Goal: Information Seeking & Learning: Learn about a topic

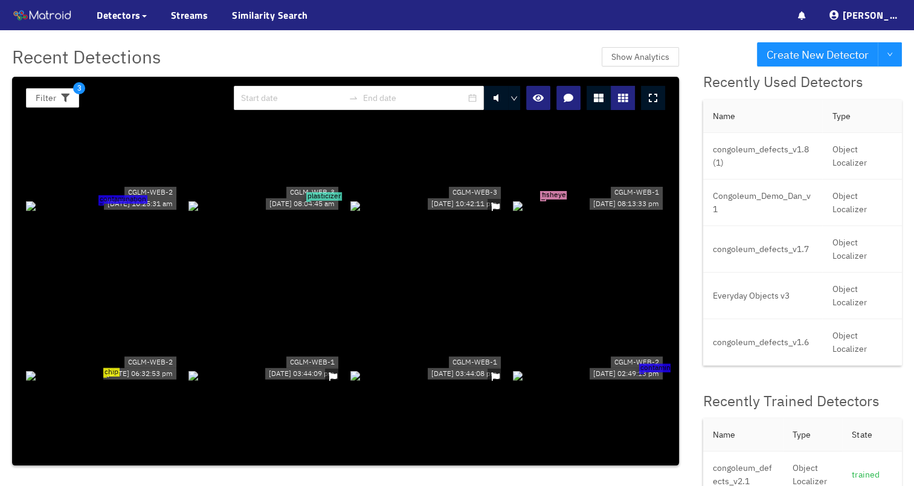
click at [650, 96] on icon at bounding box center [653, 98] width 8 height 10
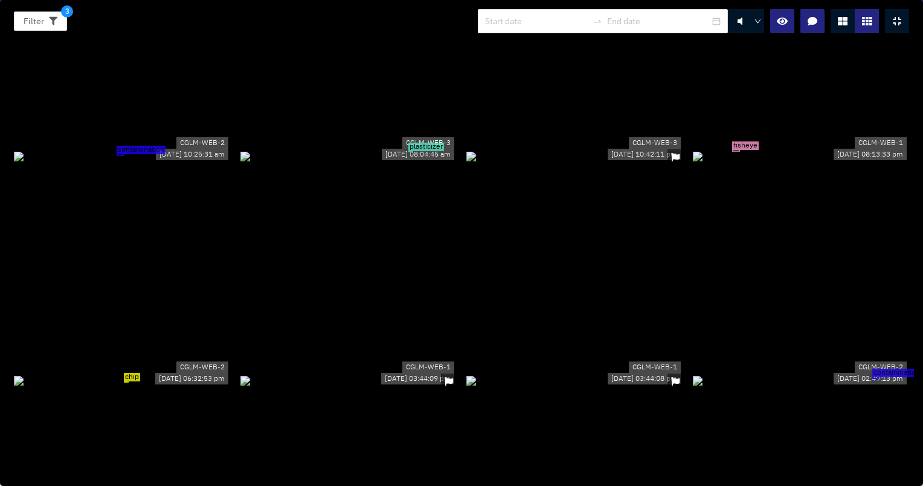
click at [186, 163] on div "contamination" at bounding box center [122, 155] width 217 height 13
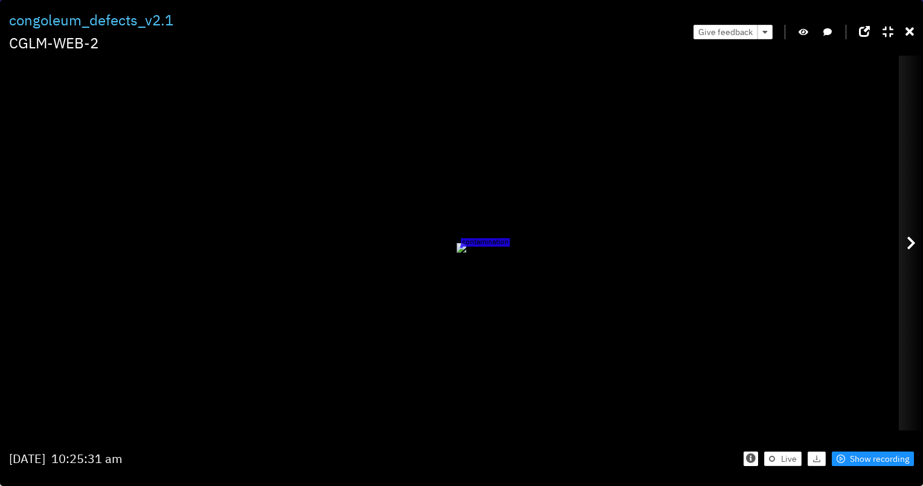
click at [912, 249] on icon at bounding box center [911, 243] width 9 height 15
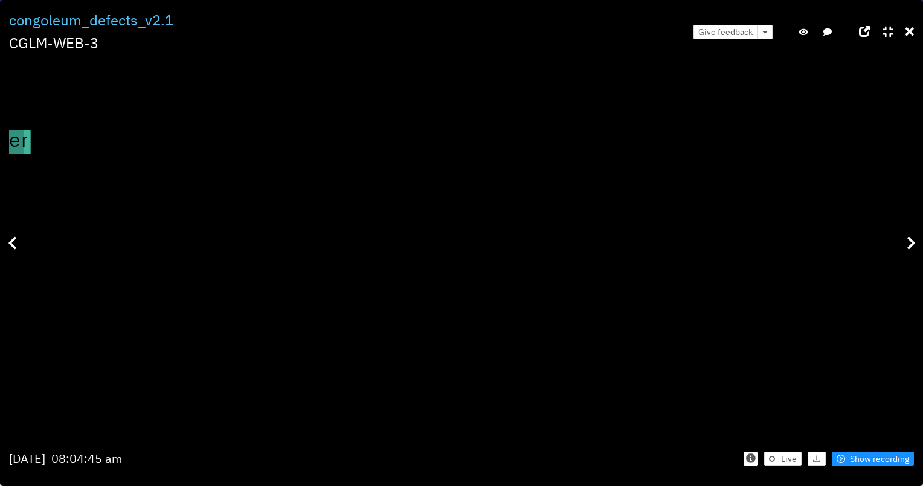
click at [802, 29] on icon "button" at bounding box center [804, 32] width 10 height 8
drag, startPoint x: 656, startPoint y: 144, endPoint x: 642, endPoint y: 222, distance: 78.5
click at [909, 30] on icon at bounding box center [910, 32] width 8 height 12
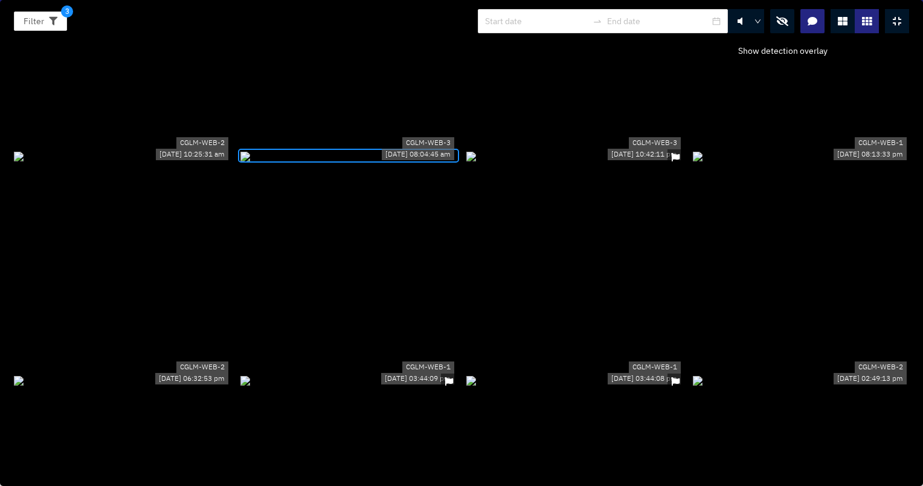
click at [780, 22] on icon "button" at bounding box center [782, 21] width 12 height 10
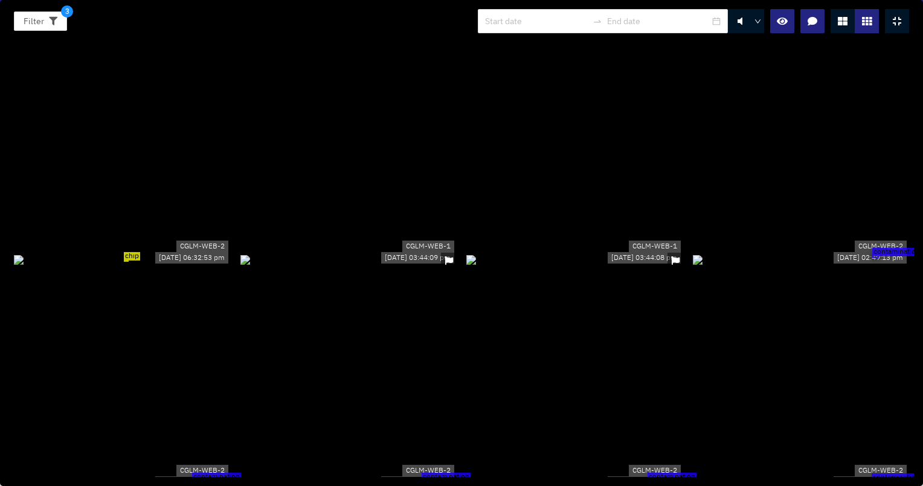
scroll to position [242, 0]
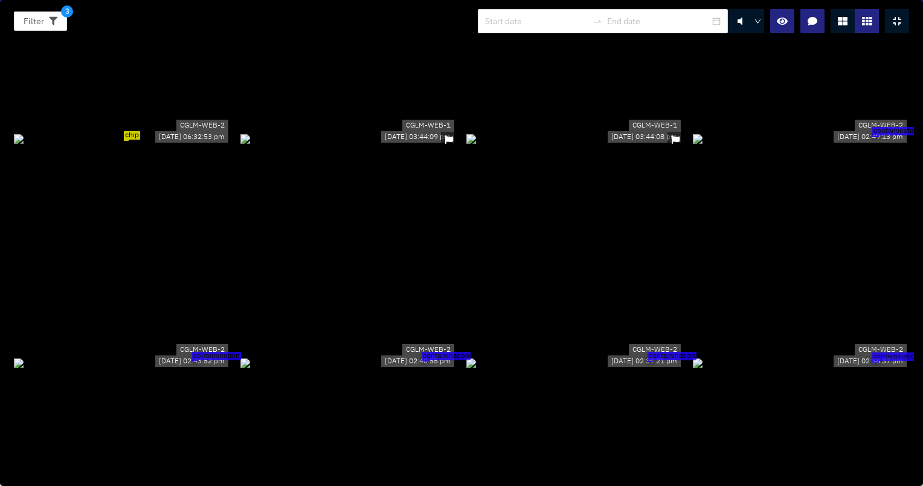
click at [843, 132] on div "contamination" at bounding box center [801, 138] width 217 height 13
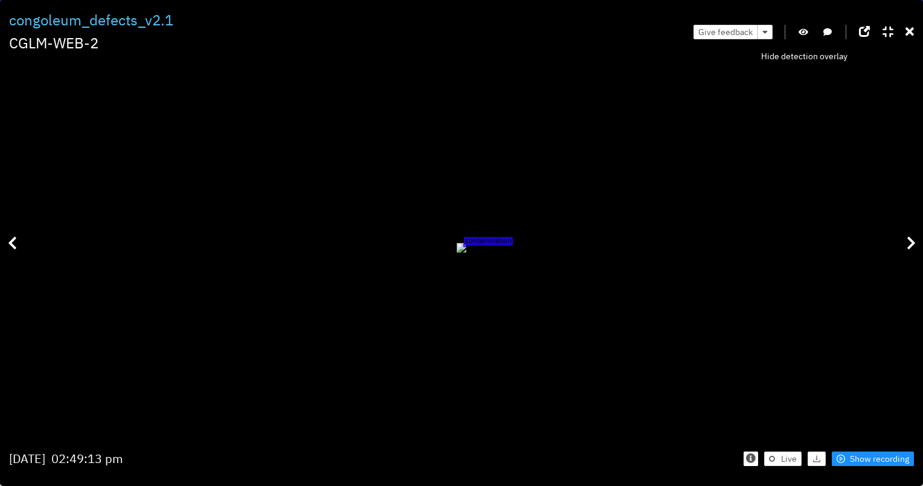
click at [800, 32] on icon "button" at bounding box center [804, 32] width 10 height 8
click at [911, 36] on icon at bounding box center [910, 32] width 8 height 12
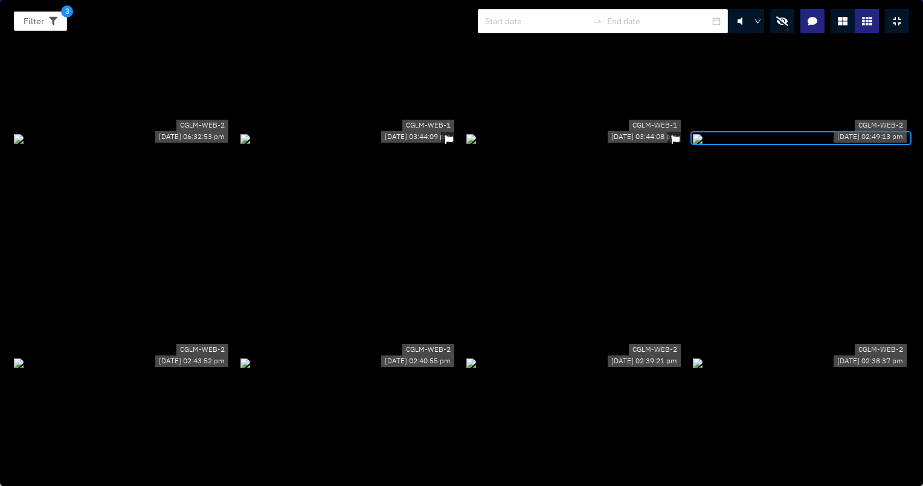
click at [785, 16] on icon "button" at bounding box center [782, 21] width 12 height 10
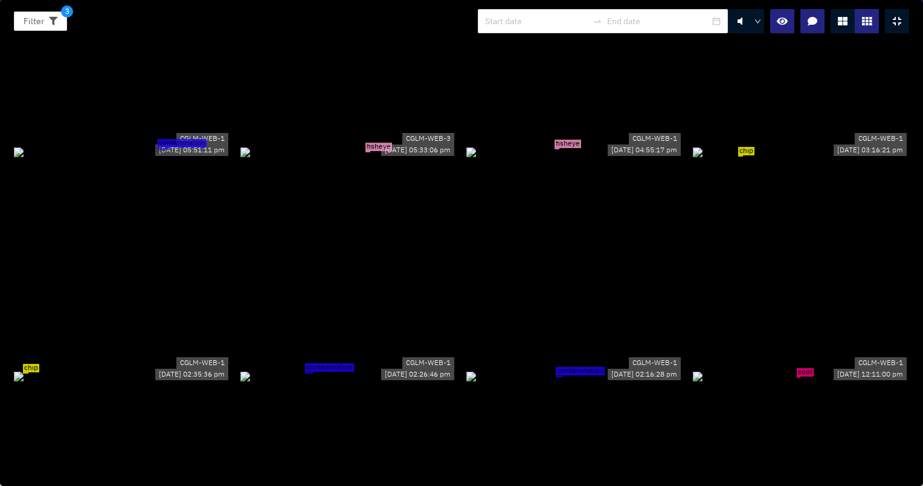
scroll to position [2175, 0]
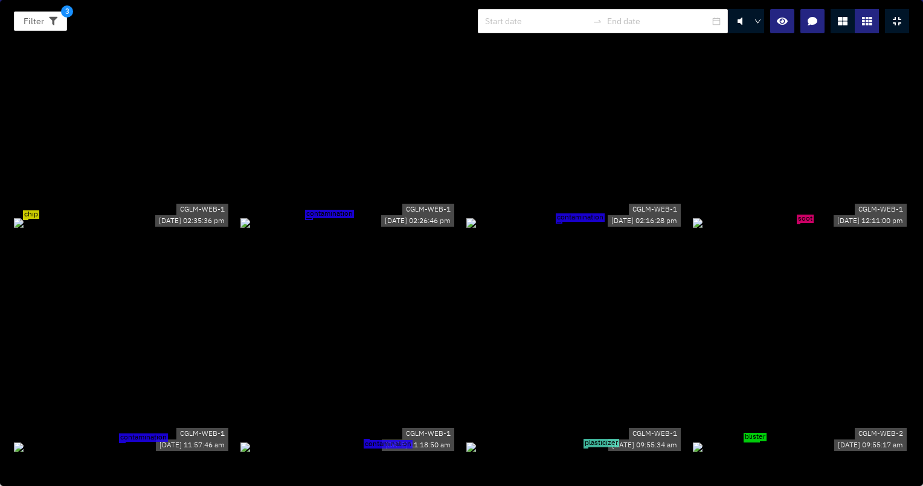
click at [791, 218] on div "soot" at bounding box center [801, 222] width 217 height 13
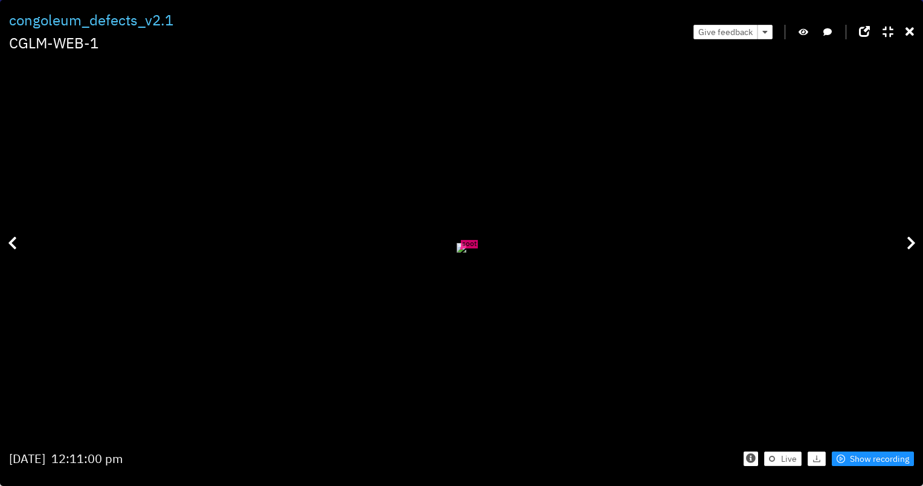
click at [803, 33] on icon "button" at bounding box center [804, 32] width 10 height 8
click at [808, 36] on button "button" at bounding box center [804, 32] width 12 height 15
click at [904, 28] on div "Give feedback" at bounding box center [804, 31] width 221 height 45
click at [910, 31] on icon at bounding box center [910, 32] width 8 height 12
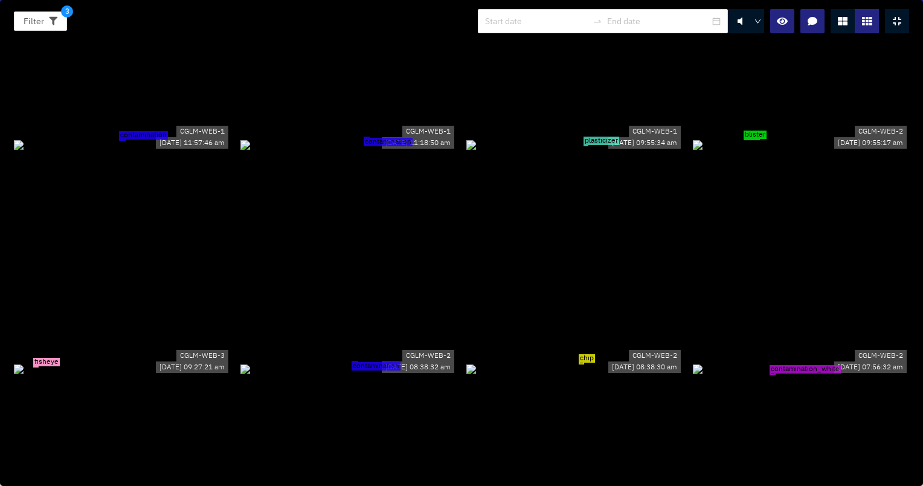
scroll to position [2598, 0]
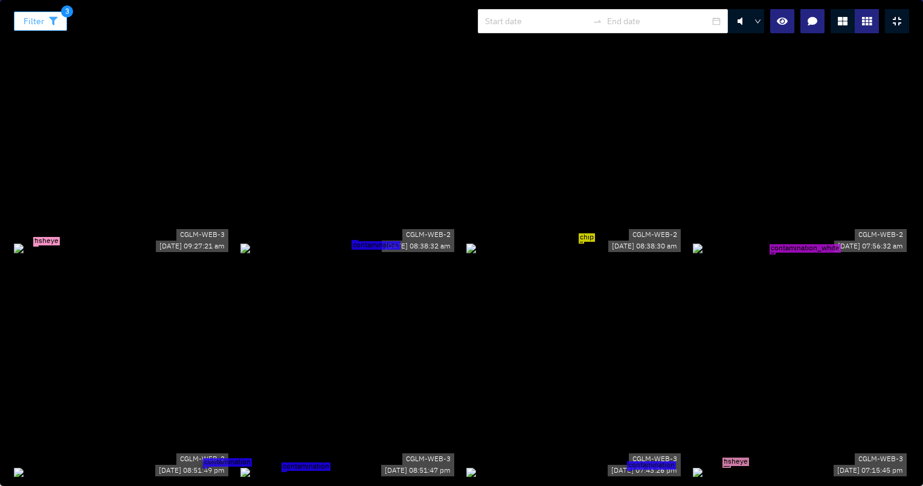
click at [49, 17] on icon "button" at bounding box center [53, 21] width 8 height 8
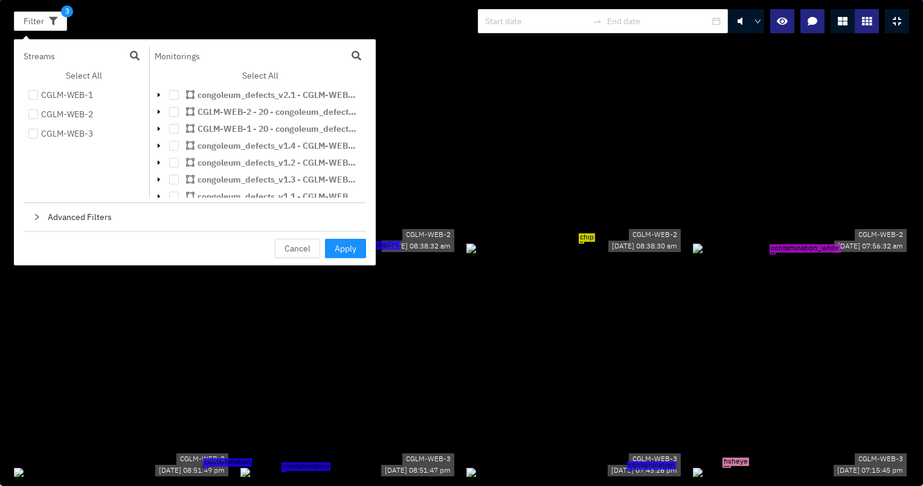
click at [98, 209] on div "Advanced Filters" at bounding box center [195, 217] width 343 height 28
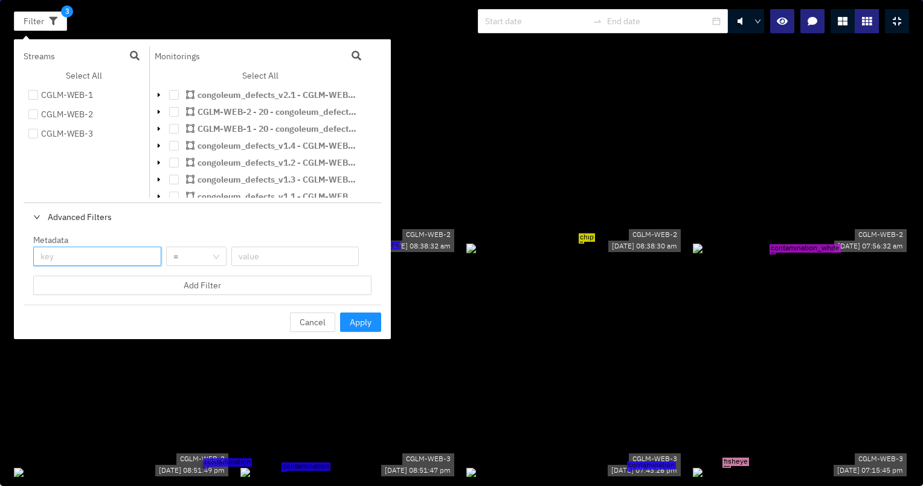
drag, startPoint x: 98, startPoint y: 209, endPoint x: 139, endPoint y: 256, distance: 62.1
click at [139, 256] on input "text" at bounding box center [97, 256] width 128 height 19
click at [201, 282] on span "Add Filter" at bounding box center [202, 285] width 37 height 13
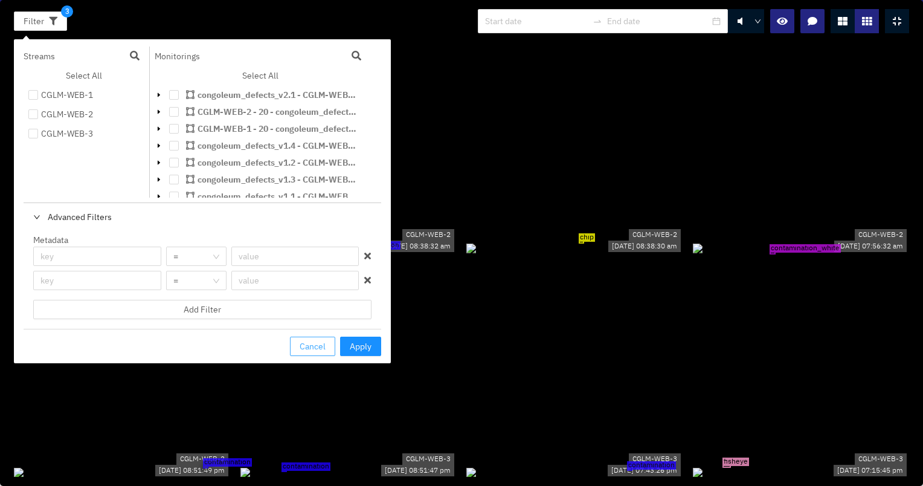
click at [304, 350] on span "Cancel" at bounding box center [313, 346] width 26 height 13
checkbox input "true"
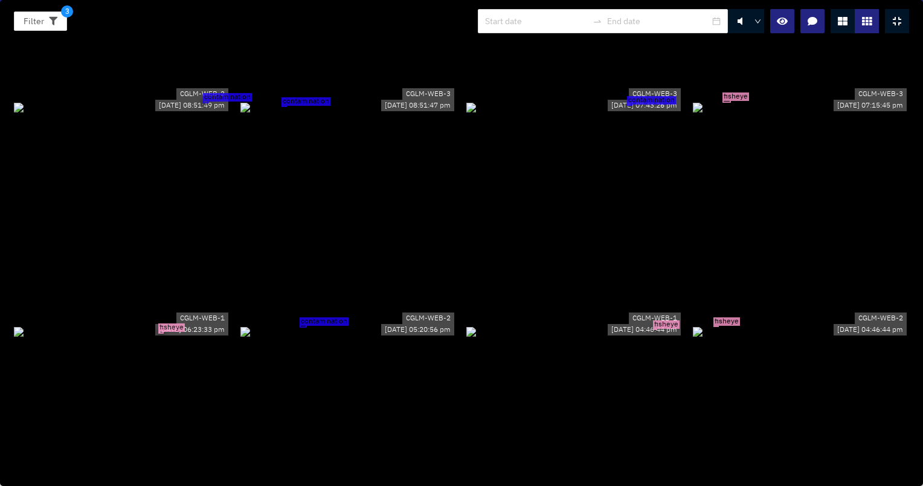
scroll to position [3021, 0]
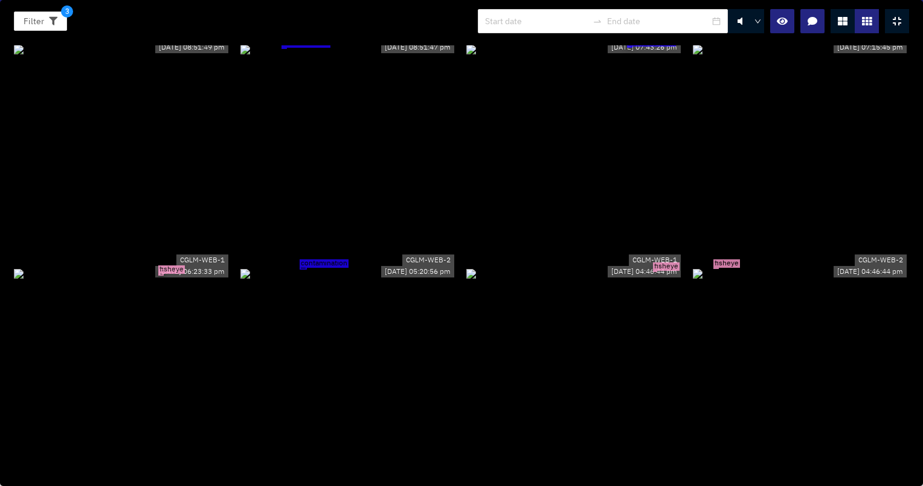
drag, startPoint x: 643, startPoint y: 215, endPoint x: 603, endPoint y: 218, distance: 40.0
click at [604, 266] on div "fisheye" at bounding box center [574, 272] width 217 height 13
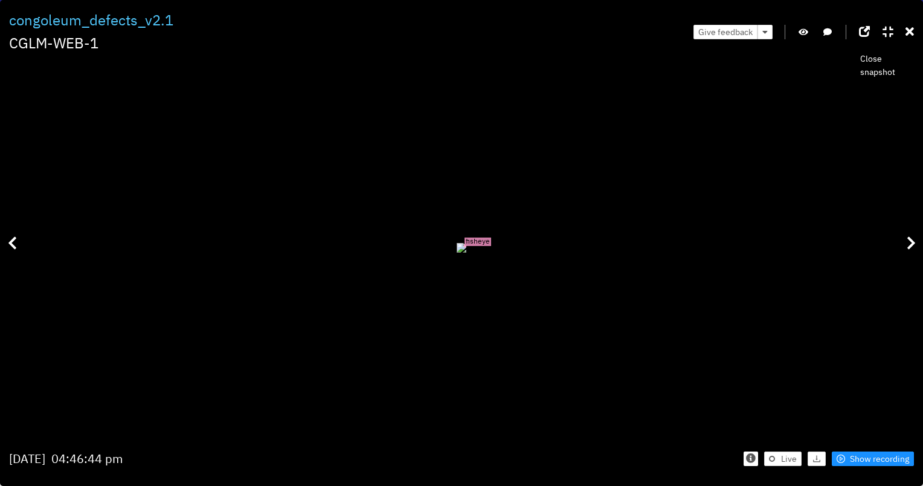
click at [914, 24] on div "Filter 3 congoleum_defects_v2.1 CGLM-WEB-1 Give feedback fisheye Monday Sep 15t…" at bounding box center [461, 243] width 923 height 486
click at [909, 31] on icon at bounding box center [910, 32] width 8 height 12
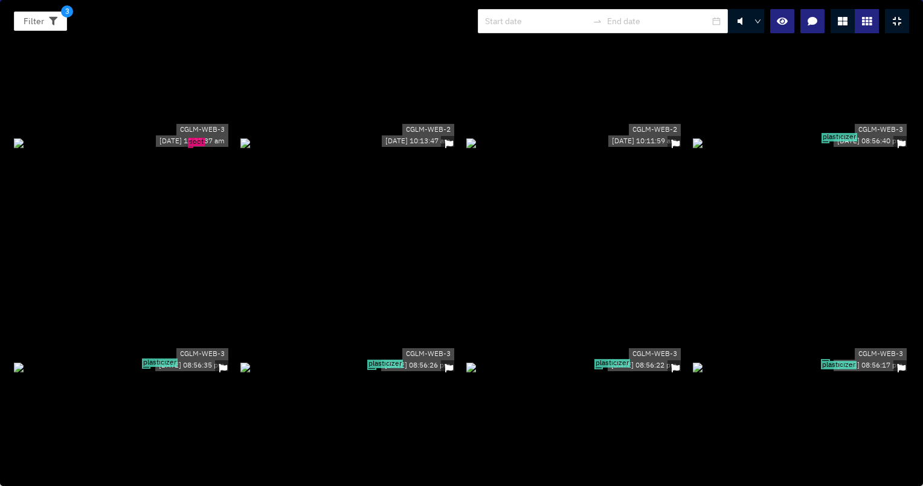
scroll to position [4109, 0]
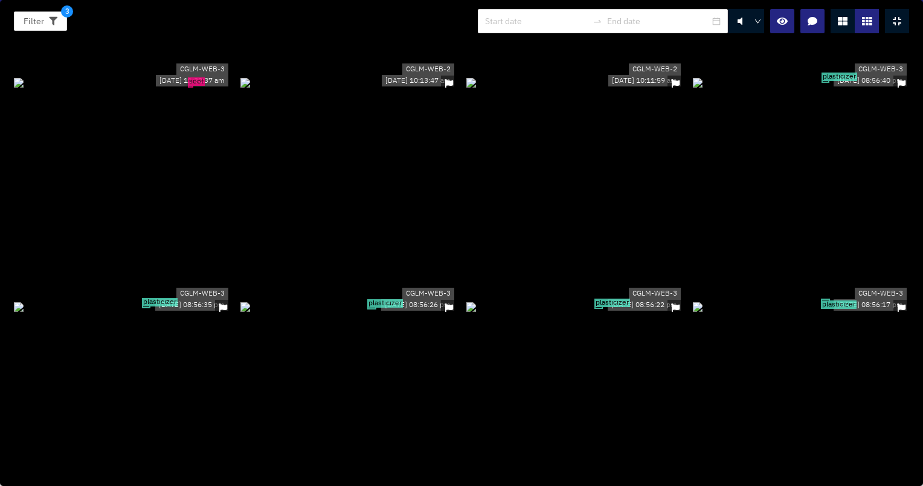
click at [179, 89] on div "soot" at bounding box center [122, 82] width 217 height 13
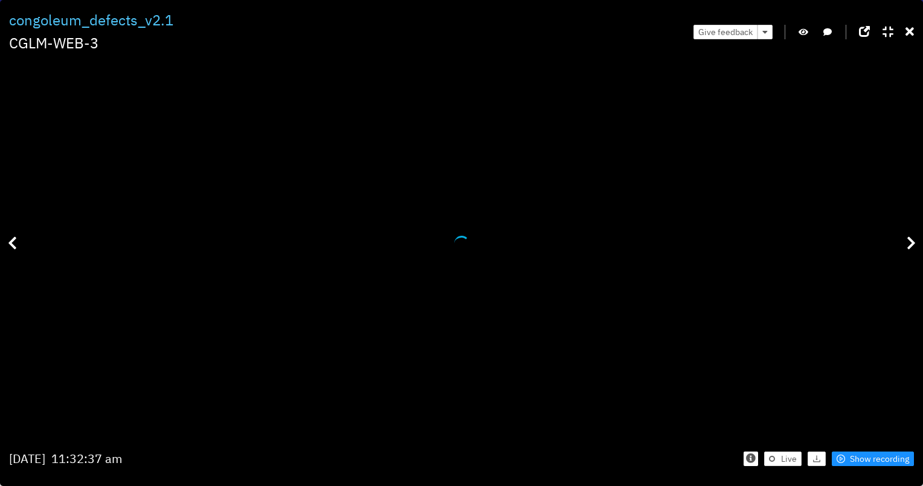
click at [802, 27] on button "button" at bounding box center [804, 32] width 12 height 15
click at [802, 28] on icon "button" at bounding box center [803, 32] width 11 height 8
click at [914, 27] on div "Filter 3 congoleum_defects_v2.1 CGLM-WEB-3 Give feedback soot Monday Sep 15th 1…" at bounding box center [461, 243] width 923 height 486
click at [912, 33] on icon at bounding box center [910, 32] width 8 height 12
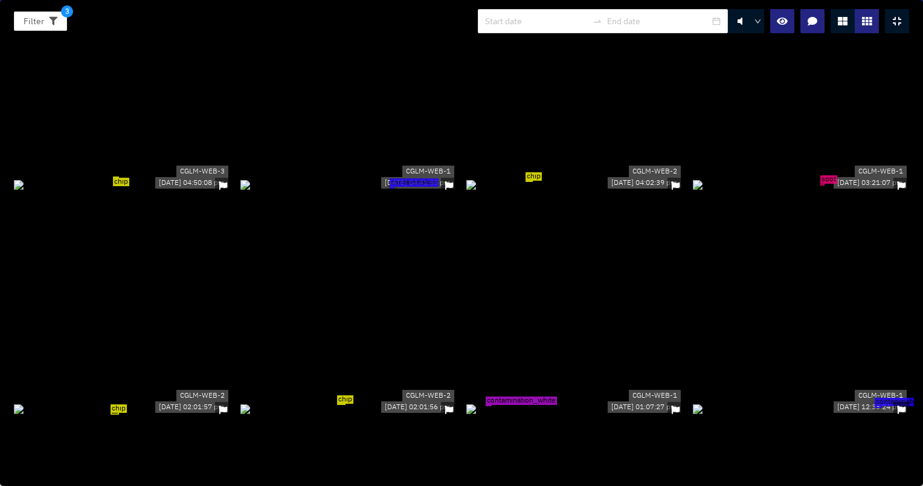
scroll to position [5619, 0]
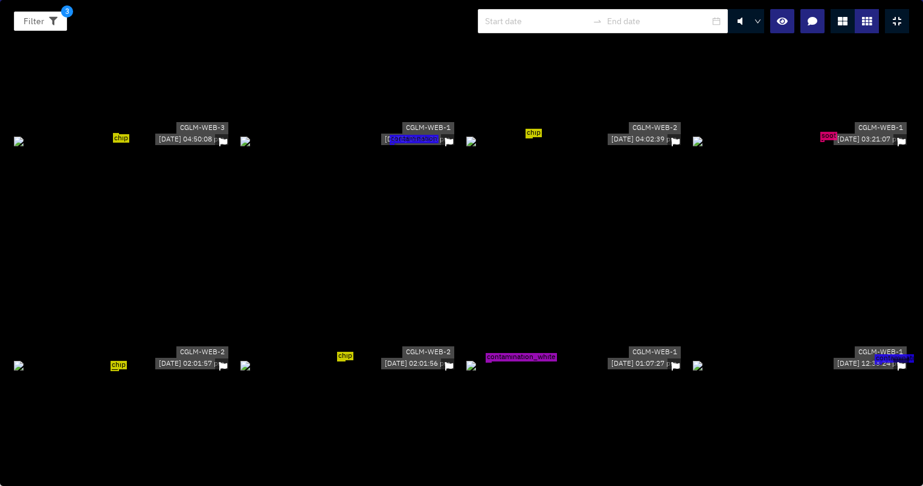
click at [790, 138] on div "soot" at bounding box center [801, 140] width 217 height 13
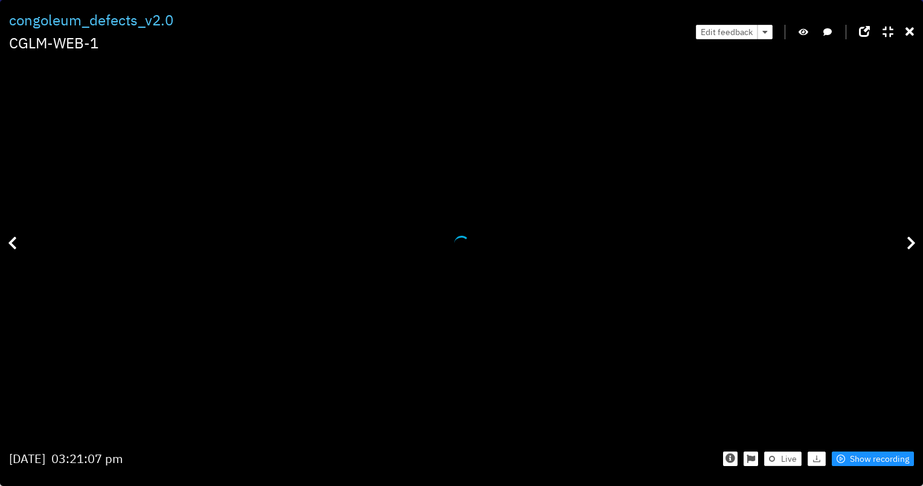
click at [800, 27] on button "button" at bounding box center [804, 32] width 12 height 15
click at [810, 31] on div "Edit feedback" at bounding box center [805, 31] width 218 height 45
click at [807, 31] on icon "button" at bounding box center [803, 32] width 11 height 8
click at [807, 31] on icon "button" at bounding box center [804, 32] width 10 height 8
click at [803, 36] on button "button" at bounding box center [804, 32] width 12 height 15
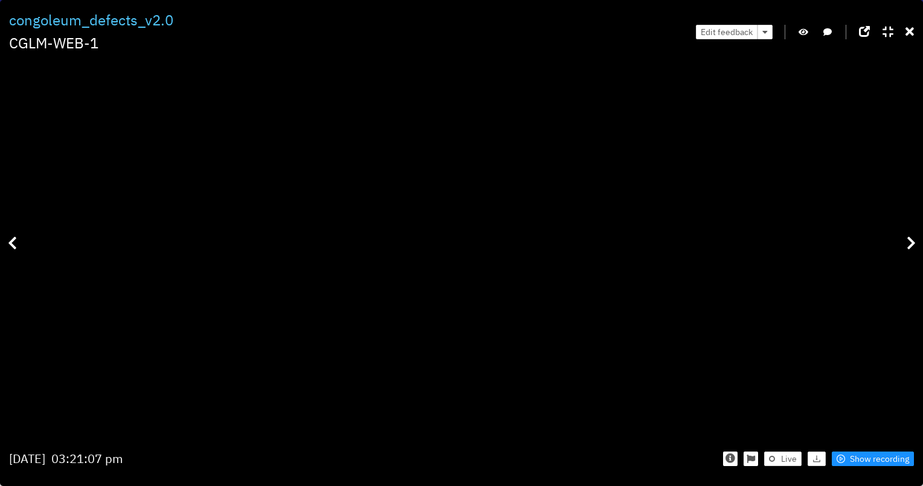
click at [905, 34] on div "Edit feedback" at bounding box center [805, 31] width 218 height 45
click at [909, 33] on icon at bounding box center [910, 32] width 8 height 12
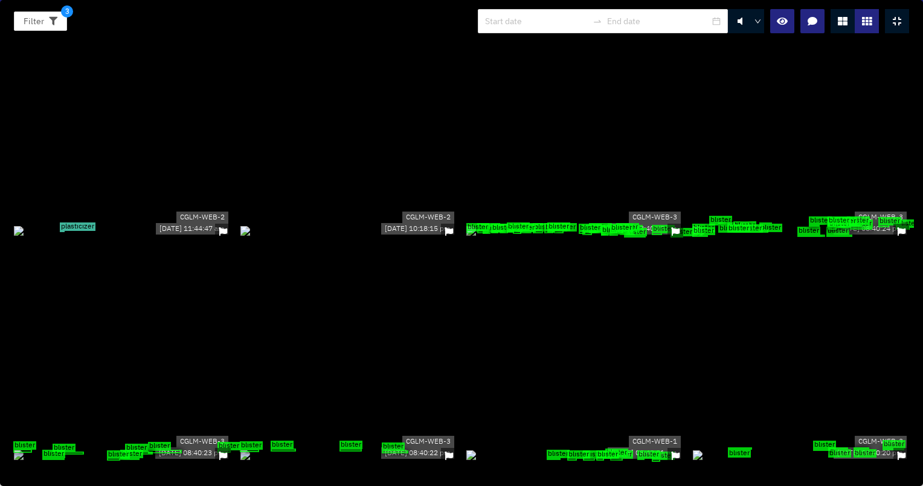
scroll to position [6042, 0]
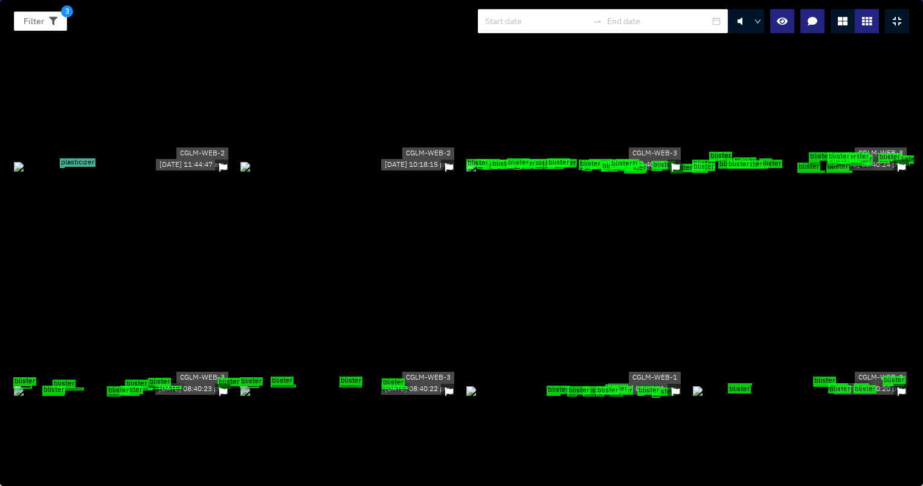
click at [648, 160] on div "blister blister blister blister blister blister blister blister blister blister…" at bounding box center [574, 166] width 217 height 13
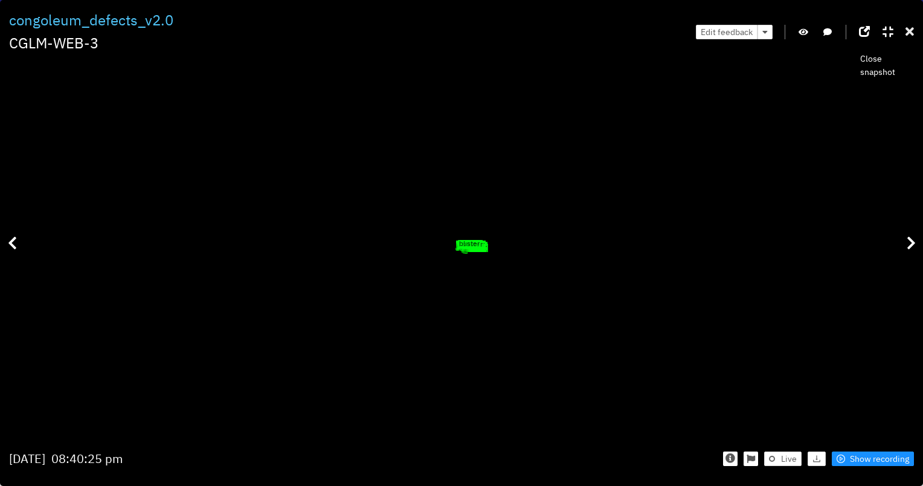
click at [913, 31] on icon at bounding box center [910, 32] width 8 height 12
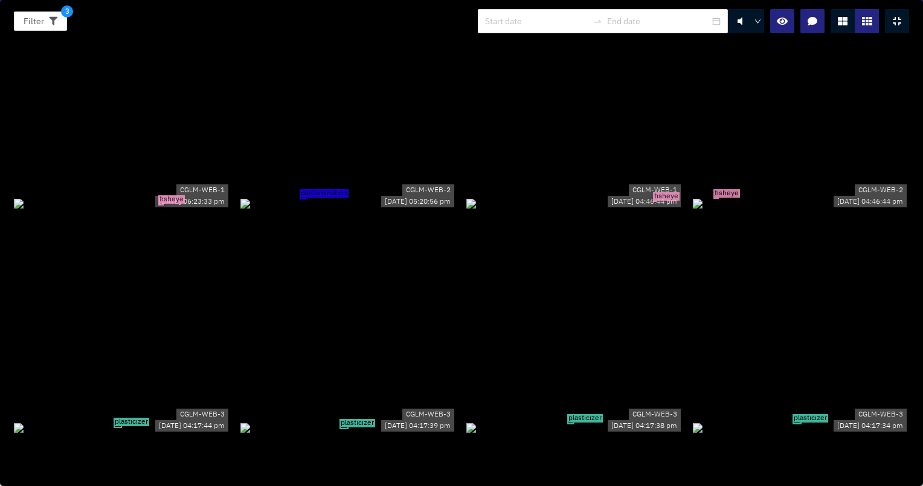
scroll to position [3081, 0]
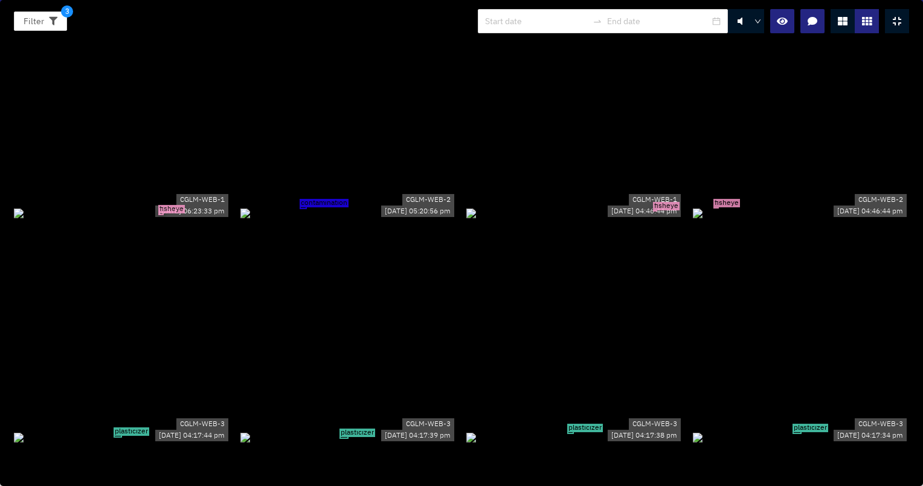
click at [628, 219] on div "fisheye" at bounding box center [574, 212] width 217 height 13
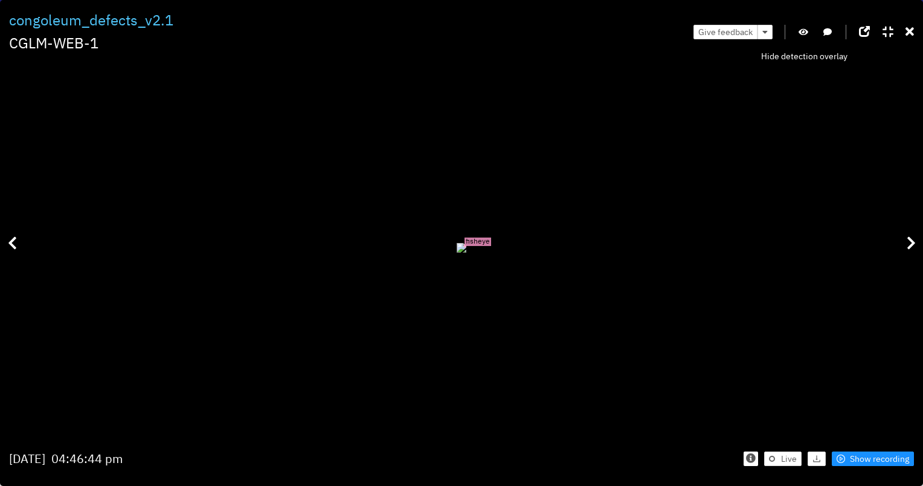
click at [805, 26] on button "button" at bounding box center [804, 32] width 12 height 15
click at [802, 27] on button "button" at bounding box center [804, 32] width 12 height 15
click at [807, 34] on icon "button" at bounding box center [803, 32] width 11 height 8
click at [913, 34] on icon at bounding box center [910, 32] width 8 height 12
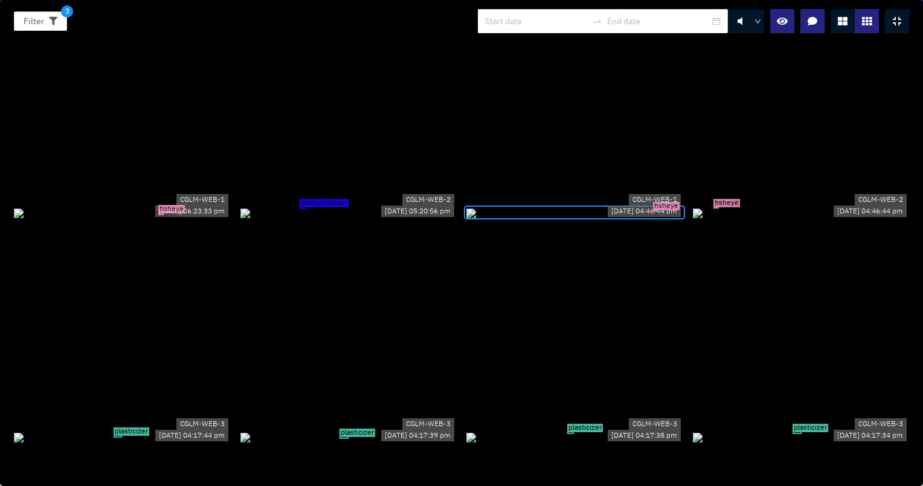
click at [312, 206] on div "contamination" at bounding box center [348, 212] width 217 height 13
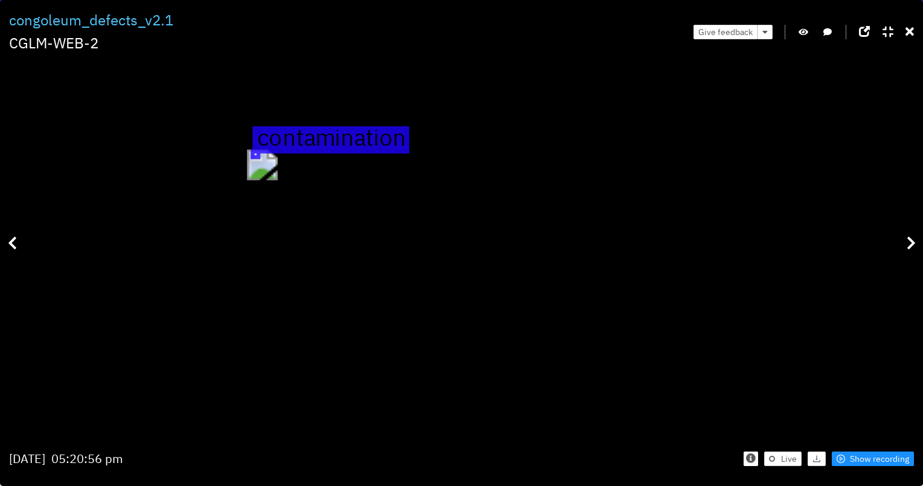
click at [799, 28] on icon "button" at bounding box center [804, 32] width 10 height 8
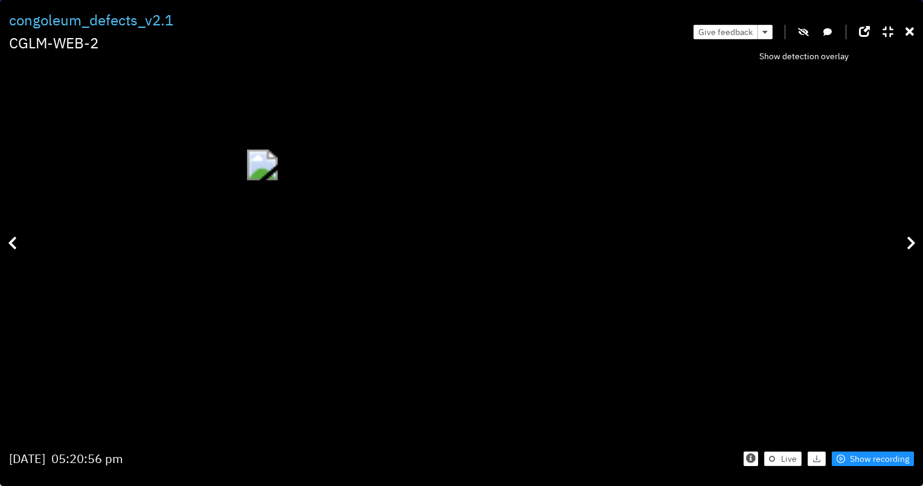
click at [799, 28] on icon "button" at bounding box center [803, 32] width 11 height 8
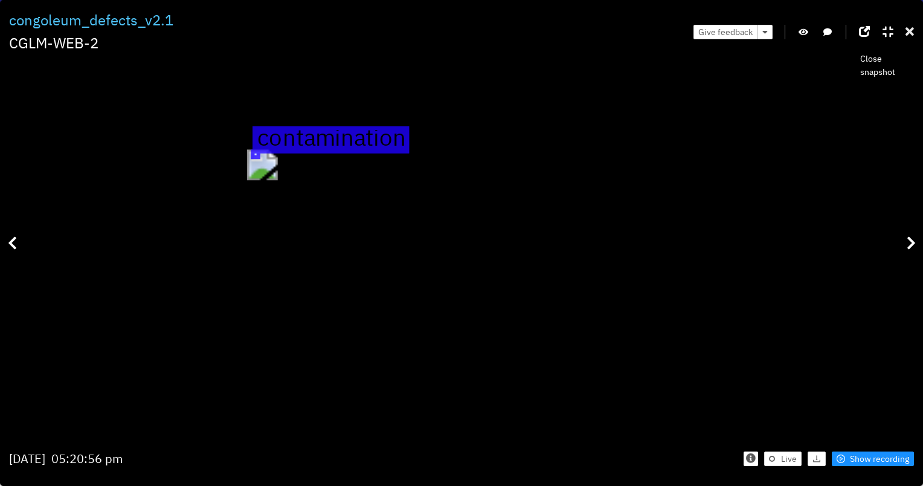
click at [914, 31] on icon at bounding box center [910, 32] width 8 height 12
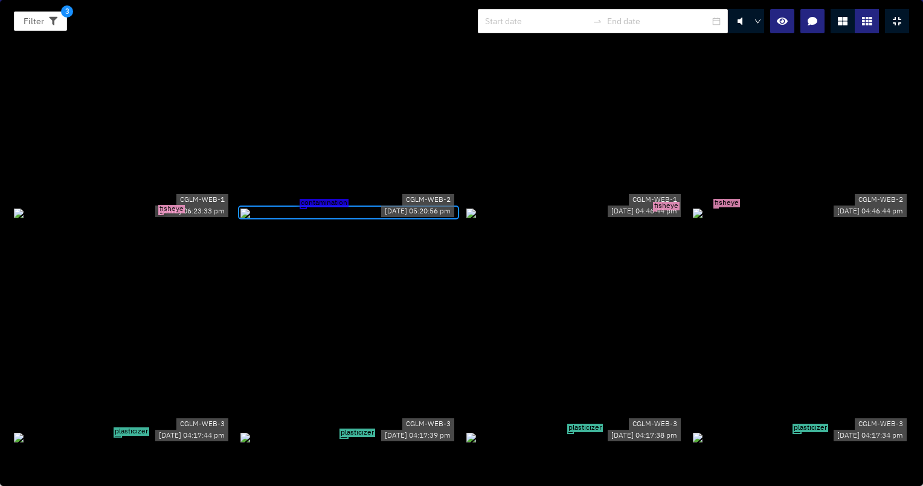
click at [189, 430] on div "plasticizer" at bounding box center [122, 436] width 217 height 13
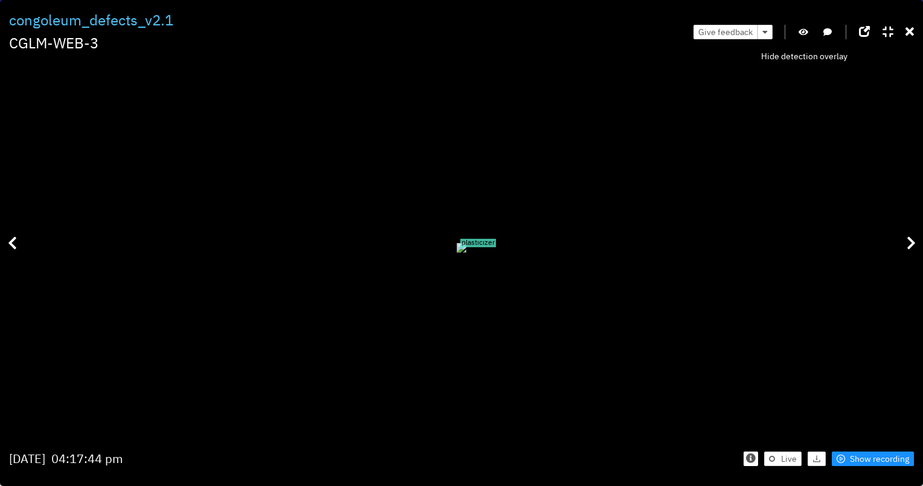
click at [806, 34] on icon "button" at bounding box center [804, 32] width 10 height 8
click at [805, 30] on icon "button" at bounding box center [803, 32] width 11 height 8
click at [911, 32] on icon at bounding box center [910, 32] width 8 height 12
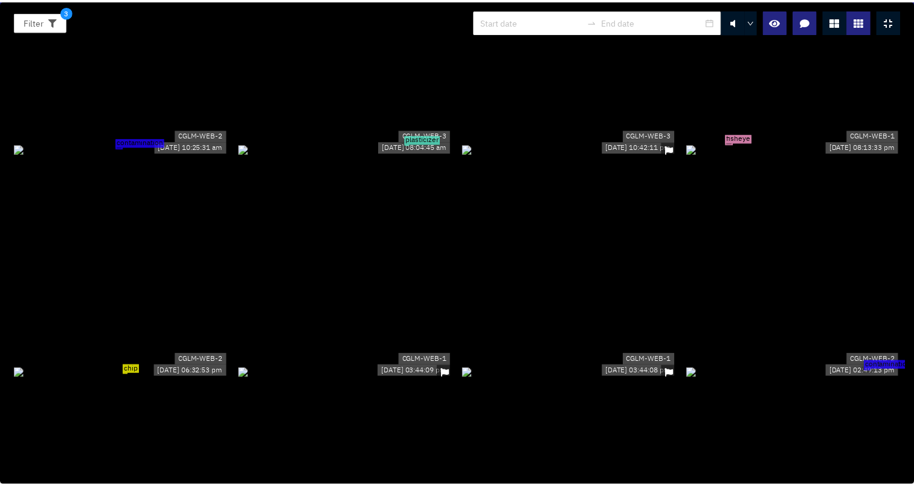
scroll to position [0, 0]
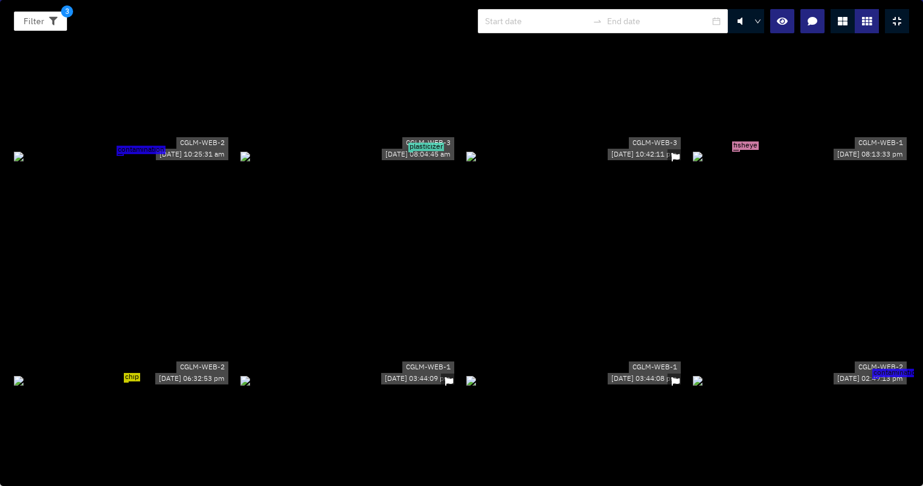
click at [900, 16] on icon at bounding box center [897, 21] width 8 height 10
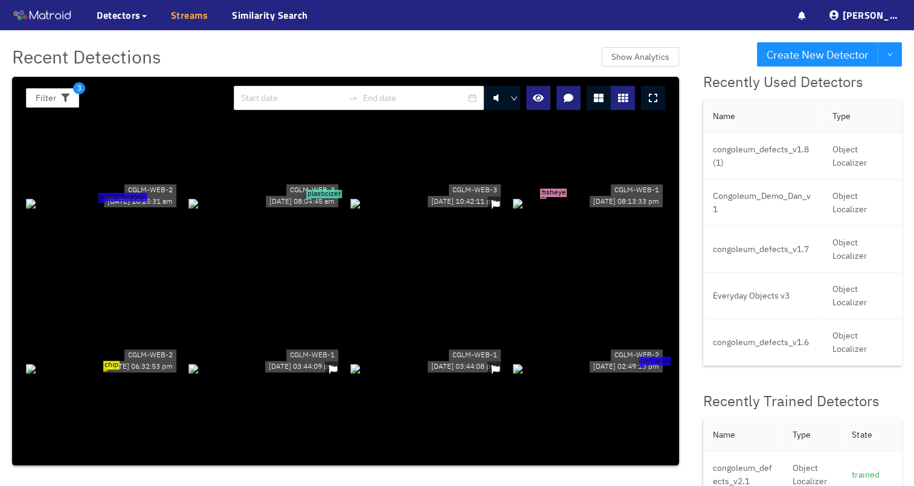
click at [186, 18] on link "Streams" at bounding box center [189, 15] width 37 height 15
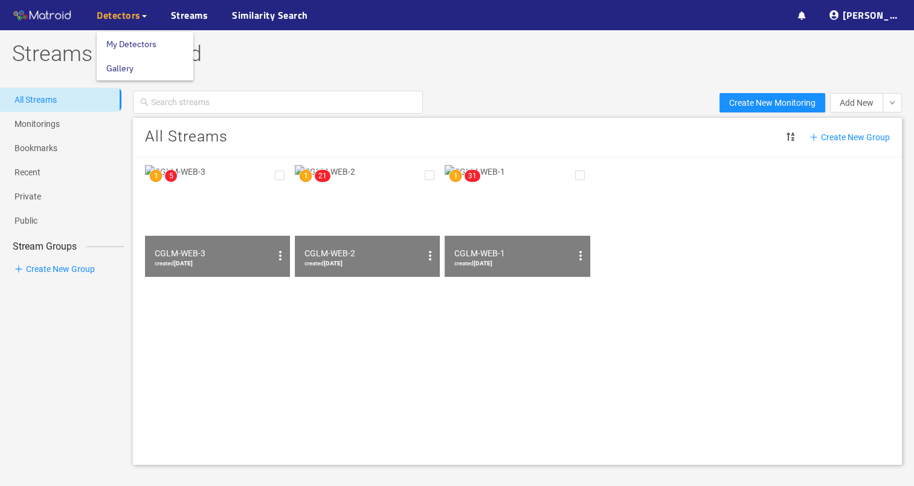
click at [144, 21] on span "Detectors" at bounding box center [122, 15] width 50 height 15
click at [321, 63] on h1 "Streams Dashboard" at bounding box center [389, 54] width 779 height 48
click at [147, 21] on ul "··· Detectors ··· Streams ··· Similarity Search ···" at bounding box center [118, 15] width 236 height 30
click at [143, 15] on span "Detectors" at bounding box center [122, 15] width 50 height 15
click at [144, 42] on link "My Detectors" at bounding box center [131, 44] width 50 height 24
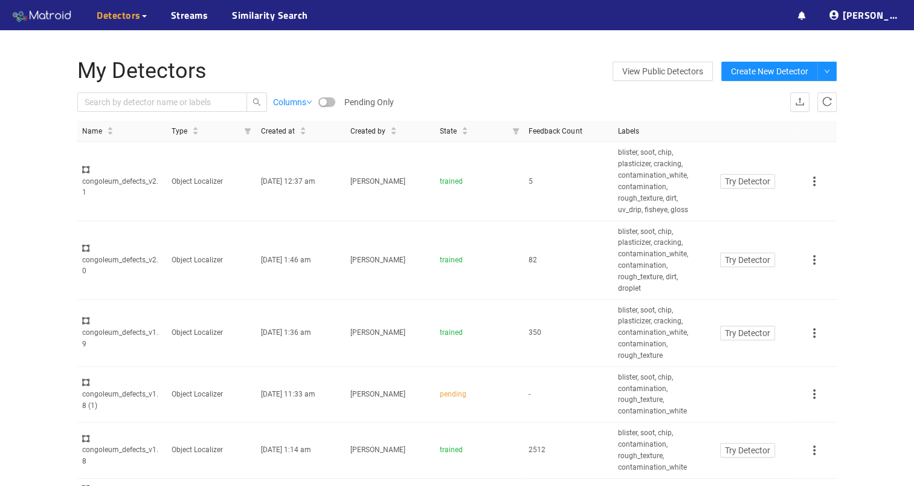
click at [46, 17] on img at bounding box center [42, 16] width 60 height 18
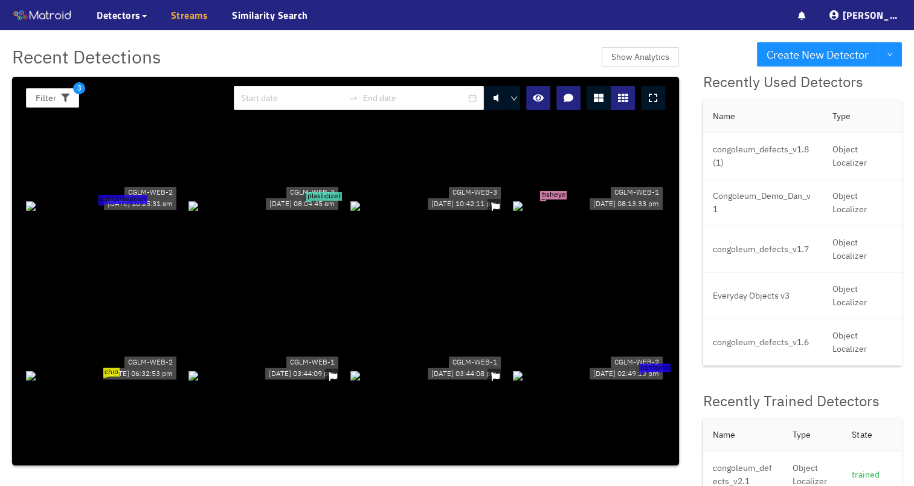
click at [184, 15] on link "Streams" at bounding box center [189, 15] width 37 height 15
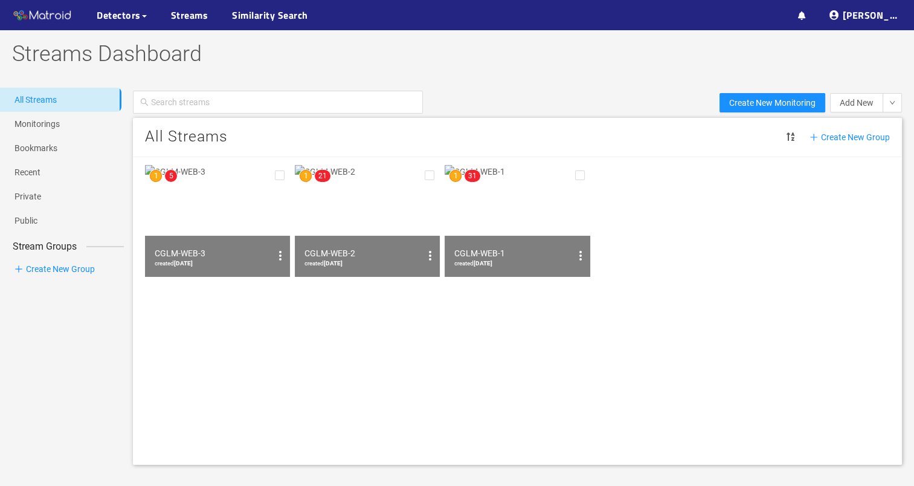
click at [245, 188] on img at bounding box center [217, 221] width 145 height 112
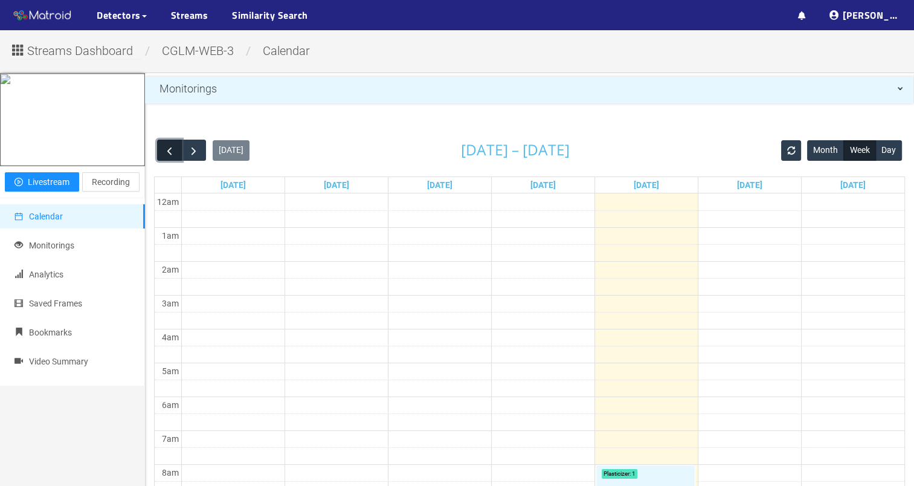
click at [172, 150] on span "button" at bounding box center [169, 150] width 13 height 13
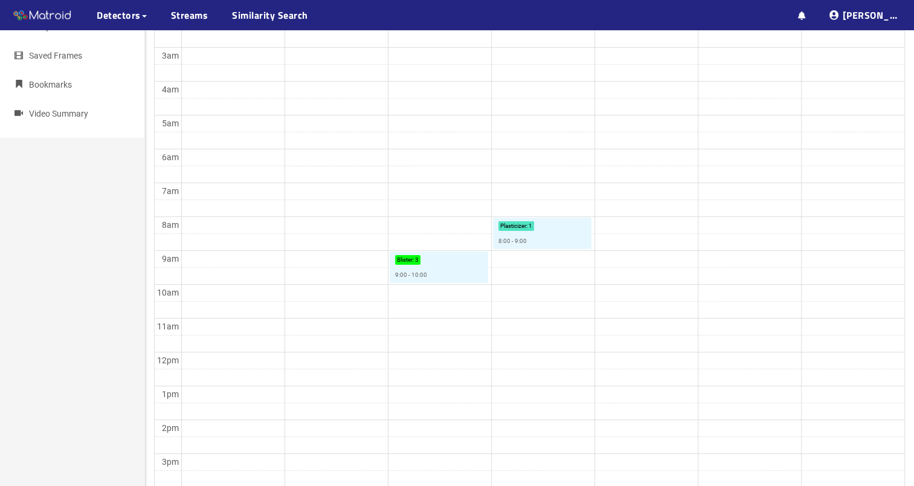
scroll to position [14, 0]
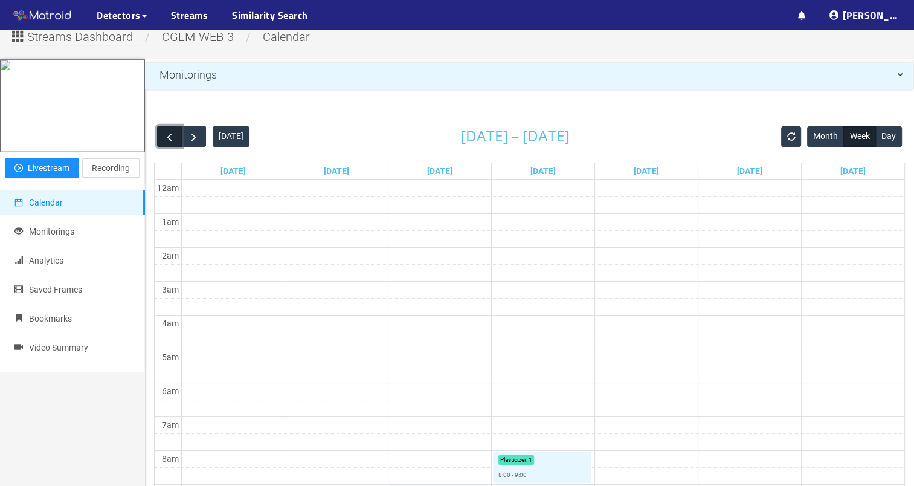
click at [174, 134] on span "button" at bounding box center [169, 137] width 13 height 13
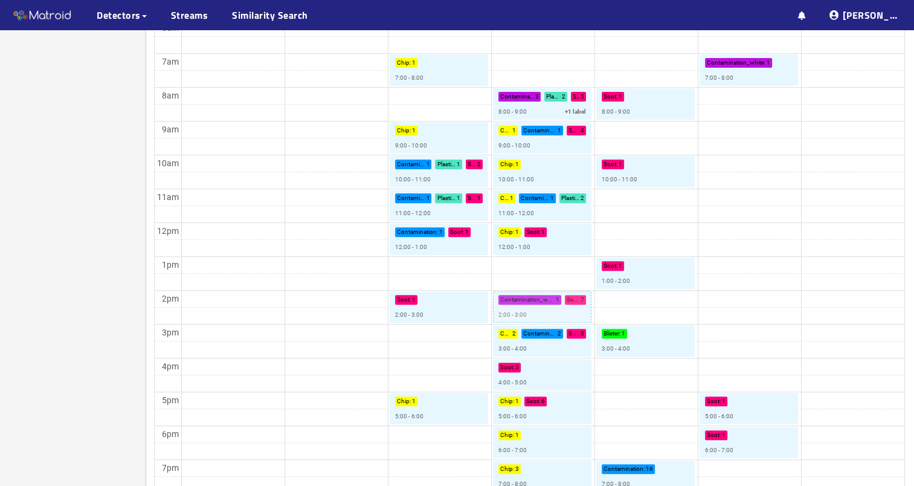
scroll to position [376, 0]
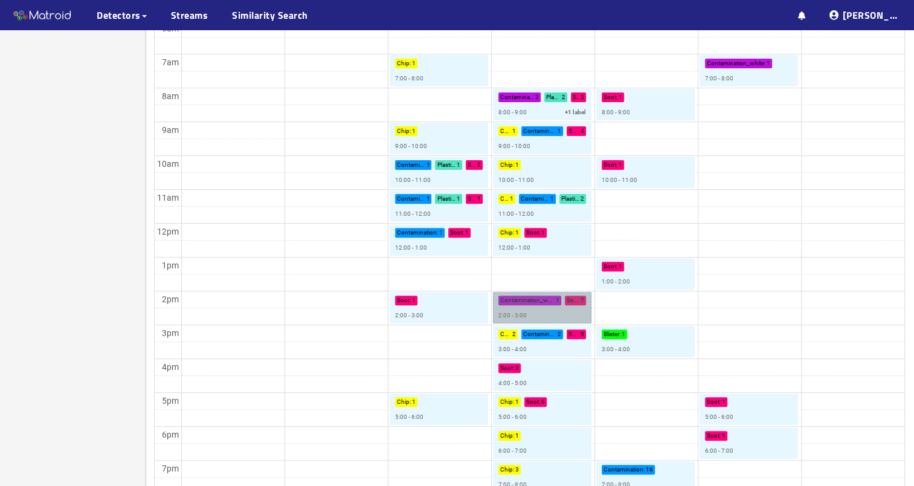
click at [562, 310] on link "Contamination_white : 1 Soot : 7 2:00 - 3:00" at bounding box center [542, 307] width 99 height 31
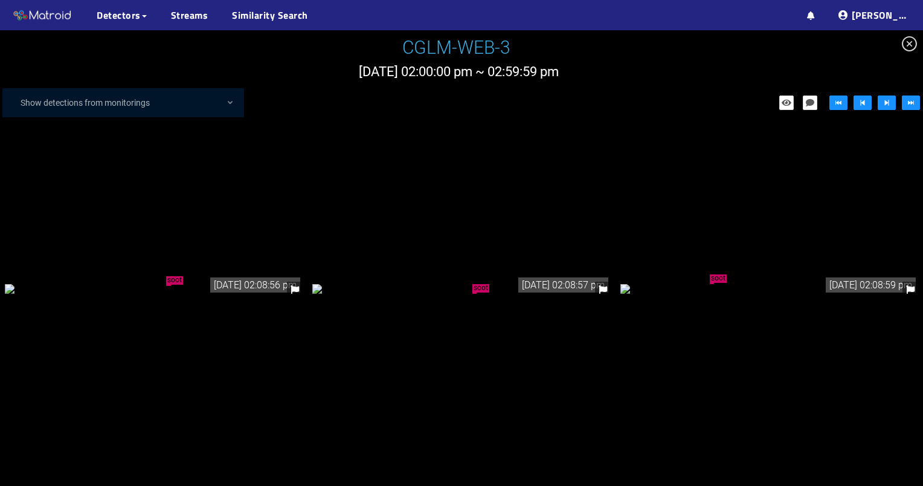
click at [212, 282] on div "soot" at bounding box center [154, 288] width 298 height 13
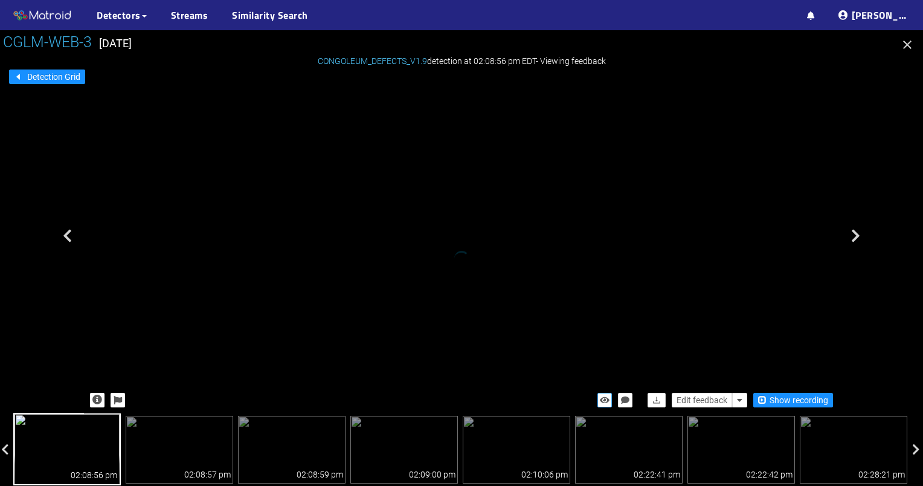
click at [607, 401] on icon "button" at bounding box center [605, 400] width 10 height 8
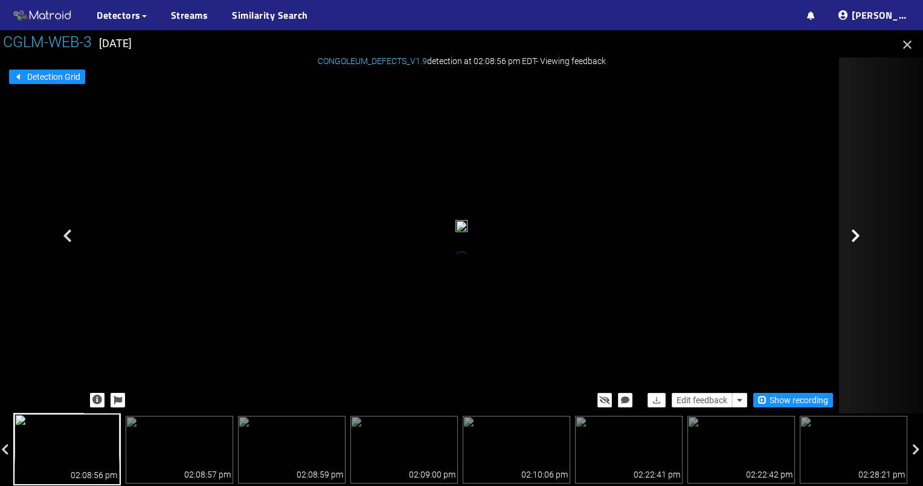
click at [843, 222] on div at bounding box center [899, 235] width 121 height 356
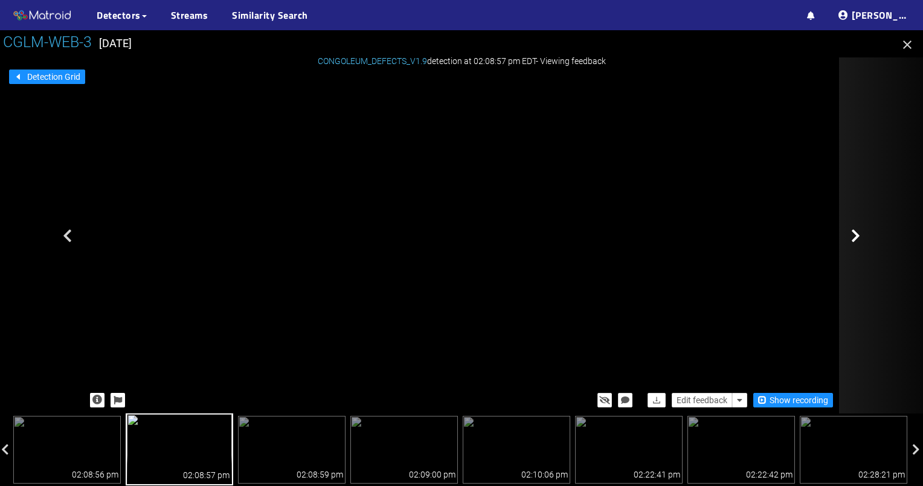
click at [851, 242] on div at bounding box center [899, 235] width 121 height 356
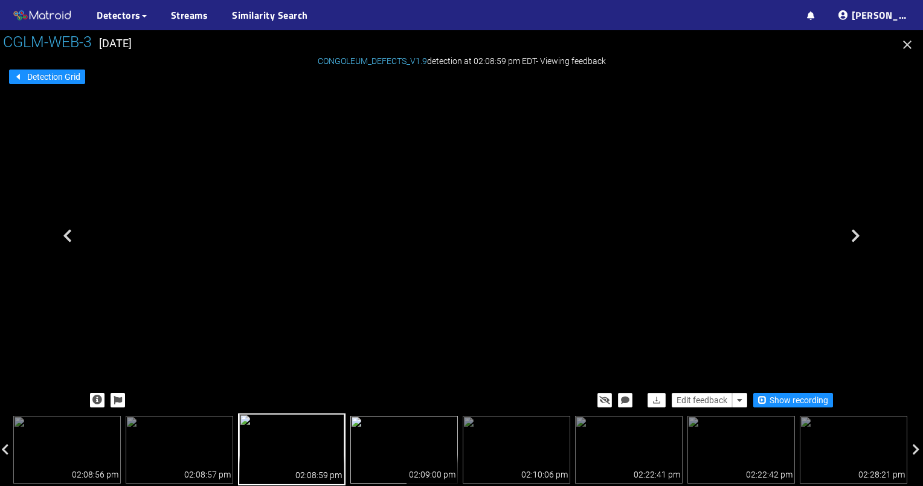
click at [404, 462] on img at bounding box center [404, 450] width 108 height 68
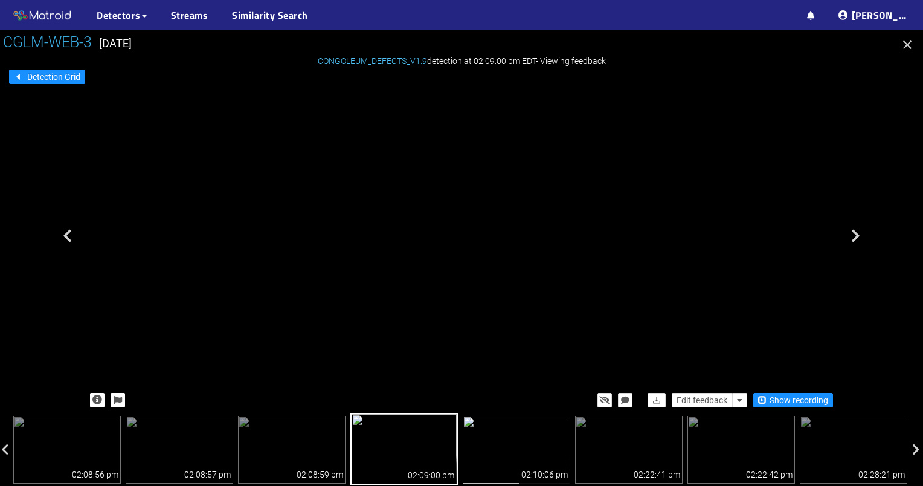
click at [514, 436] on img at bounding box center [517, 450] width 108 height 68
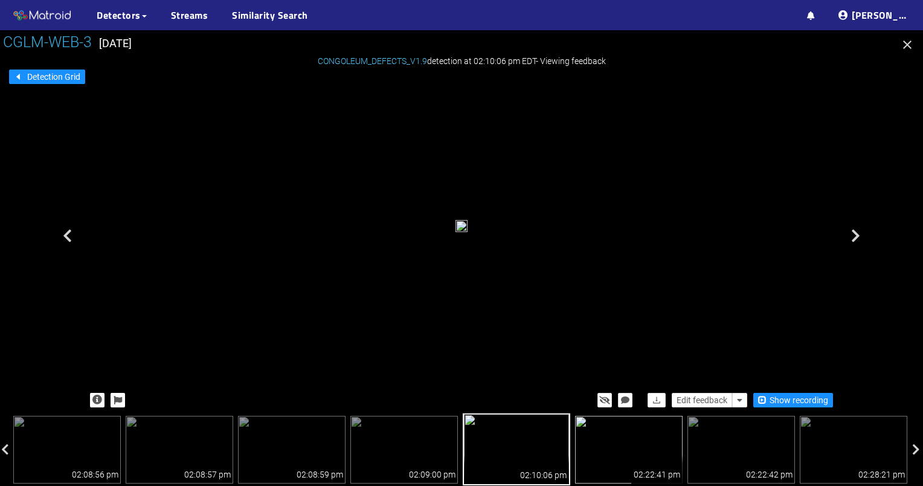
click at [596, 433] on img at bounding box center [629, 450] width 108 height 68
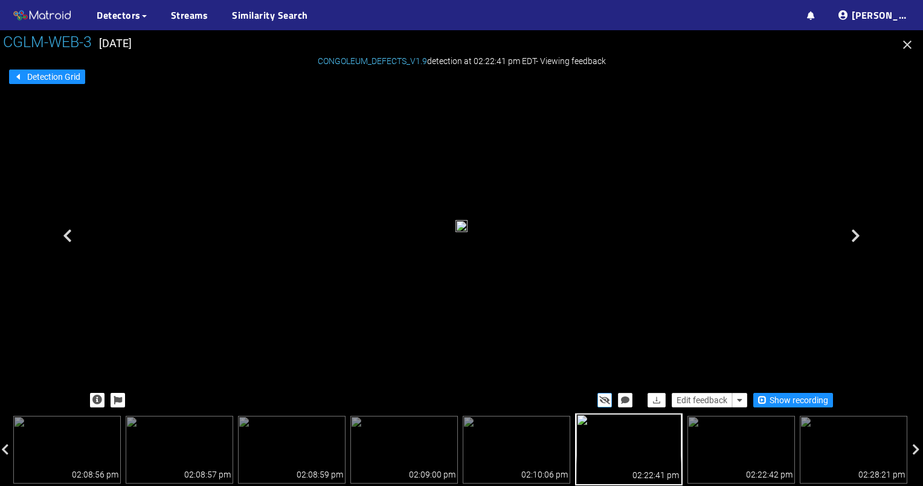
click at [601, 396] on icon "button" at bounding box center [604, 400] width 11 height 8
click at [601, 396] on button "button" at bounding box center [605, 400] width 15 height 15
drag, startPoint x: 373, startPoint y: 122, endPoint x: 427, endPoint y: 322, distance: 207.3
click at [429, 322] on div at bounding box center [423, 301] width 33 height 42
click at [505, 452] on img at bounding box center [517, 450] width 108 height 68
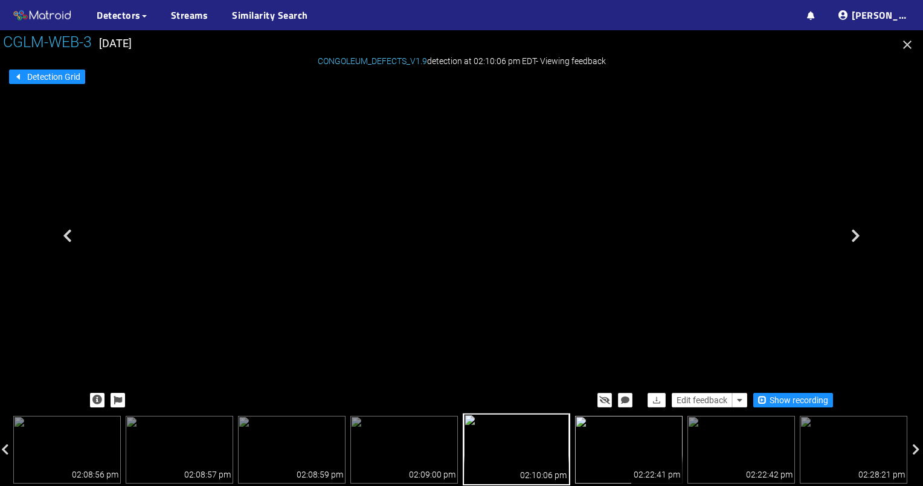
click at [621, 450] on img at bounding box center [629, 450] width 108 height 68
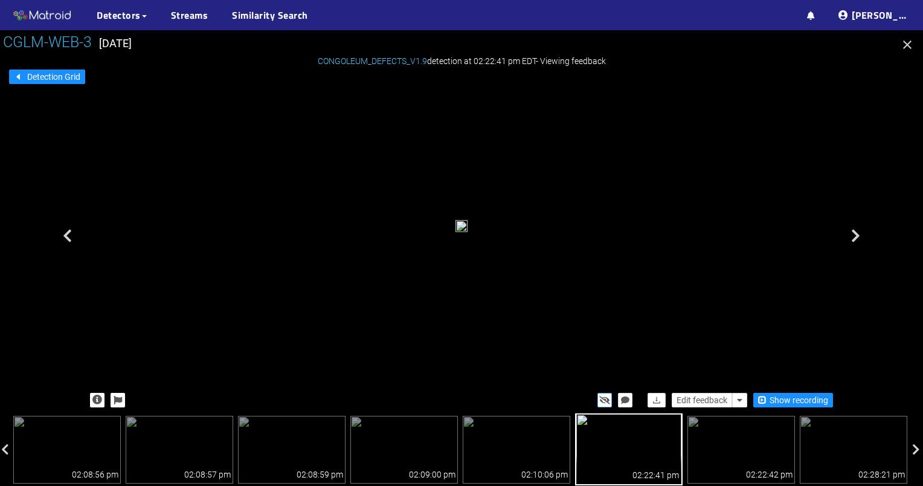
click at [610, 401] on icon "button" at bounding box center [604, 400] width 11 height 8
click at [912, 39] on icon "button" at bounding box center [907, 44] width 15 height 15
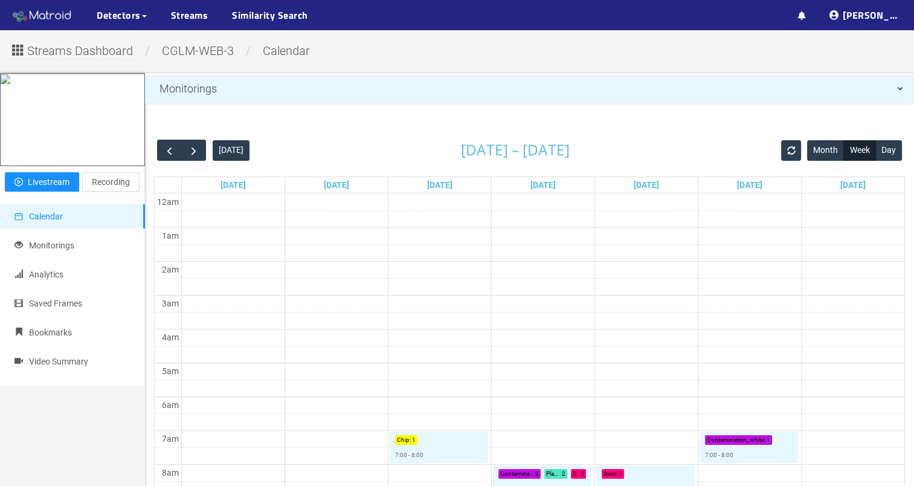
drag, startPoint x: 24, startPoint y: 11, endPoint x: 31, endPoint y: 12, distance: 7.3
click at [24, 11] on icon at bounding box center [21, 17] width 18 height 15
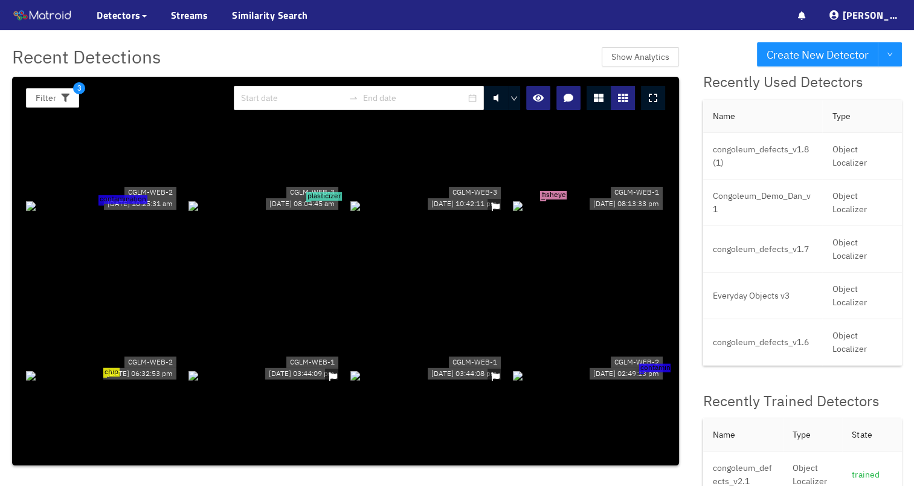
click at [657, 95] on icon at bounding box center [653, 98] width 8 height 10
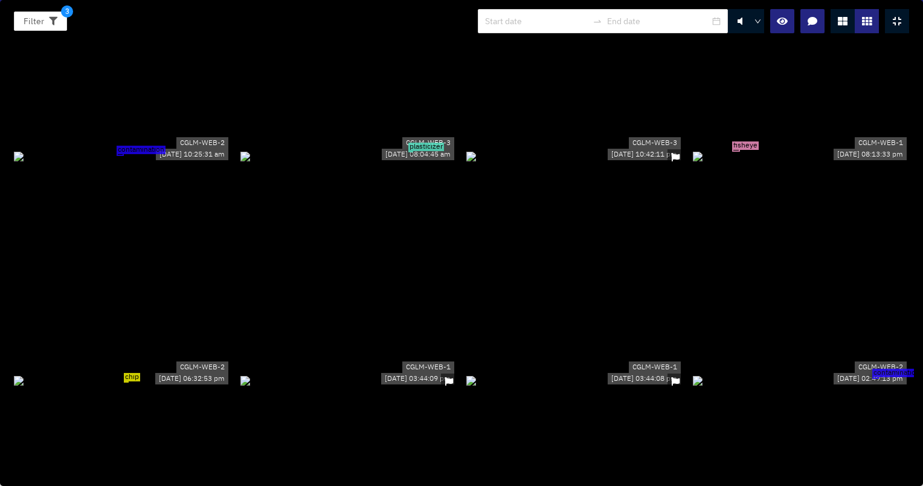
click at [179, 149] on div "contamination" at bounding box center [122, 155] width 217 height 13
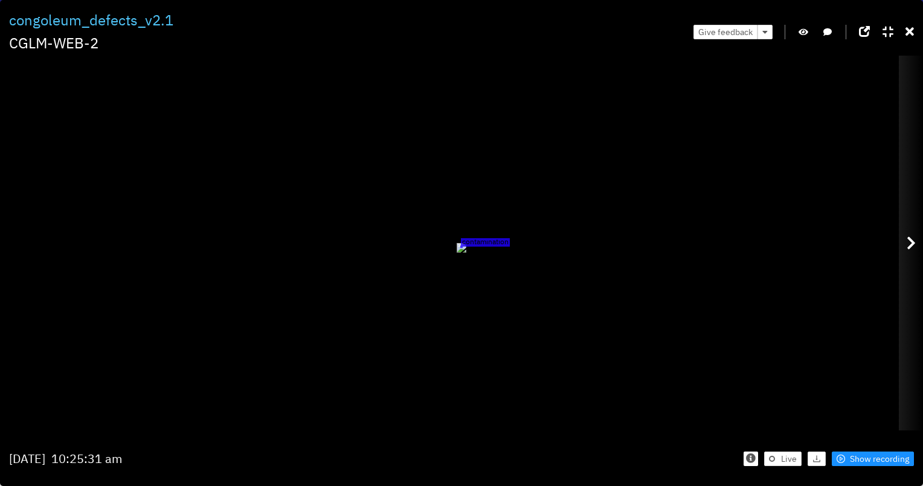
click at [913, 244] on icon at bounding box center [911, 243] width 9 height 15
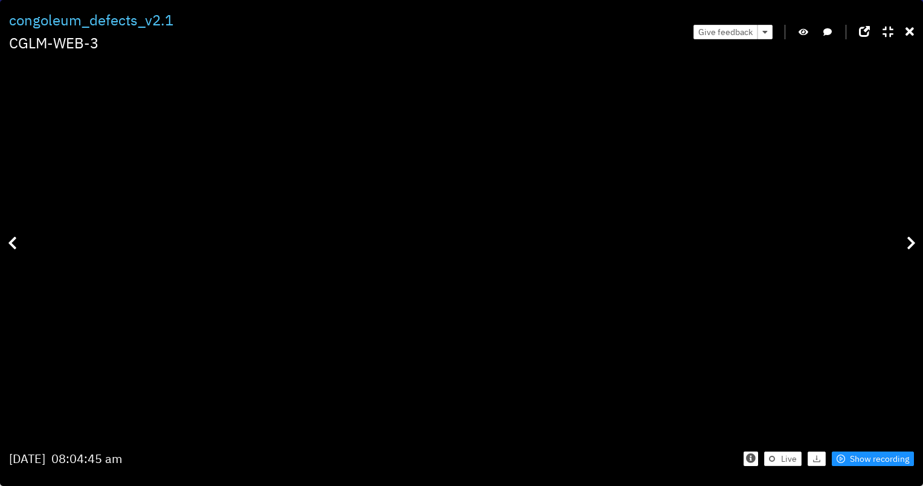
click at [805, 36] on button "button" at bounding box center [804, 32] width 12 height 15
drag, startPoint x: 587, startPoint y: 170, endPoint x: 556, endPoint y: 297, distance: 131.3
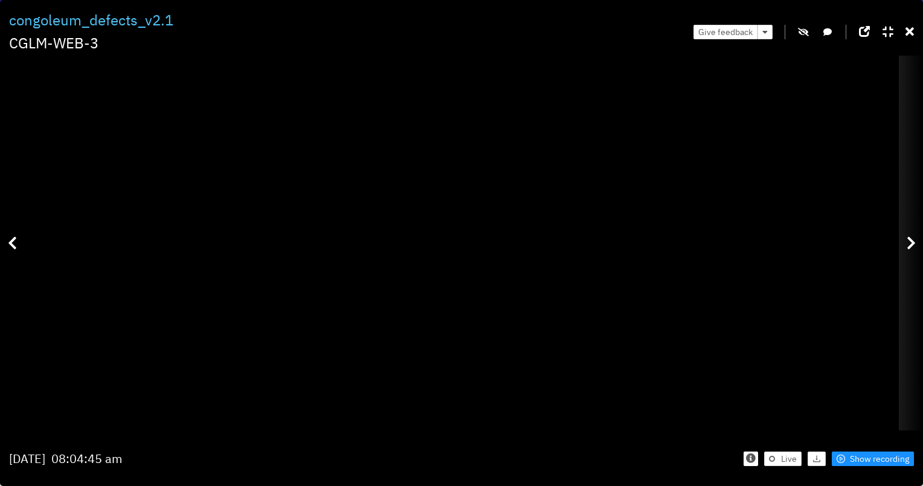
click at [912, 231] on div at bounding box center [911, 243] width 24 height 374
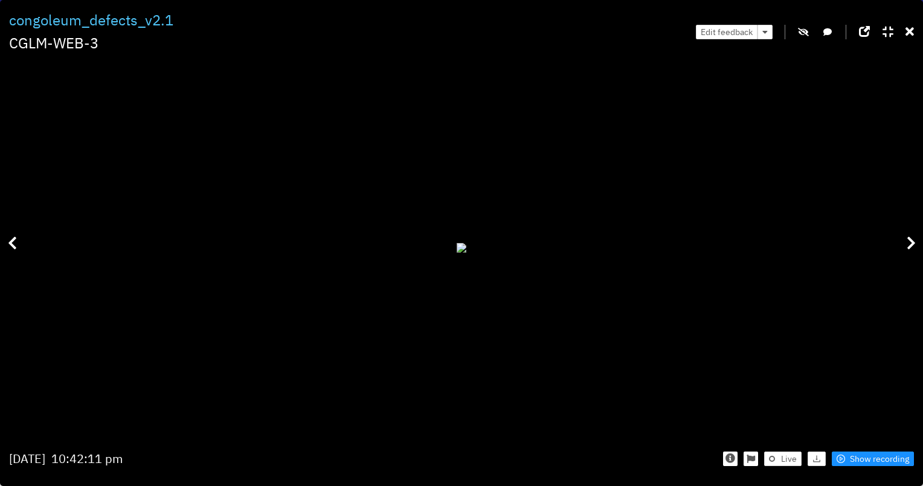
click at [802, 33] on icon "button" at bounding box center [803, 32] width 11 height 8
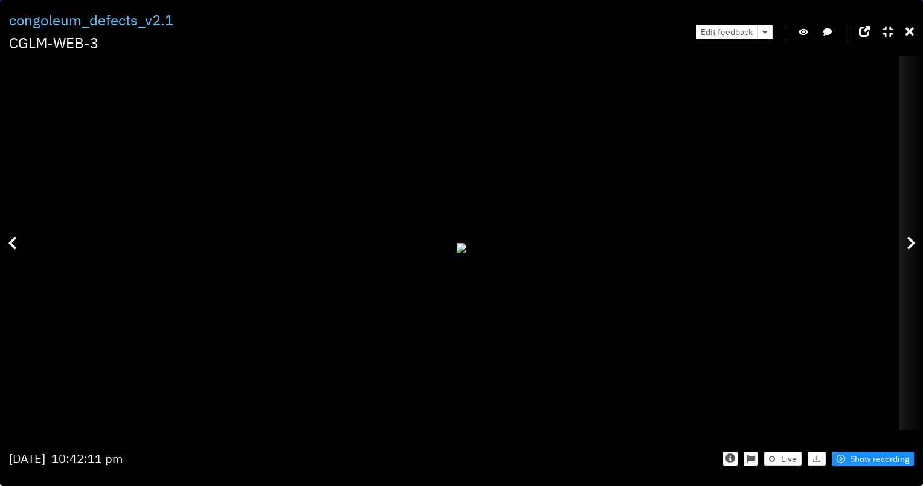
click at [914, 248] on div at bounding box center [911, 243] width 24 height 374
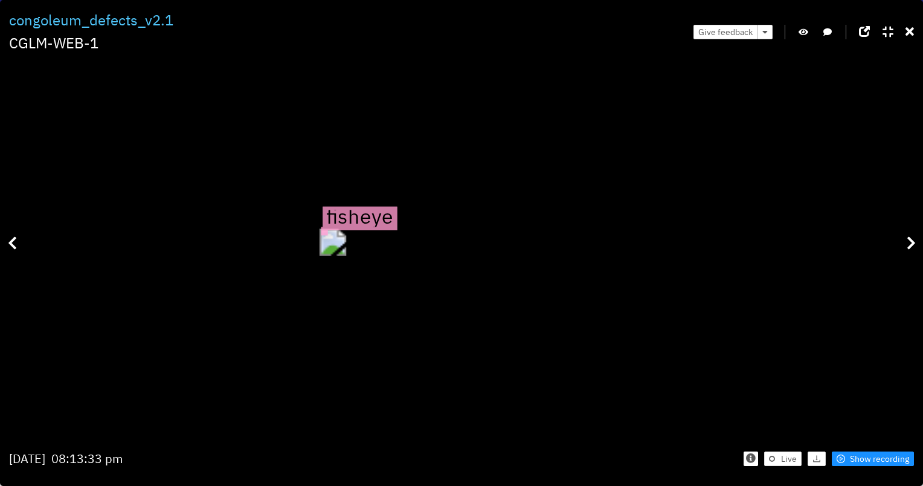
drag, startPoint x: 406, startPoint y: 138, endPoint x: 414, endPoint y: 182, distance: 44.9
click at [347, 228] on div "fisheye" at bounding box center [333, 241] width 27 height 27
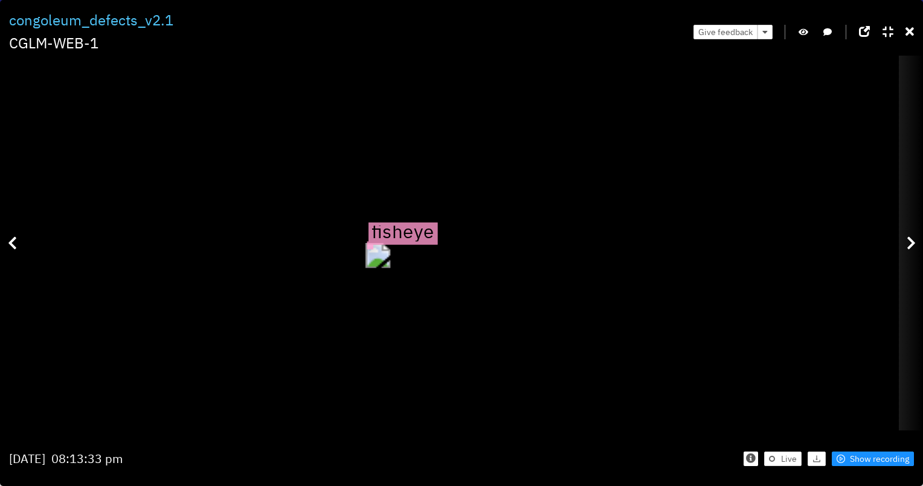
click at [906, 243] on div at bounding box center [911, 243] width 24 height 374
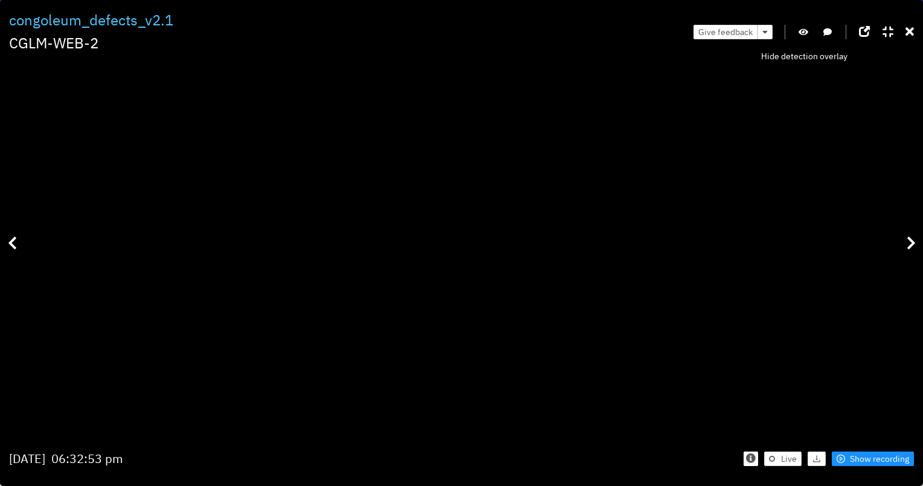
click at [802, 28] on icon "button" at bounding box center [804, 32] width 10 height 8
click at [802, 28] on icon "button" at bounding box center [803, 32] width 11 height 8
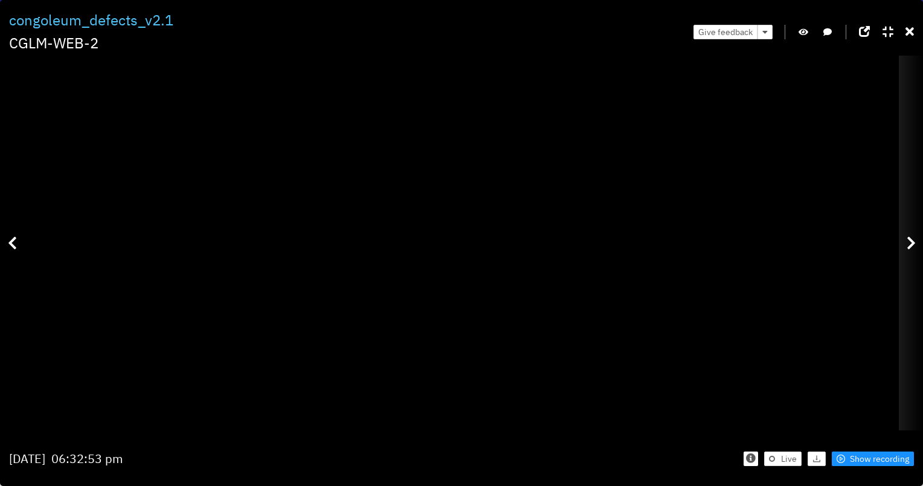
click at [903, 229] on div at bounding box center [911, 243] width 24 height 374
click at [914, 240] on icon at bounding box center [911, 243] width 9 height 15
click at [911, 243] on icon at bounding box center [911, 243] width 9 height 15
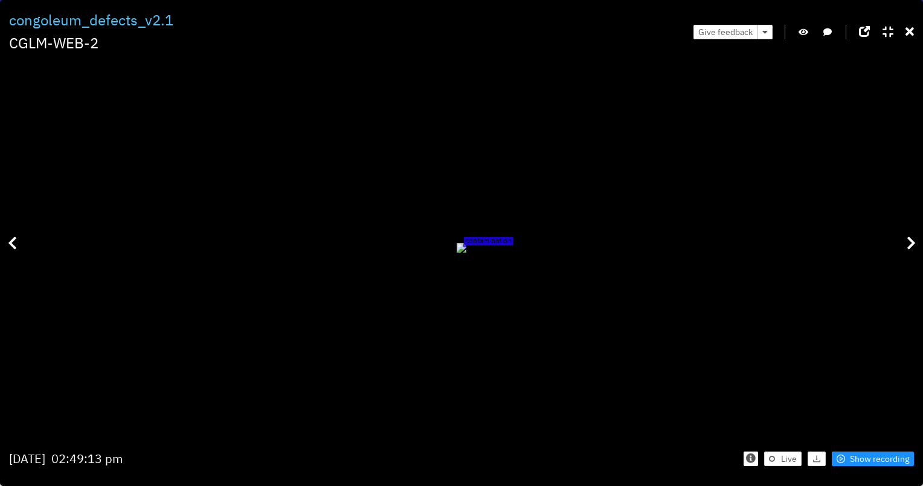
click at [806, 28] on icon "button" at bounding box center [804, 32] width 10 height 8
click at [801, 29] on icon "button" at bounding box center [803, 32] width 11 height 8
click at [799, 33] on icon "button" at bounding box center [804, 32] width 10 height 8
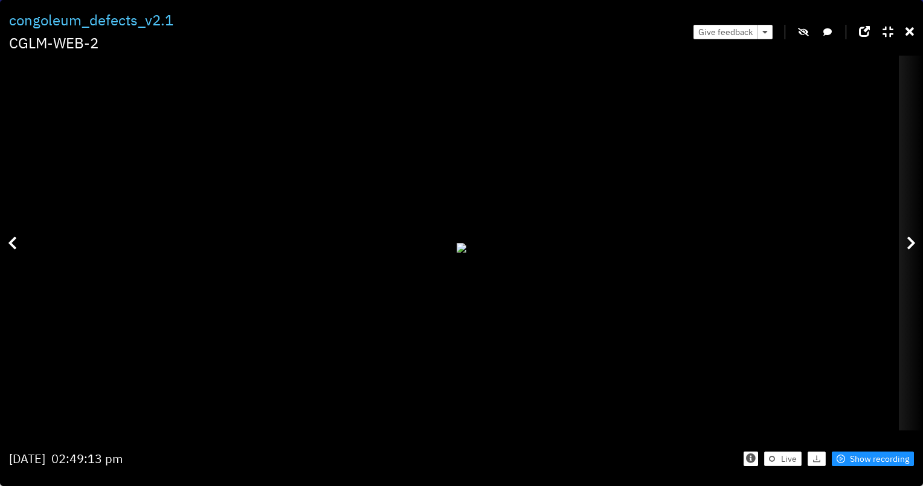
click at [913, 249] on icon at bounding box center [911, 243] width 9 height 15
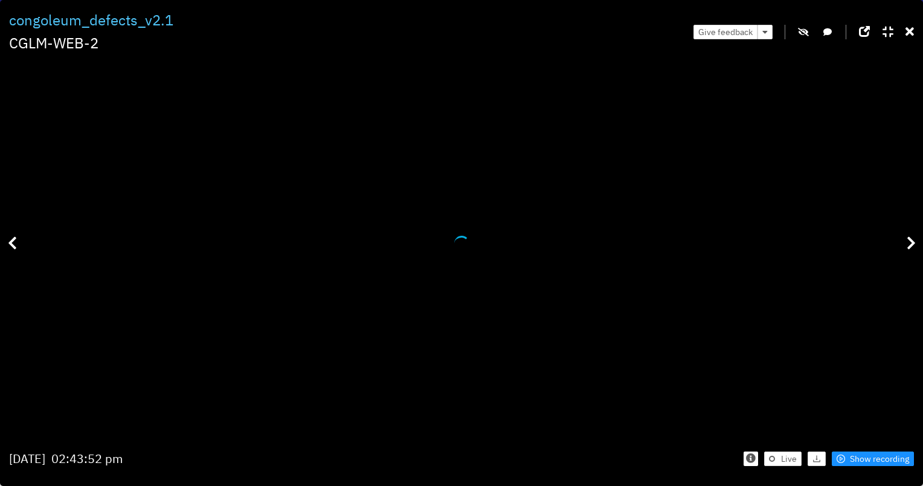
click at [803, 34] on icon "button" at bounding box center [803, 32] width 11 height 8
click at [807, 28] on icon "button" at bounding box center [804, 32] width 10 height 8
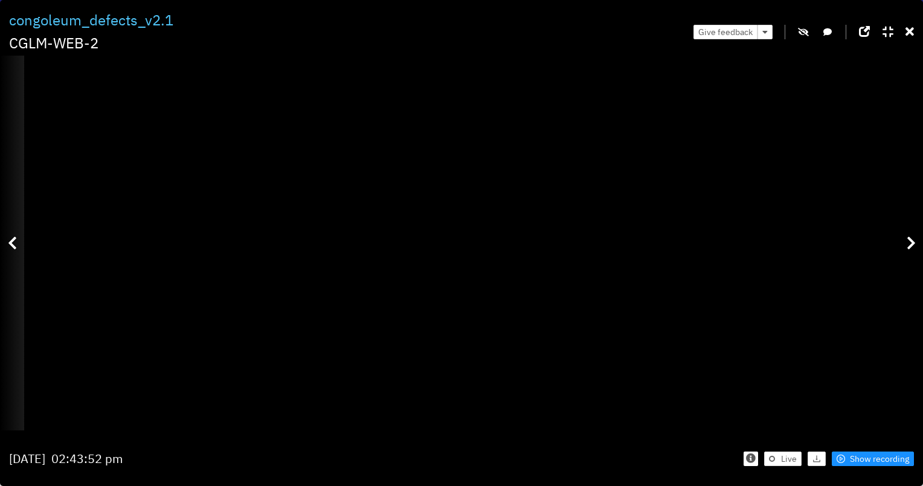
click at [17, 251] on div at bounding box center [12, 243] width 24 height 374
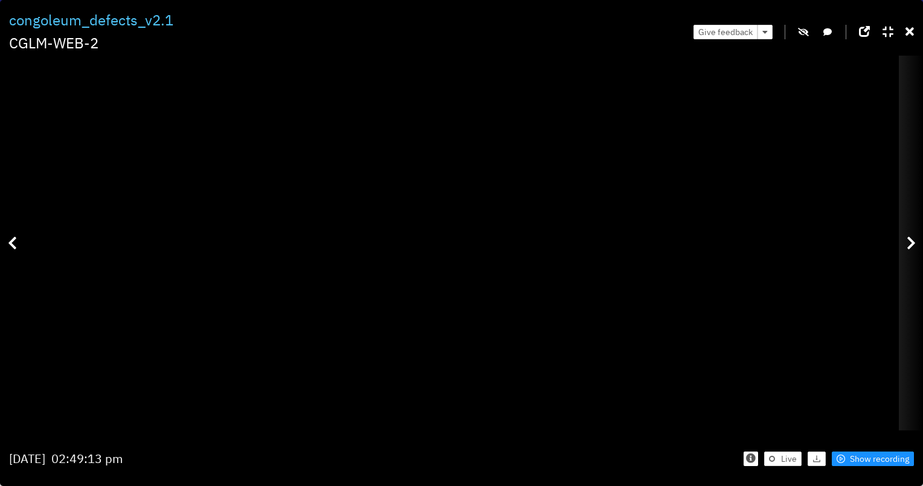
click at [904, 247] on div at bounding box center [911, 243] width 24 height 374
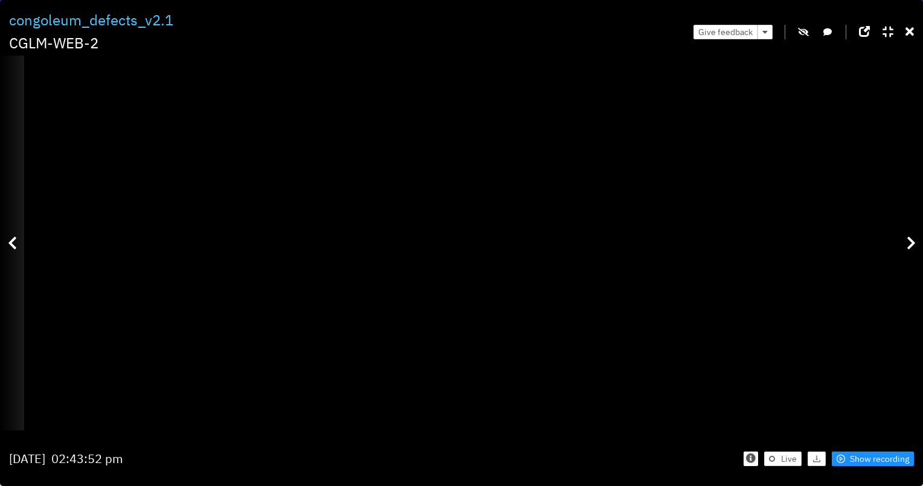
click at [11, 265] on div at bounding box center [12, 243] width 24 height 374
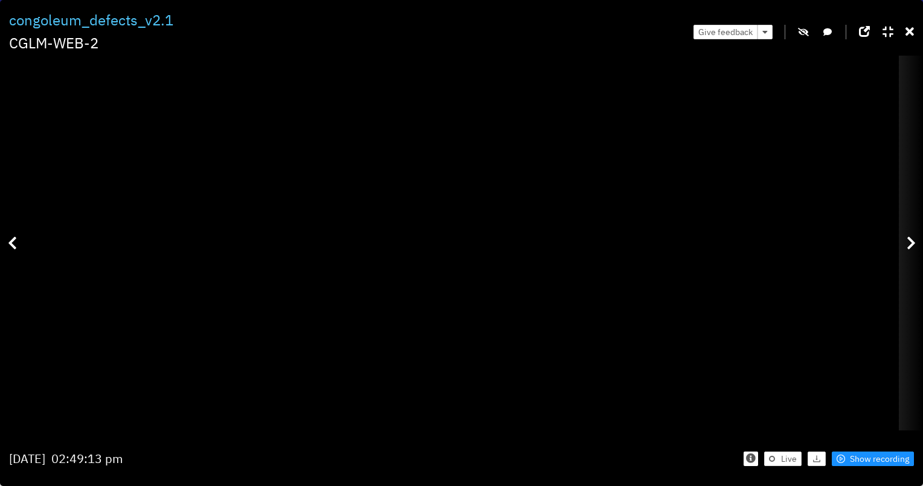
click at [909, 248] on icon at bounding box center [911, 243] width 9 height 15
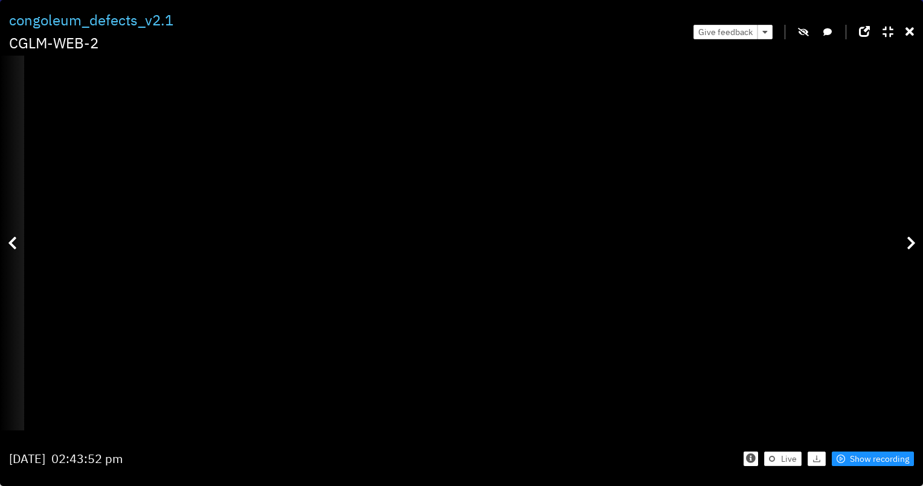
click at [22, 257] on div at bounding box center [12, 243] width 24 height 374
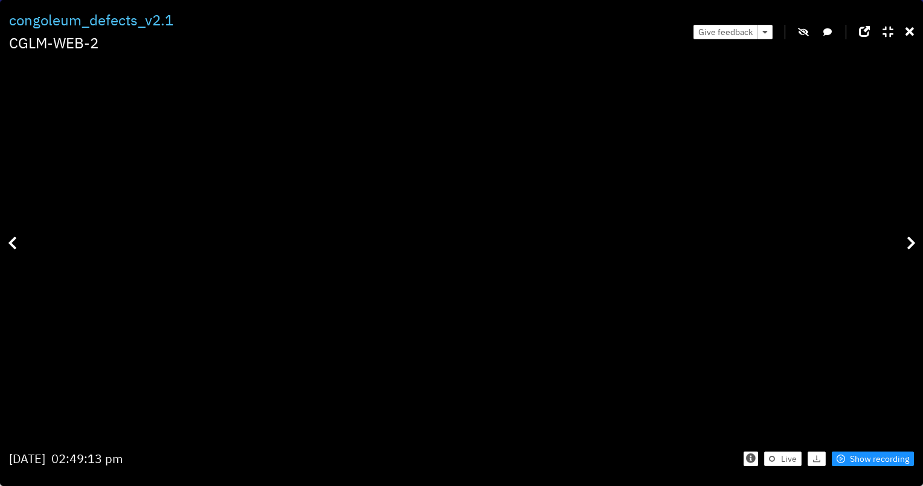
click at [870, 469] on div "Live Show recording" at bounding box center [688, 458] width 451 height 36
click at [875, 459] on span "Show recording" at bounding box center [879, 458] width 59 height 13
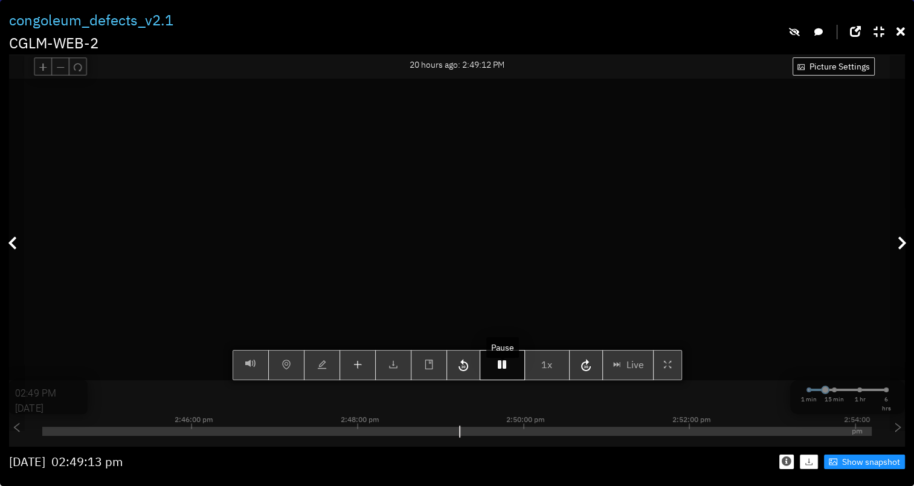
click at [503, 380] on button "button" at bounding box center [502, 365] width 45 height 30
click at [500, 369] on icon "button" at bounding box center [502, 365] width 8 height 10
click at [508, 372] on button "button" at bounding box center [502, 365] width 45 height 30
click at [505, 369] on icon "button" at bounding box center [502, 365] width 8 height 10
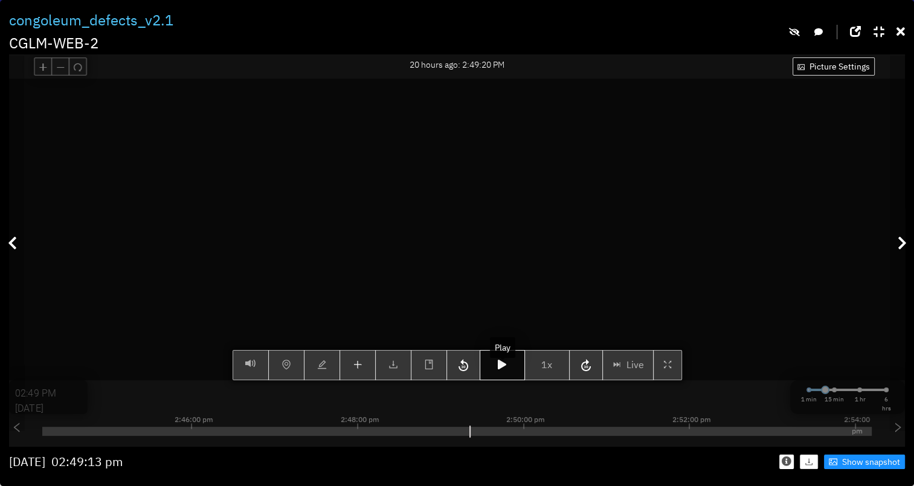
click at [498, 369] on icon "button" at bounding box center [502, 365] width 8 height 10
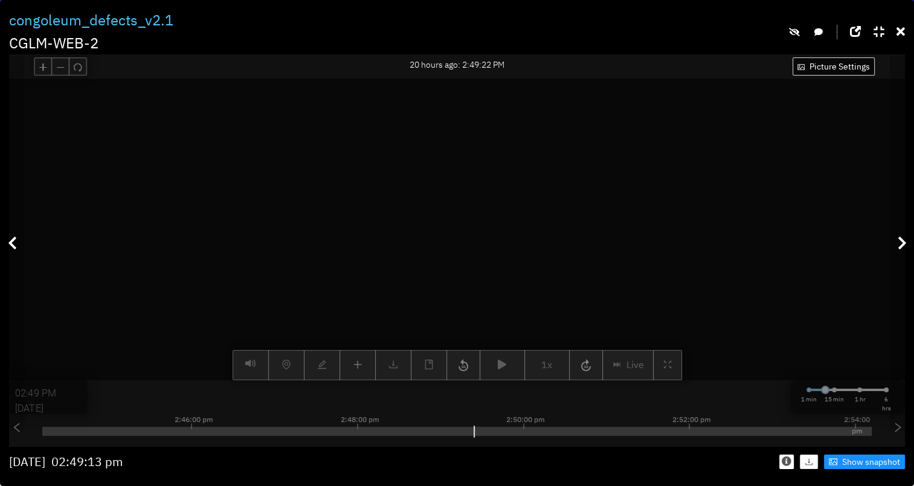
click at [508, 369] on div "Picture Settings 1x Live 02:49 PM 09/17/2025 1 min 15 min 1 hr 6 hrs 2:36:00 pm…" at bounding box center [457, 229] width 896 height 301
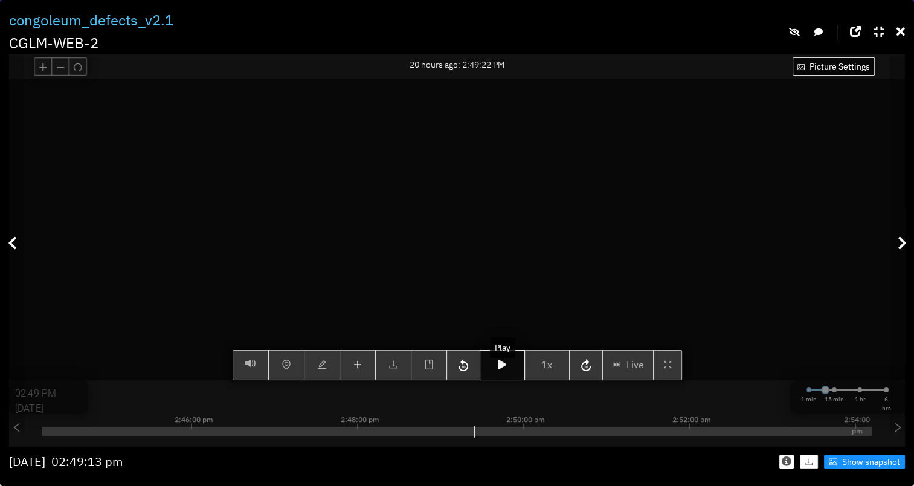
click at [505, 369] on icon "button" at bounding box center [502, 365] width 8 height 10
click at [510, 380] on button "button" at bounding box center [502, 365] width 45 height 30
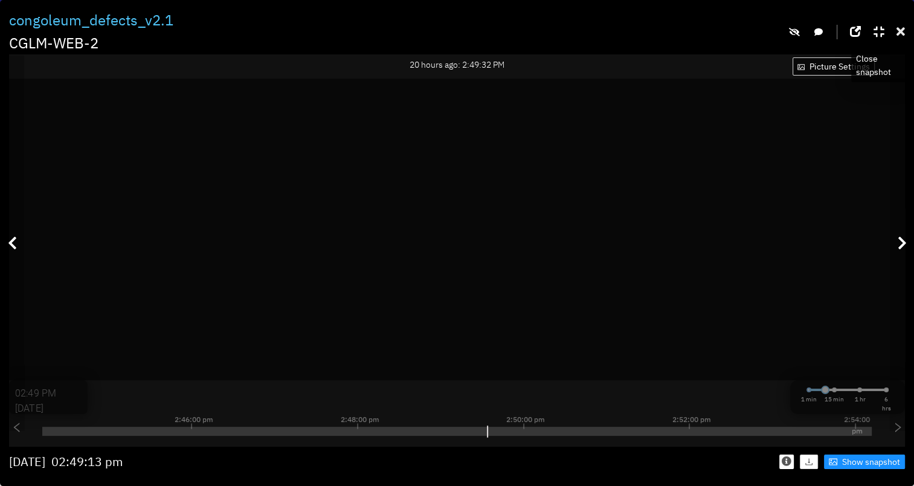
click at [903, 34] on icon at bounding box center [901, 32] width 8 height 12
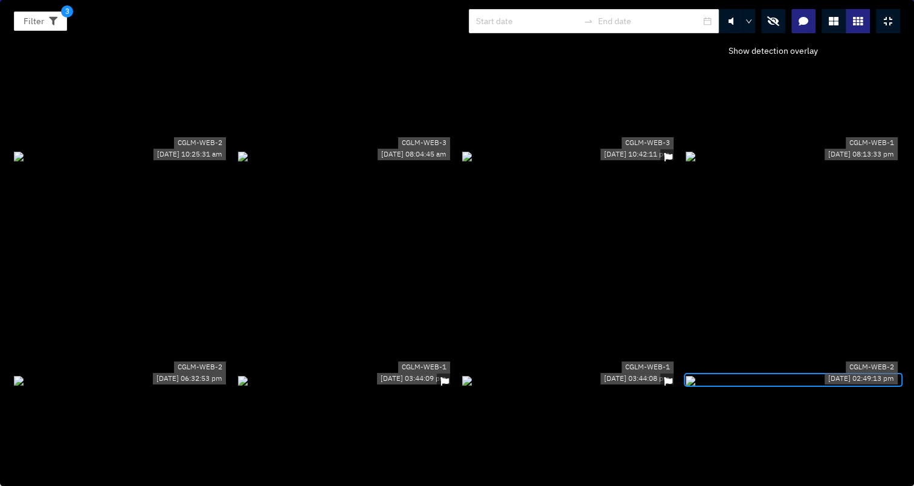
click at [770, 24] on icon "button" at bounding box center [773, 21] width 12 height 10
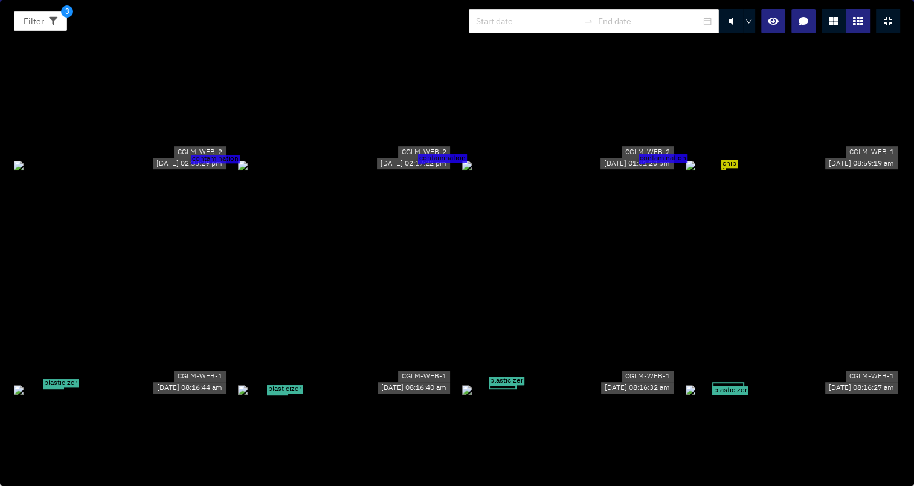
scroll to position [725, 0]
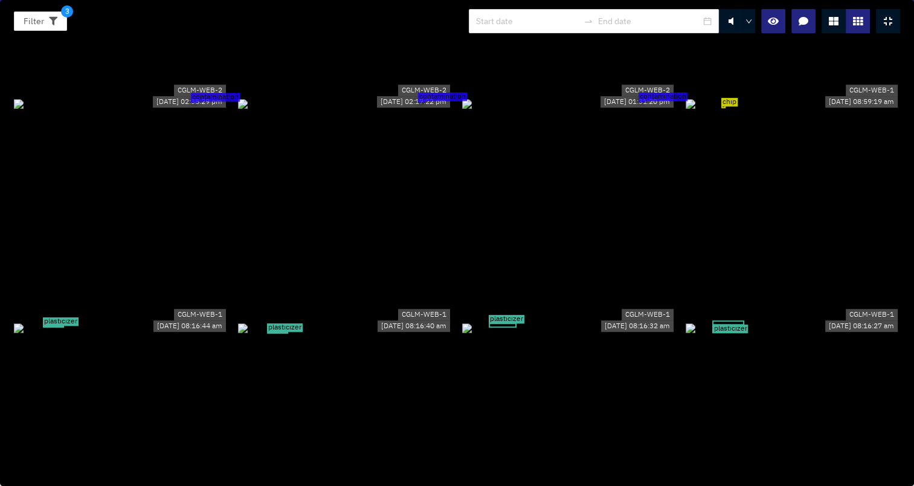
click at [704, 110] on div "chip" at bounding box center [793, 103] width 214 height 13
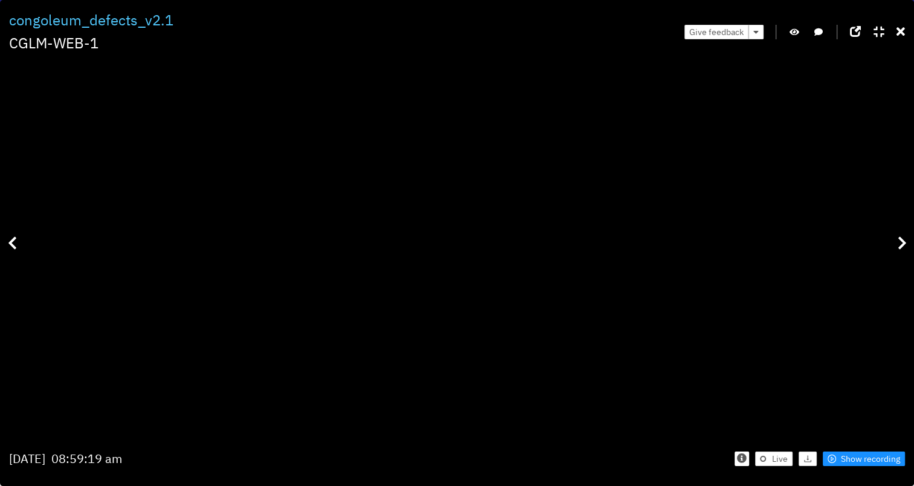
click at [798, 31] on icon "button" at bounding box center [795, 32] width 10 height 8
click at [798, 31] on icon "button" at bounding box center [794, 32] width 11 height 8
click at [898, 29] on icon at bounding box center [901, 32] width 8 height 12
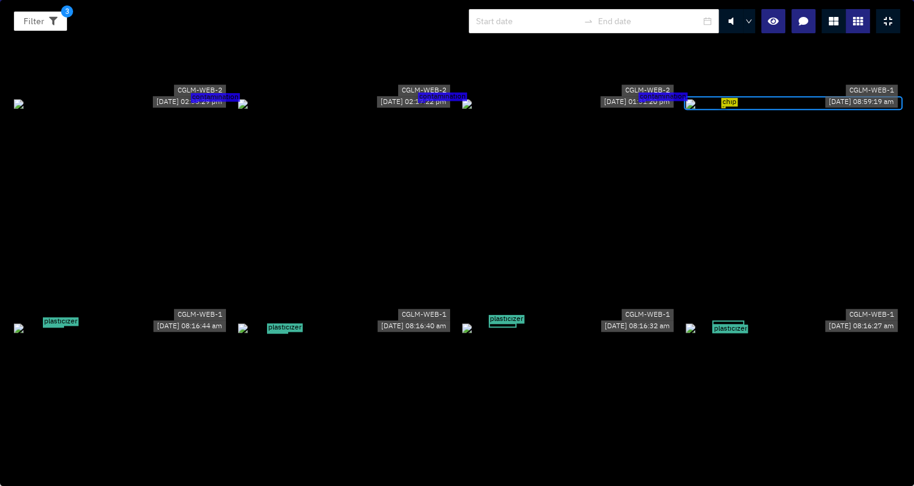
click at [759, 110] on div "chip" at bounding box center [793, 103] width 214 height 13
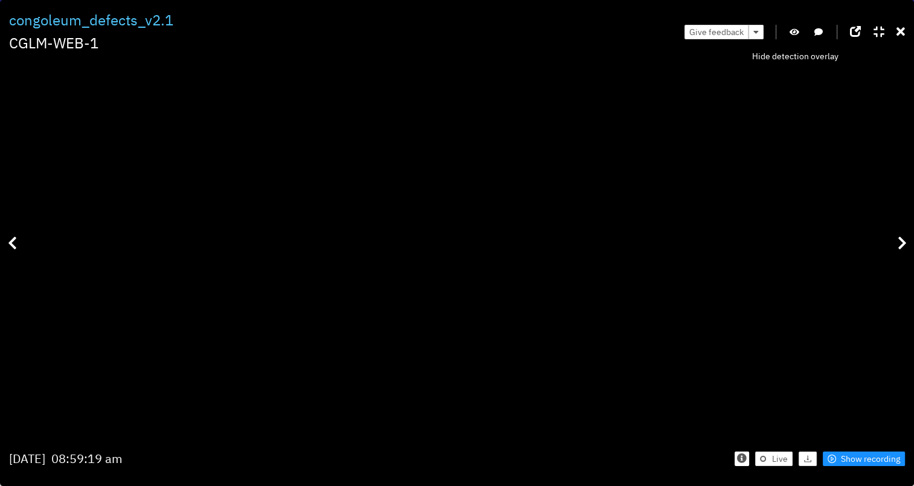
click at [789, 27] on button "button" at bounding box center [794, 32] width 12 height 15
click at [903, 34] on icon at bounding box center [901, 32] width 8 height 12
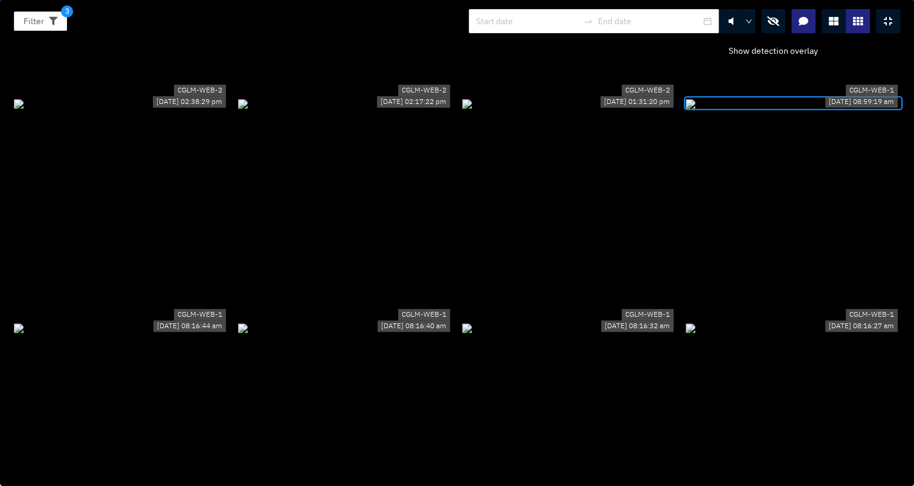
click at [774, 21] on icon "button" at bounding box center [773, 21] width 12 height 10
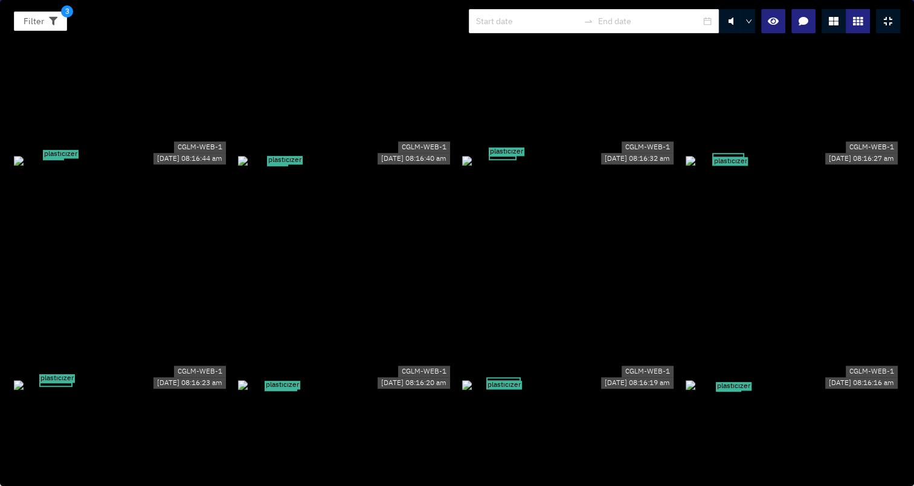
scroll to position [846, 0]
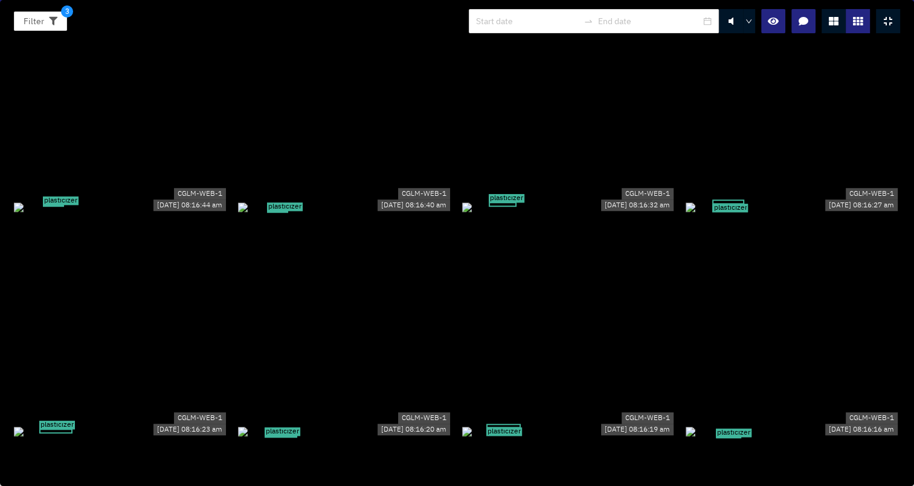
click at [140, 213] on div "plasticizer" at bounding box center [121, 206] width 214 height 13
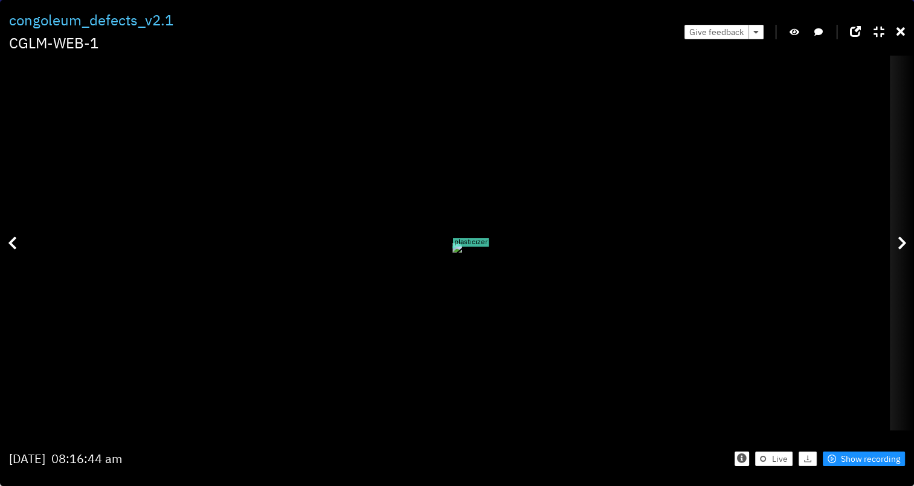
click at [894, 241] on div at bounding box center [902, 243] width 24 height 374
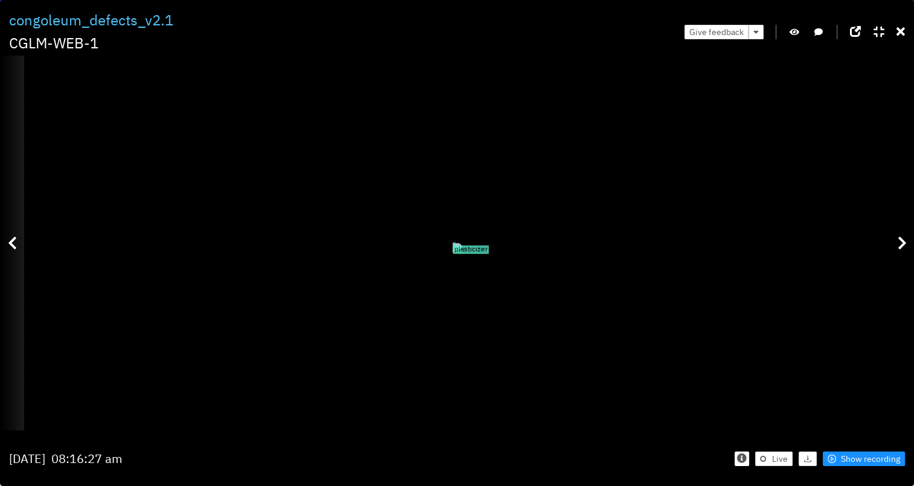
click at [5, 236] on div at bounding box center [12, 243] width 24 height 374
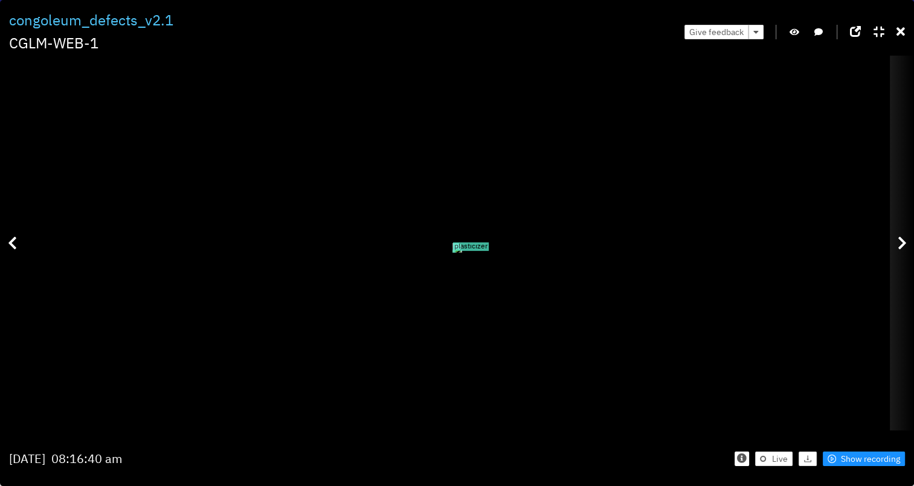
click at [906, 253] on div at bounding box center [902, 243] width 24 height 374
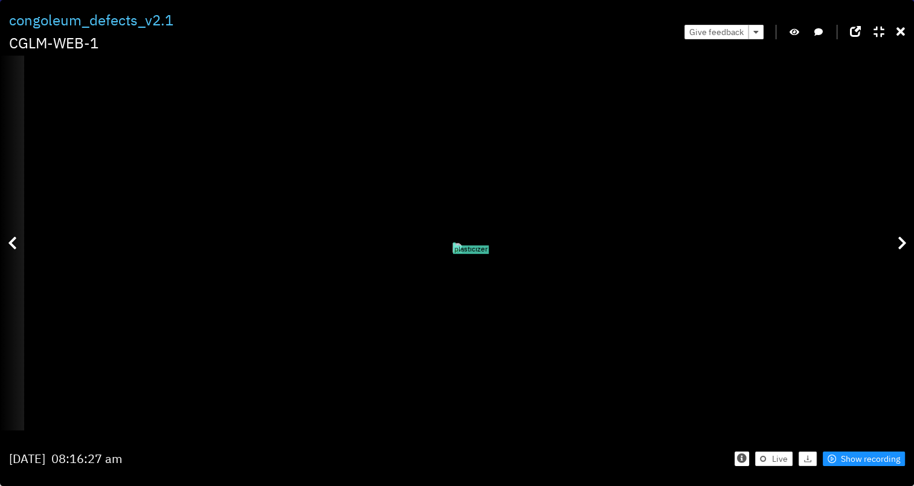
click at [16, 232] on div at bounding box center [12, 243] width 24 height 374
click at [18, 243] on div at bounding box center [12, 243] width 24 height 374
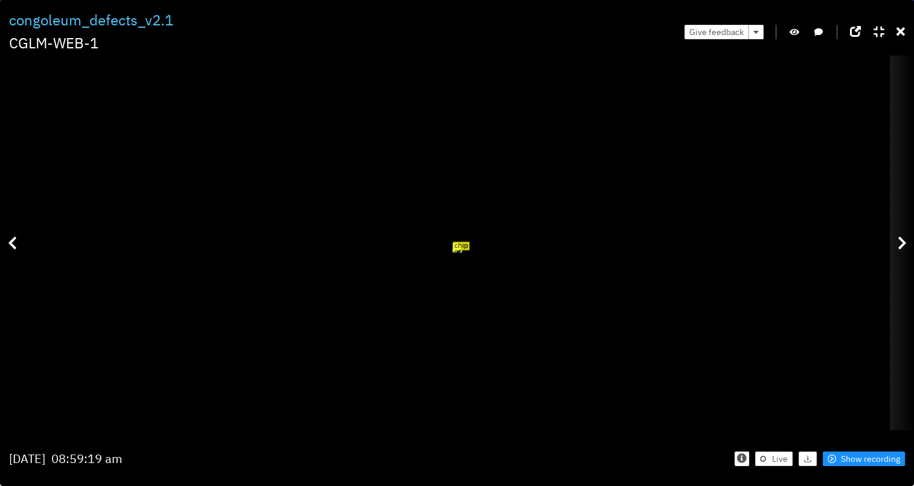
click at [898, 240] on icon at bounding box center [902, 243] width 9 height 15
click at [897, 242] on div at bounding box center [902, 243] width 24 height 374
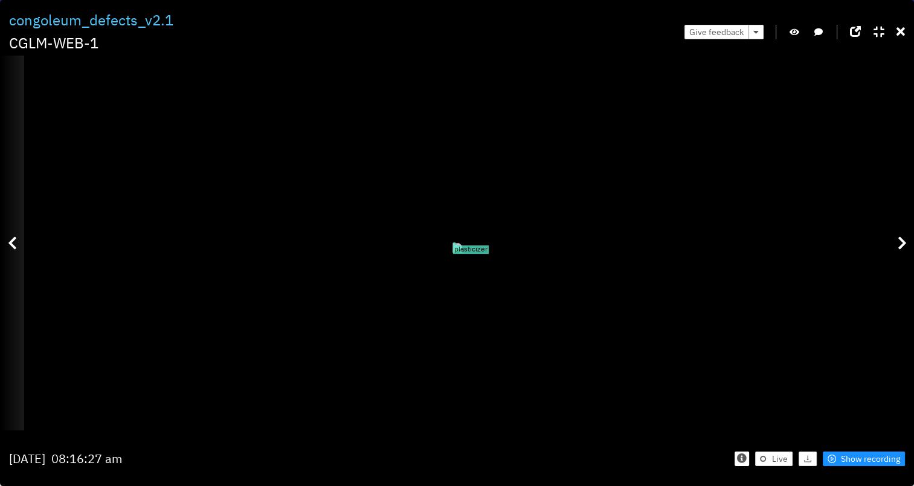
click at [15, 254] on div at bounding box center [12, 243] width 24 height 374
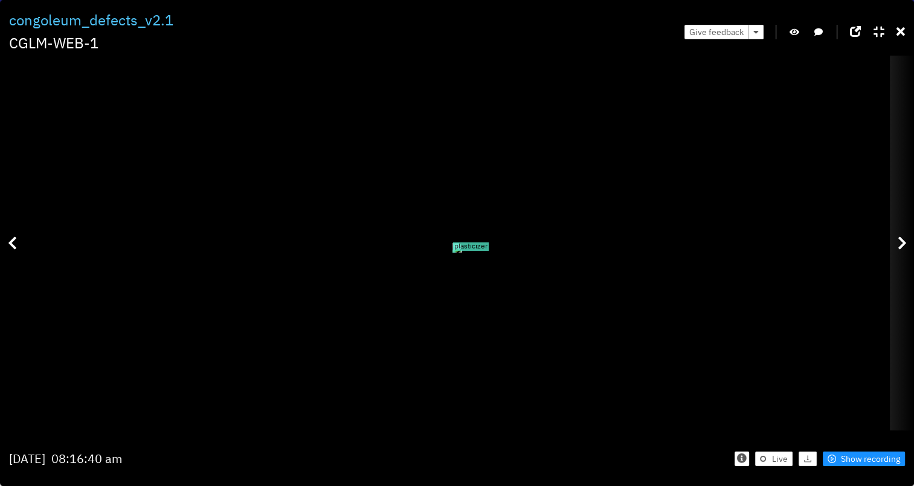
click at [894, 232] on div at bounding box center [902, 243] width 24 height 374
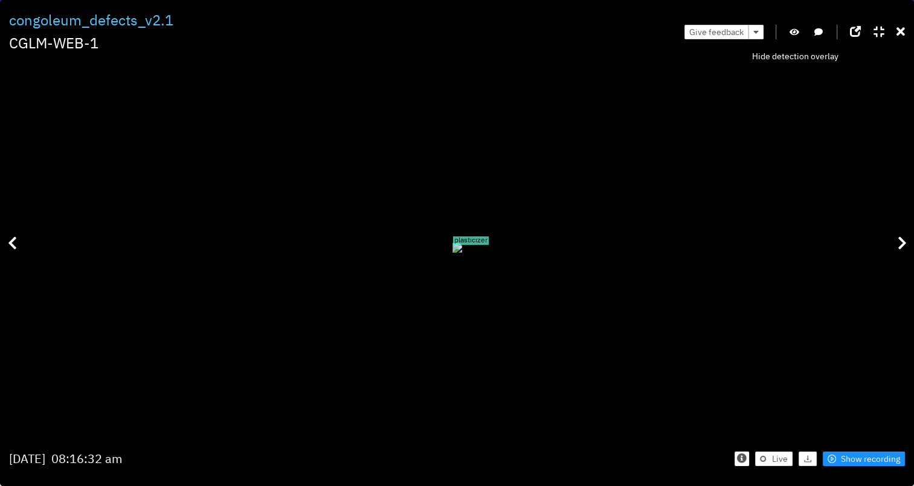
click at [792, 32] on icon "button" at bounding box center [795, 32] width 10 height 8
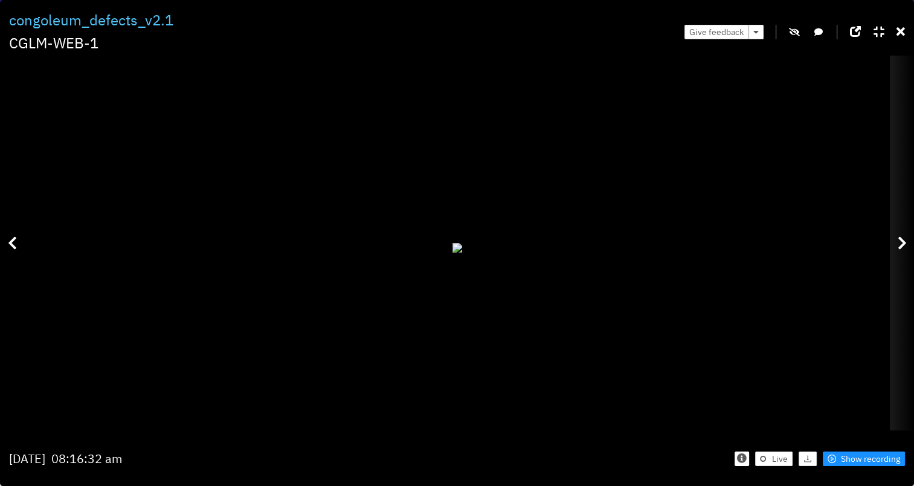
click at [900, 250] on icon at bounding box center [902, 243] width 9 height 15
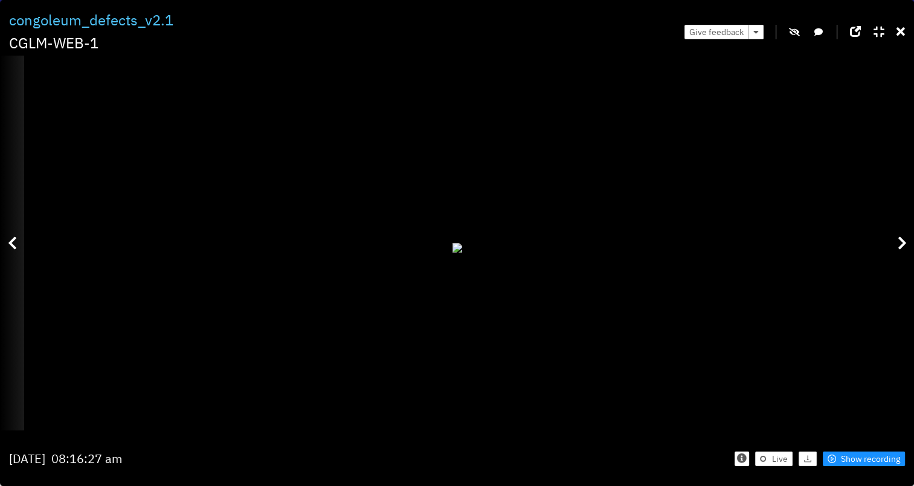
click at [20, 244] on div at bounding box center [12, 243] width 24 height 374
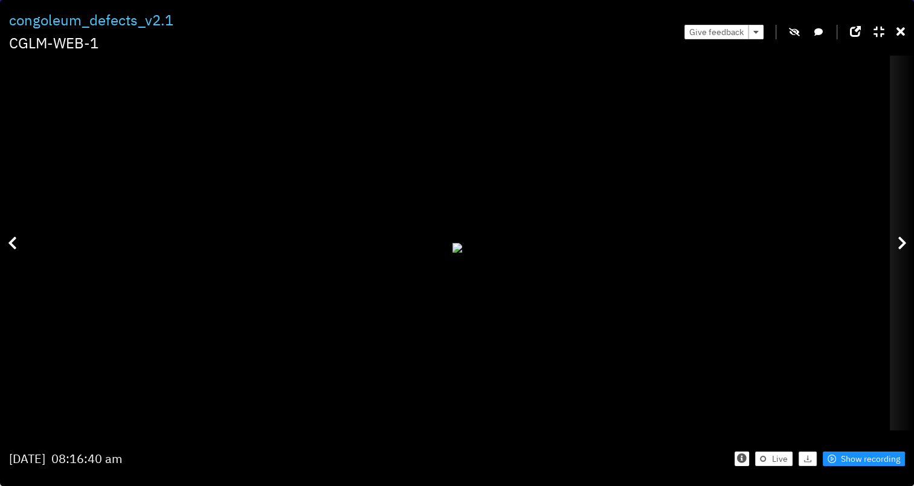
click at [892, 249] on div at bounding box center [902, 243] width 24 height 374
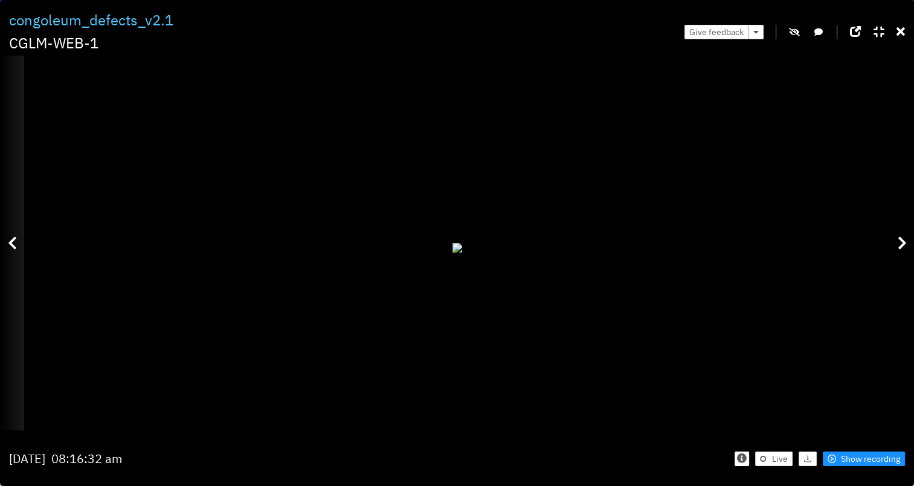
click at [13, 243] on icon at bounding box center [12, 243] width 9 height 15
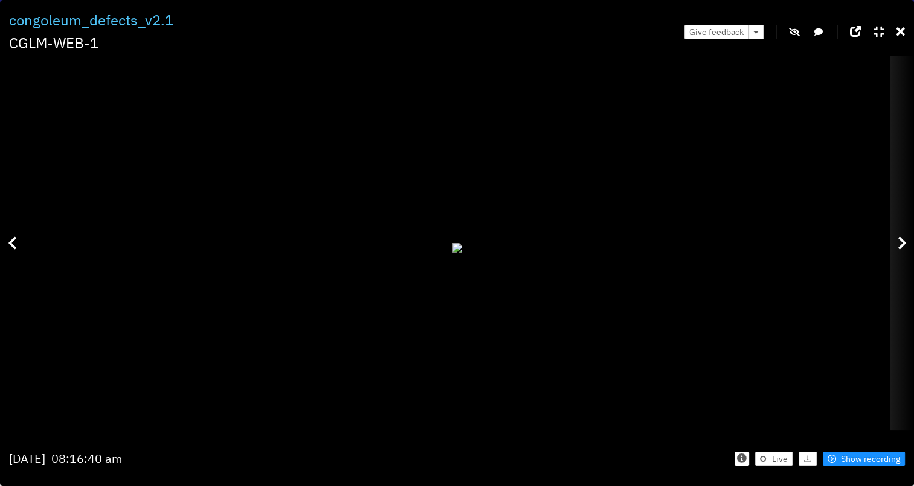
click at [898, 234] on div at bounding box center [902, 243] width 24 height 374
click at [896, 236] on div at bounding box center [902, 243] width 24 height 374
click at [894, 236] on div at bounding box center [902, 243] width 24 height 374
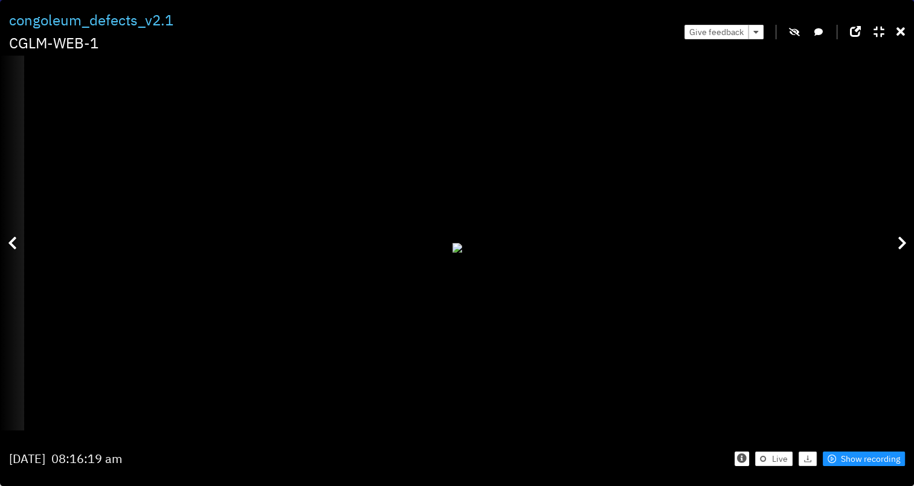
click at [20, 248] on div at bounding box center [12, 243] width 24 height 374
click at [19, 248] on div at bounding box center [12, 243] width 24 height 374
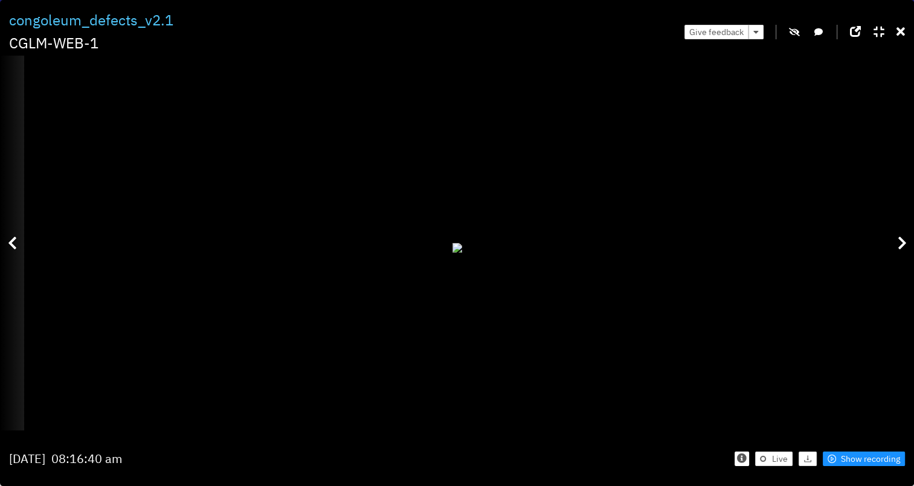
click at [19, 250] on div at bounding box center [12, 243] width 24 height 374
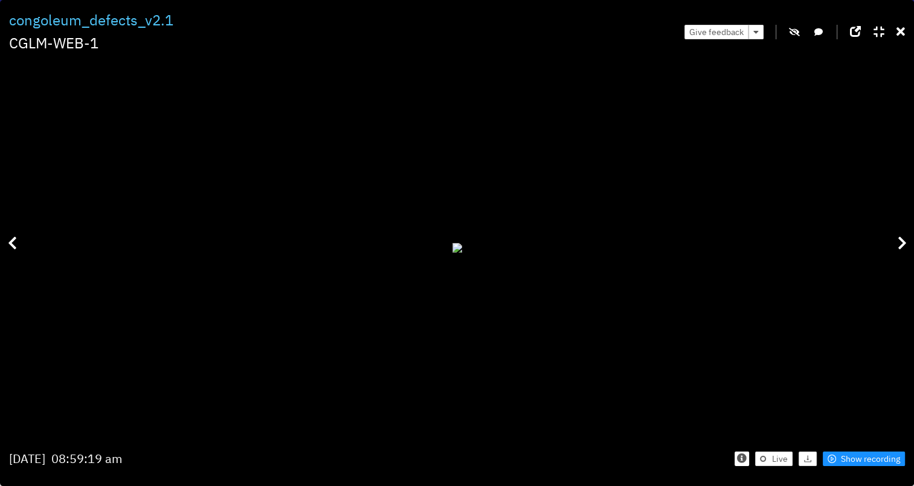
click at [796, 34] on icon "button" at bounding box center [794, 32] width 11 height 8
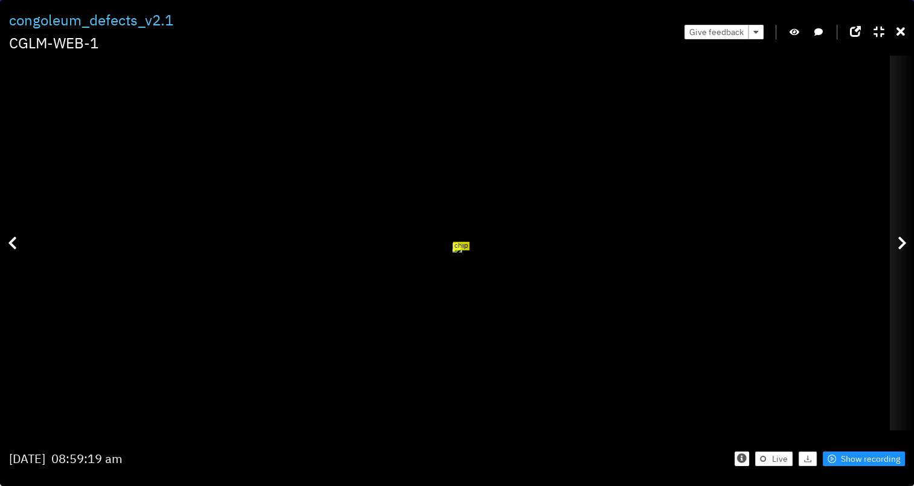
click at [910, 243] on div at bounding box center [902, 243] width 24 height 374
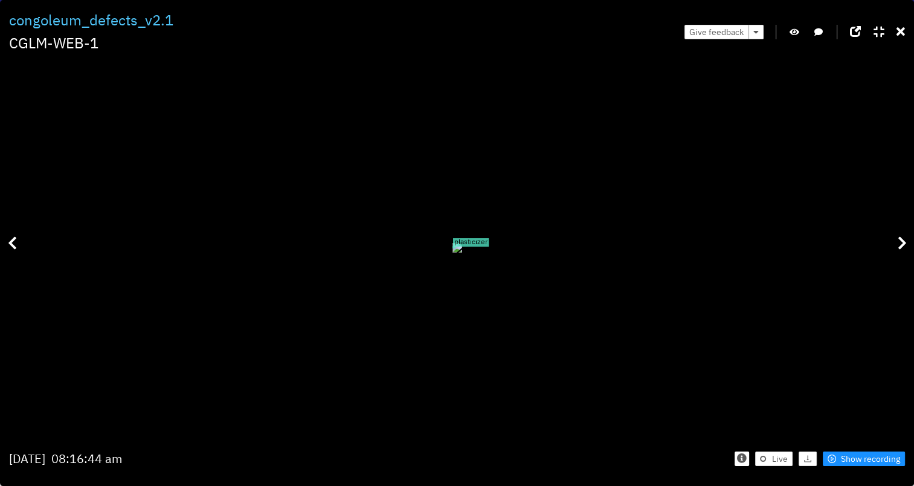
click at [906, 34] on div "Filter 3 congoleum_defects_v2.1 CGLM-WEB-1 Give feedback plasticizer Wednesday …" at bounding box center [457, 243] width 914 height 486
click at [900, 34] on icon at bounding box center [901, 32] width 8 height 12
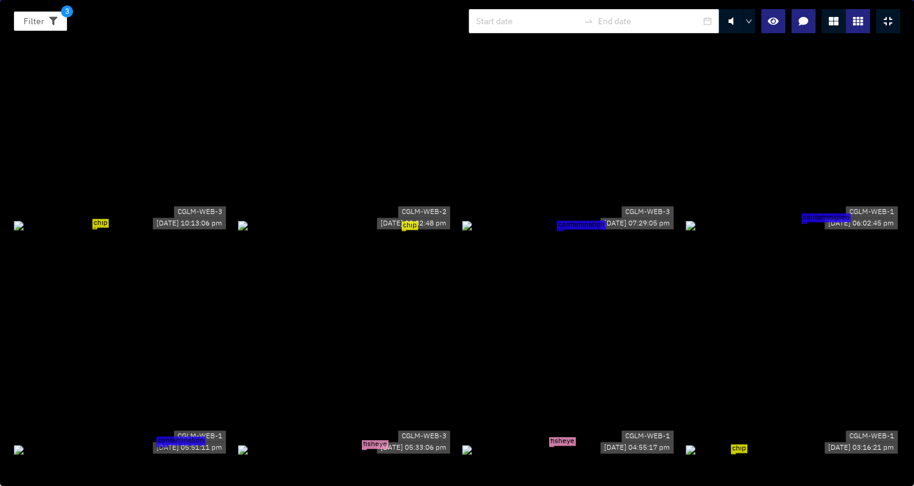
scroll to position [1752, 0]
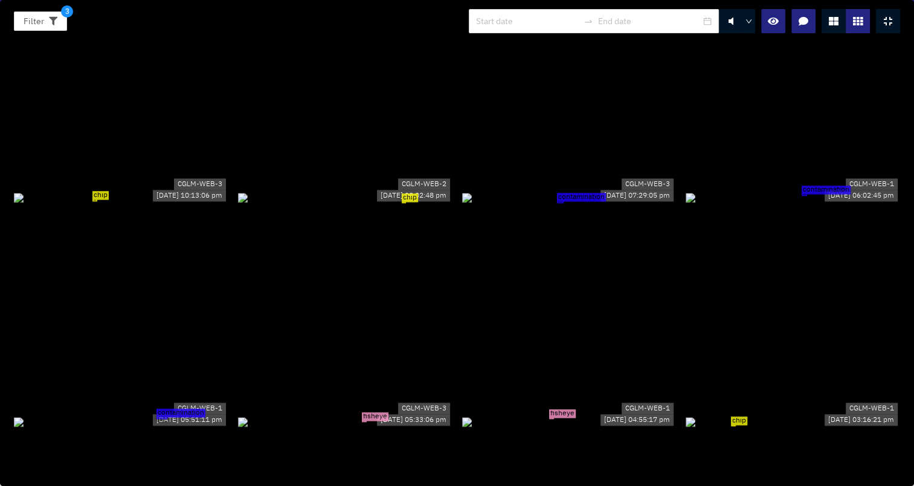
click at [94, 204] on div "chip" at bounding box center [121, 196] width 214 height 13
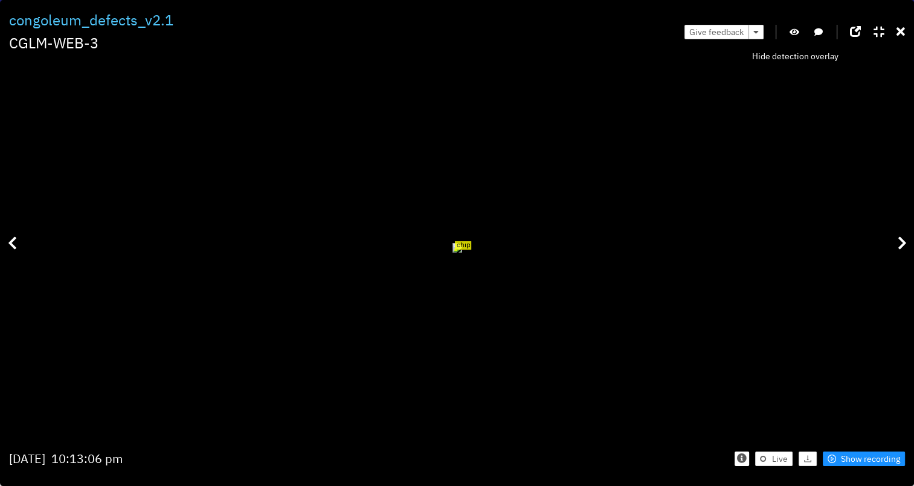
click at [799, 31] on icon "button" at bounding box center [795, 32] width 10 height 8
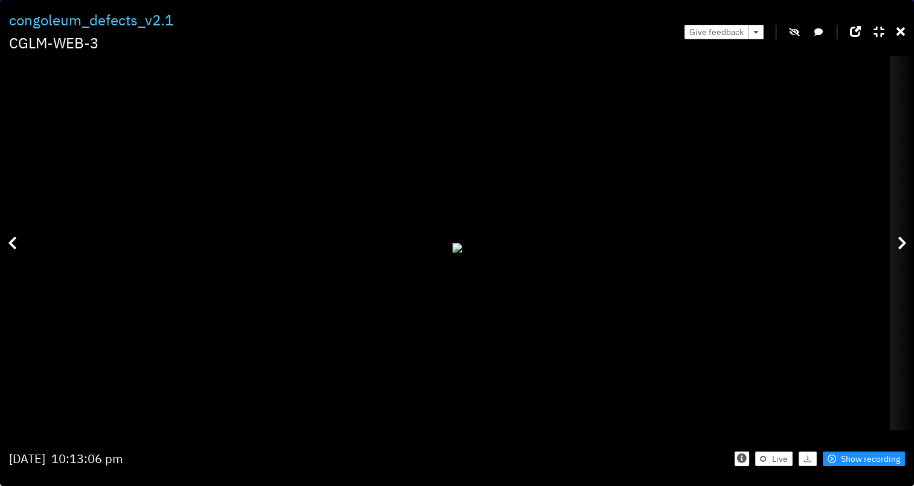
click at [902, 243] on icon at bounding box center [902, 243] width 9 height 15
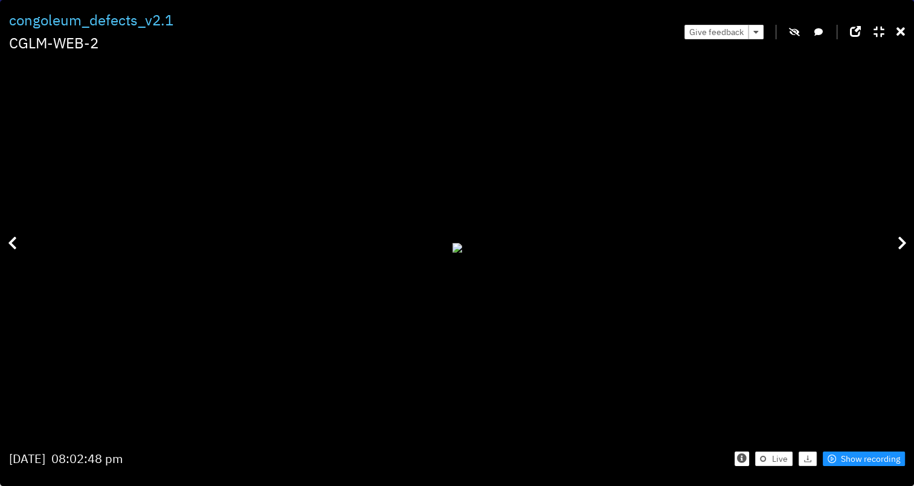
click at [793, 31] on icon "button" at bounding box center [794, 32] width 11 height 8
click at [899, 31] on icon at bounding box center [901, 32] width 8 height 12
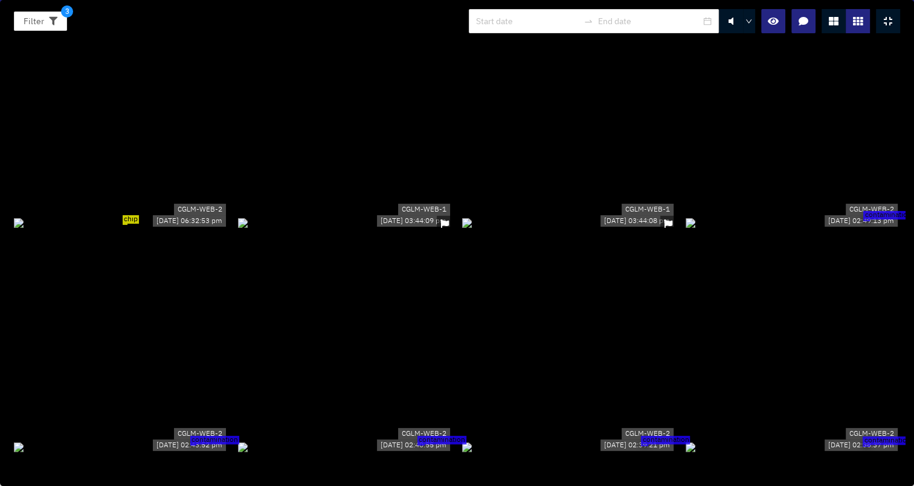
scroll to position [242, 0]
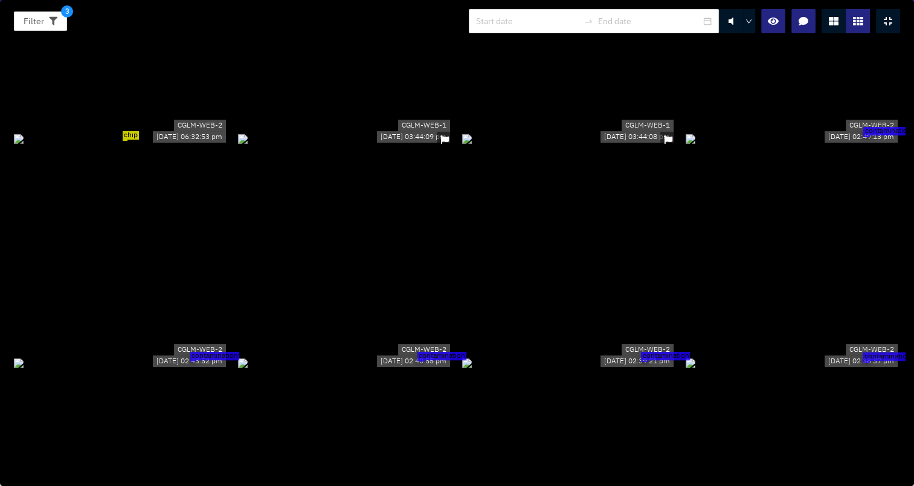
click at [777, 145] on div "contamination" at bounding box center [793, 138] width 214 height 13
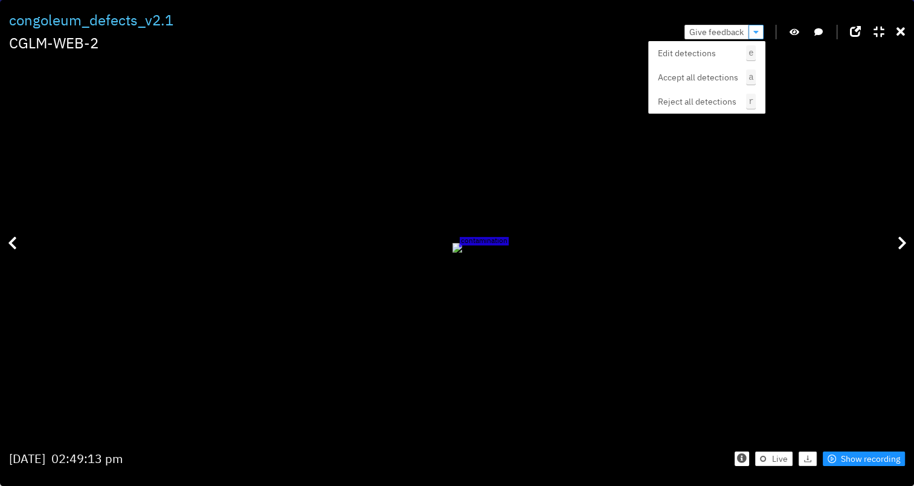
click at [759, 31] on button "button" at bounding box center [756, 32] width 15 height 15
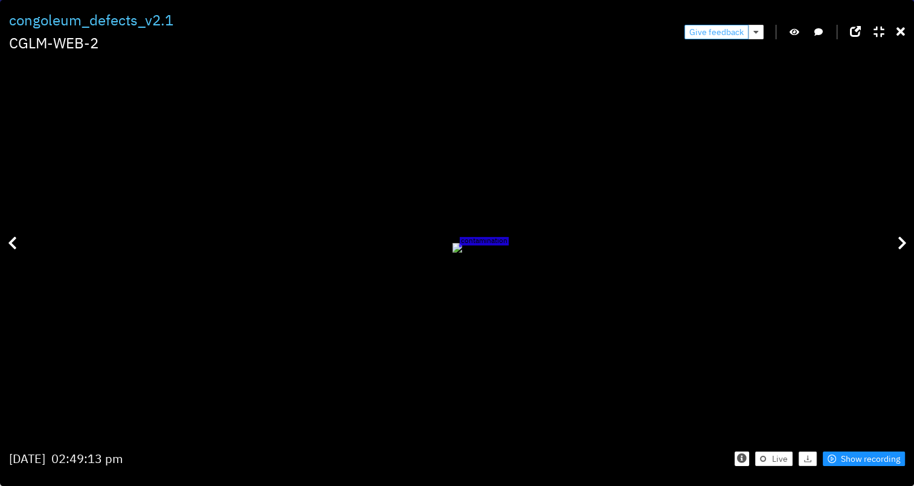
click at [723, 28] on span "Give feedback" at bounding box center [716, 31] width 54 height 13
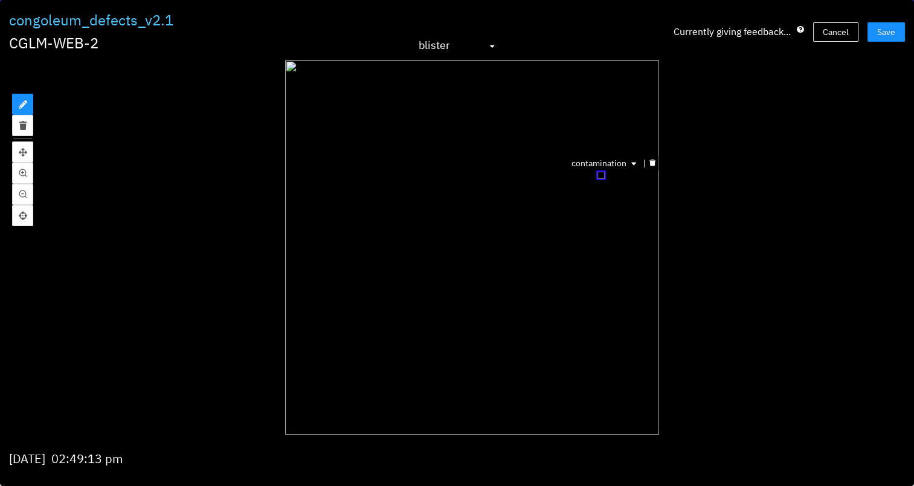
click at [651, 162] on icon "delete" at bounding box center [652, 163] width 6 height 7
click at [894, 27] on span "Save" at bounding box center [886, 31] width 18 height 13
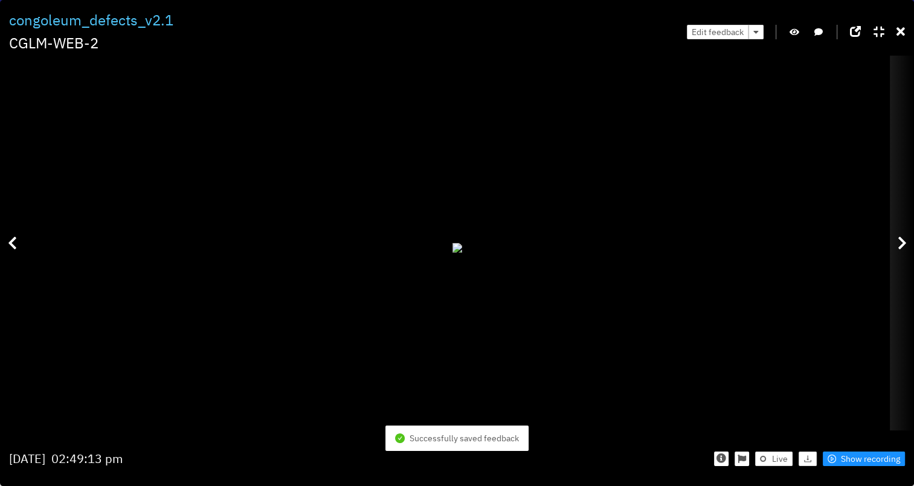
click at [901, 247] on icon at bounding box center [902, 243] width 9 height 15
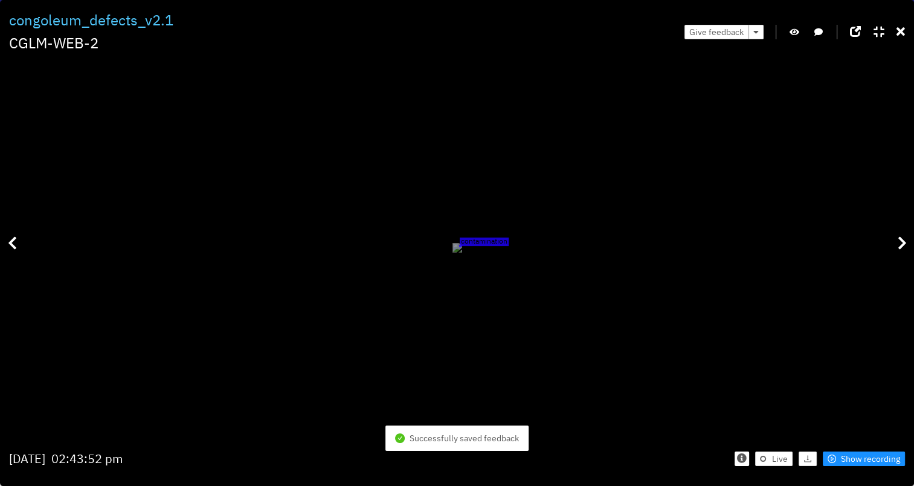
click at [509, 237] on span "contamination" at bounding box center [484, 241] width 49 height 8
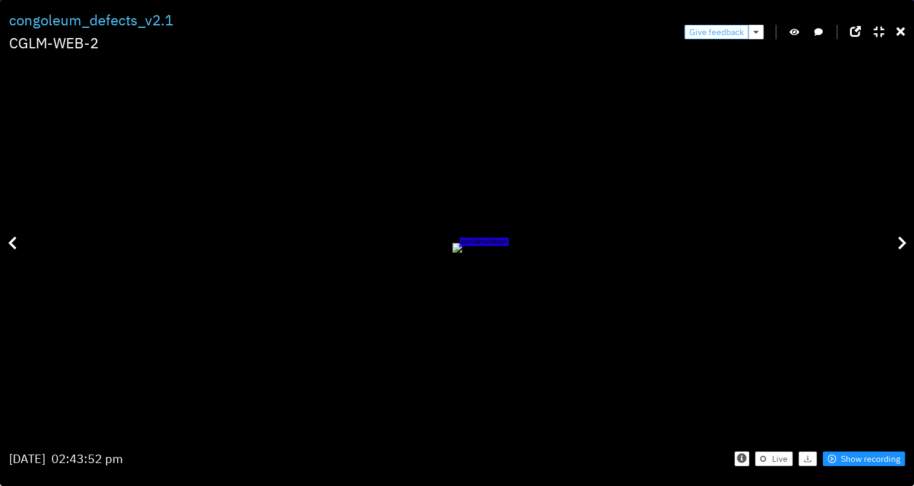
click at [718, 25] on span "Give feedback" at bounding box center [716, 31] width 54 height 13
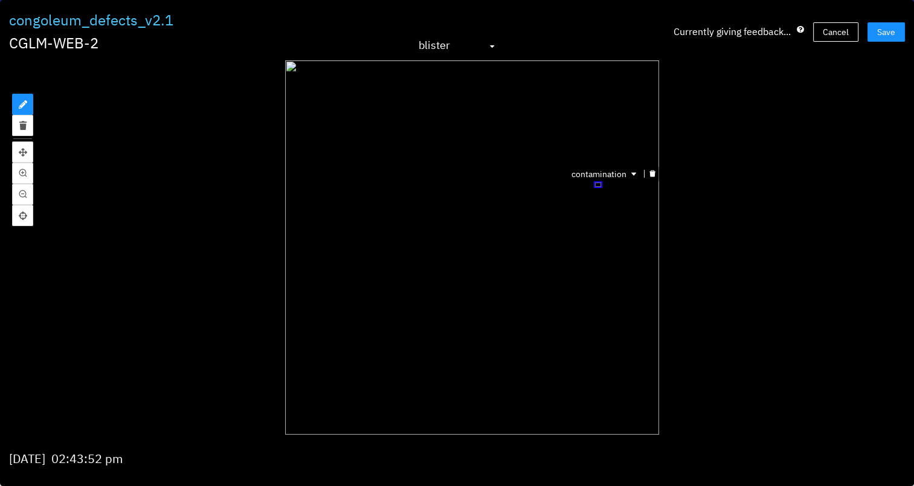
click at [650, 176] on icon "delete" at bounding box center [652, 173] width 6 height 7
click at [891, 24] on button "Save" at bounding box center [886, 31] width 37 height 19
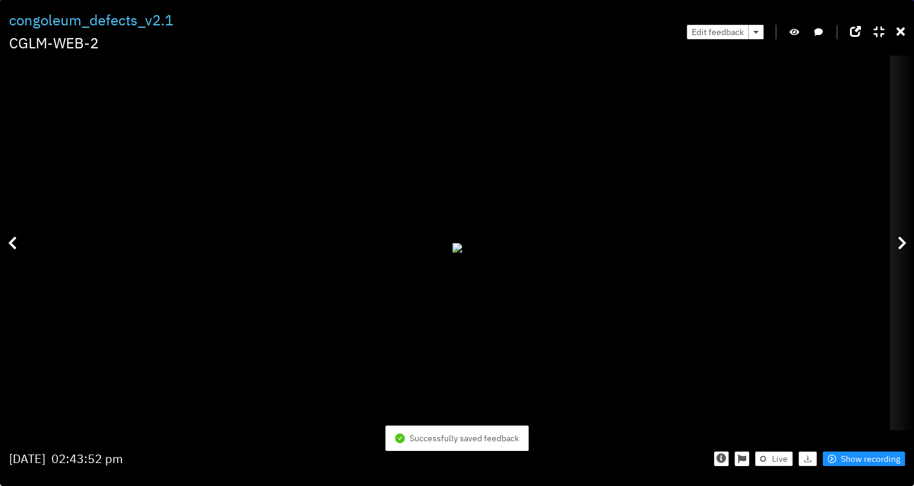
click at [898, 237] on icon at bounding box center [902, 243] width 9 height 15
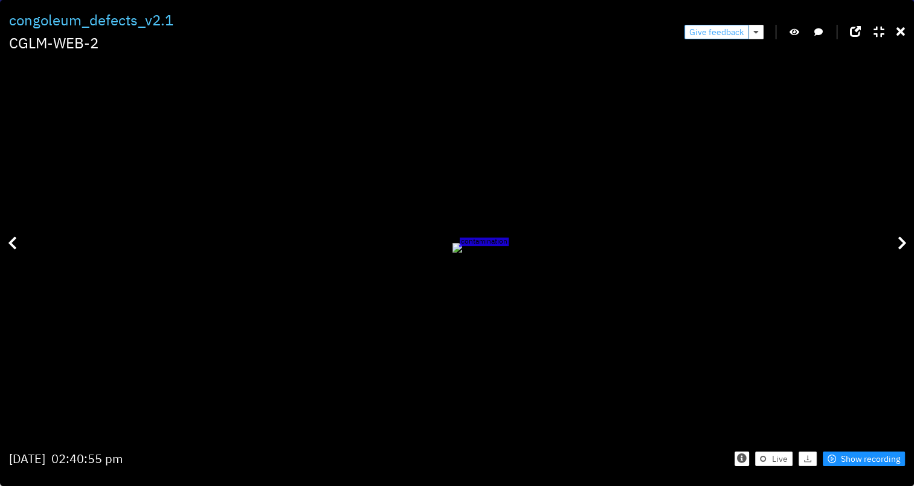
click at [732, 31] on span "Give feedback" at bounding box center [716, 31] width 54 height 13
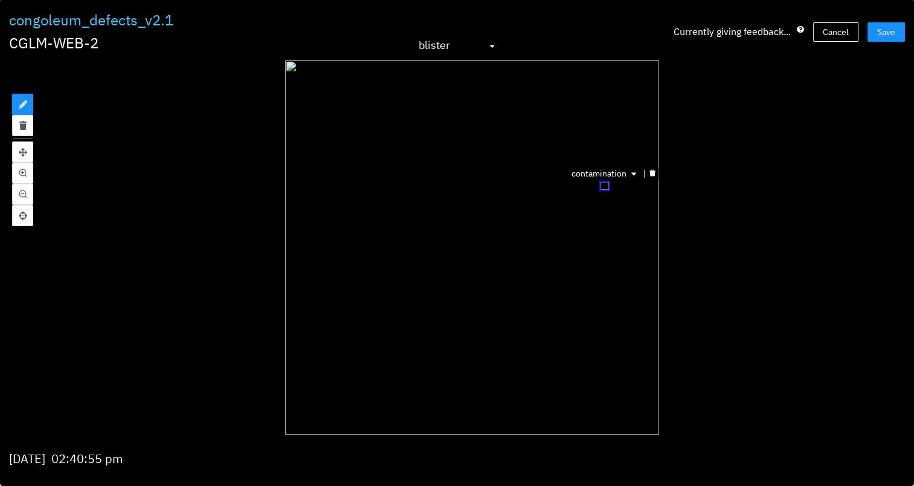
click at [655, 173] on div at bounding box center [653, 173] width 16 height 11
click at [902, 27] on button "Save" at bounding box center [886, 31] width 37 height 19
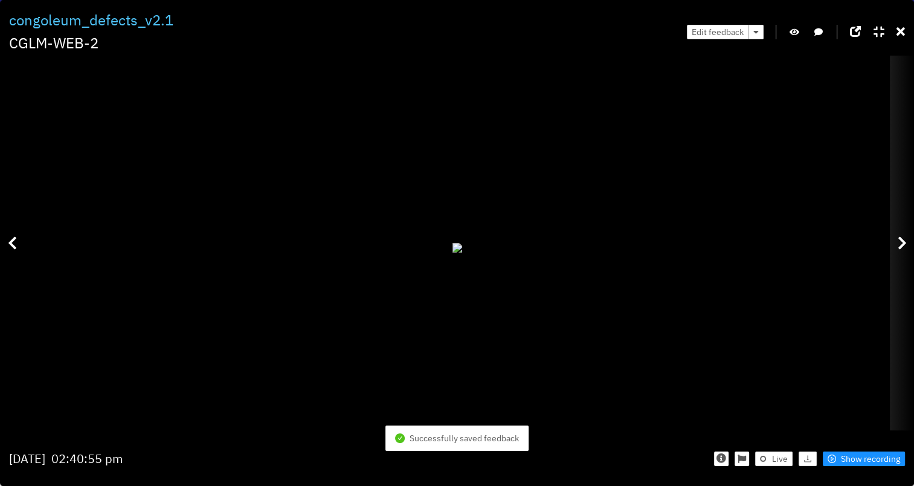
click at [893, 242] on div at bounding box center [902, 243] width 24 height 374
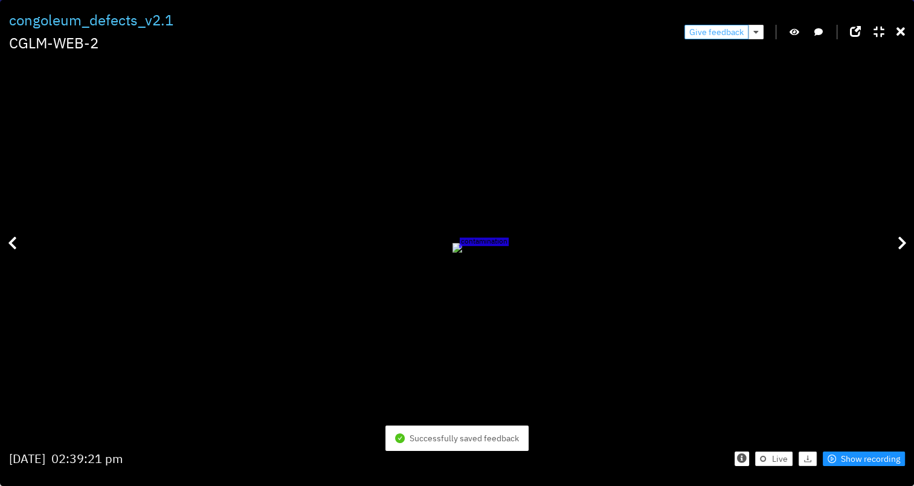
click at [731, 34] on span "Give feedback" at bounding box center [716, 31] width 54 height 13
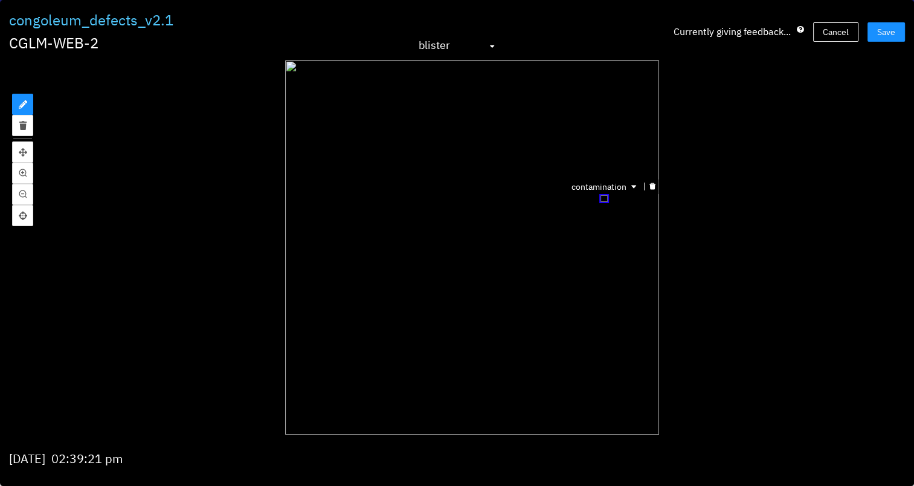
click at [653, 184] on icon "delete" at bounding box center [652, 185] width 6 height 7
click at [882, 31] on span "Save" at bounding box center [886, 31] width 18 height 13
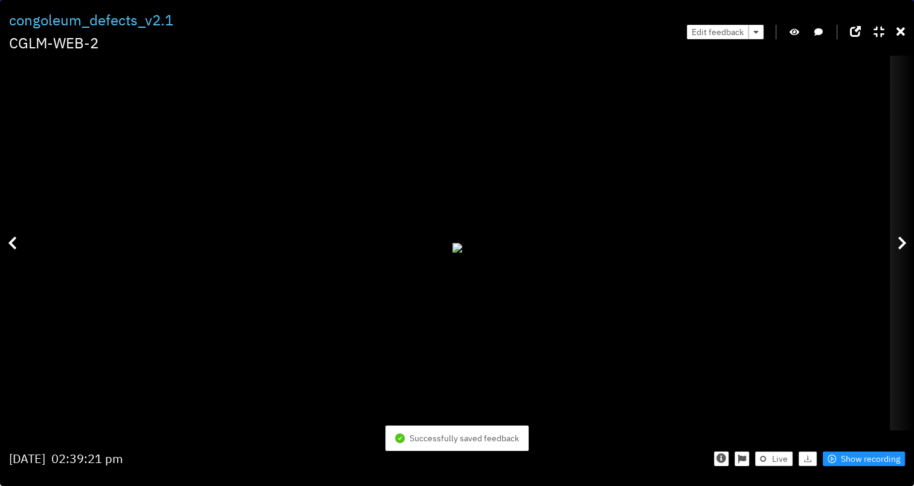
click at [908, 241] on div at bounding box center [902, 243] width 24 height 374
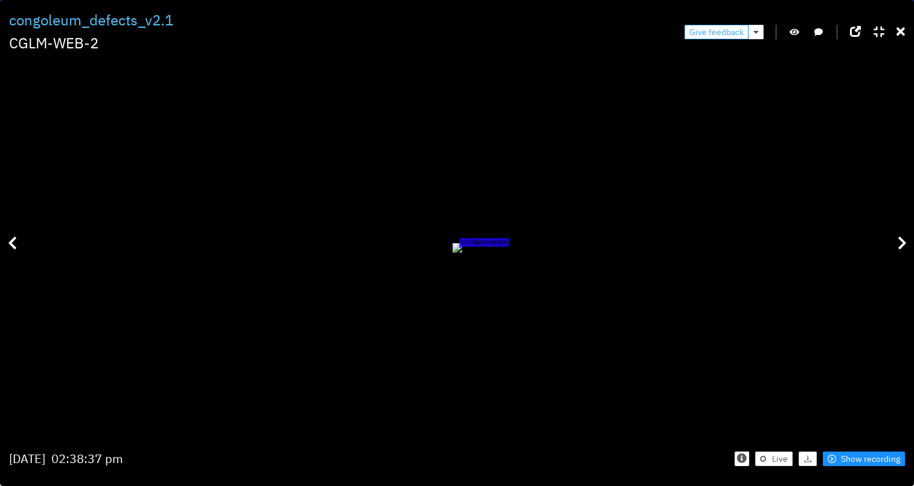
click at [723, 28] on span "Give feedback" at bounding box center [716, 31] width 54 height 13
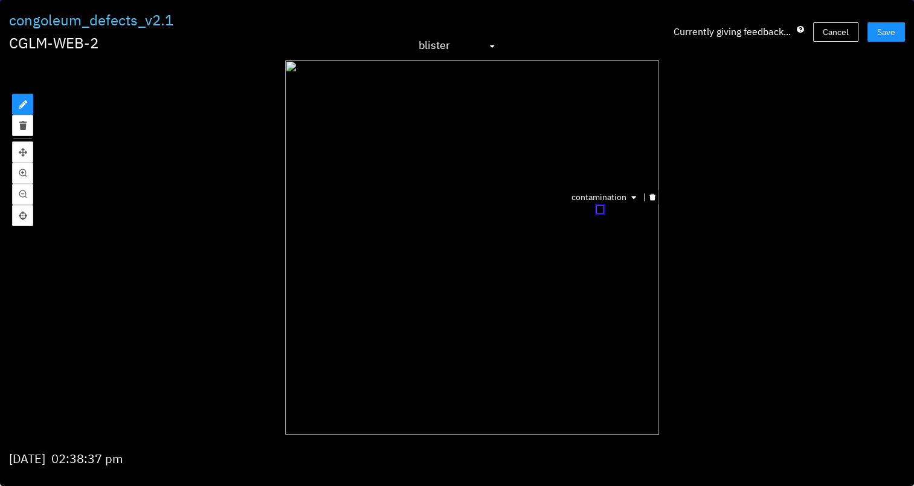
click at [645, 198] on div at bounding box center [653, 197] width 16 height 11
click at [882, 30] on span "Save" at bounding box center [886, 31] width 18 height 13
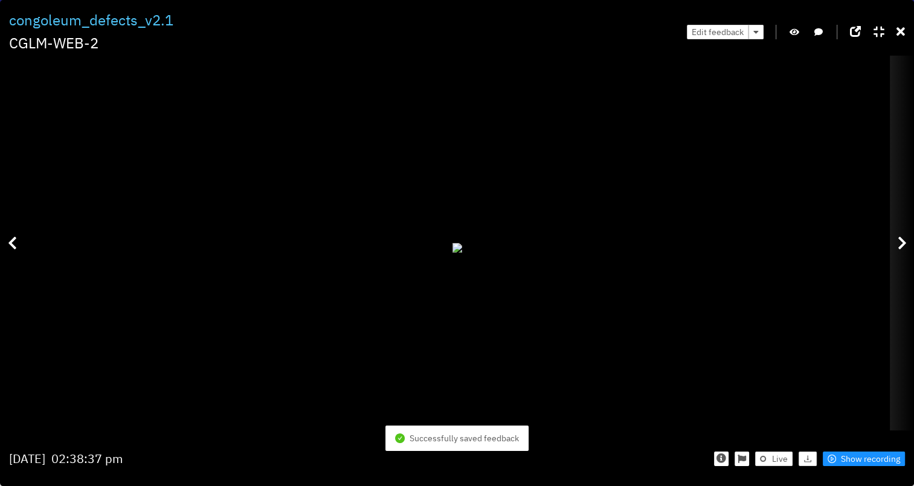
click at [900, 236] on icon at bounding box center [902, 243] width 9 height 15
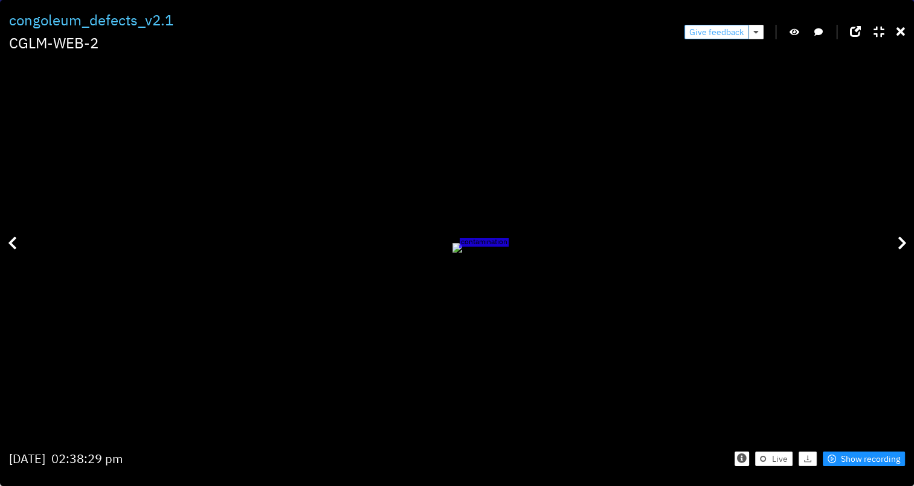
click at [723, 32] on span "Give feedback" at bounding box center [716, 31] width 54 height 13
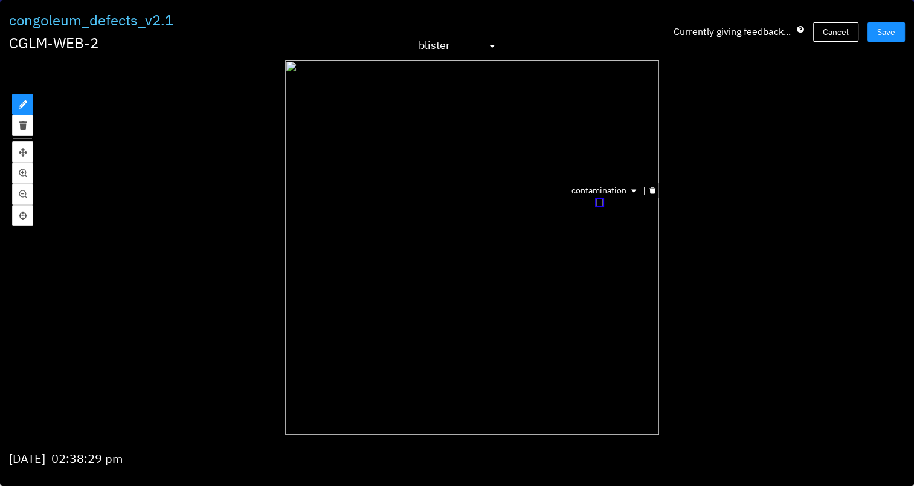
click at [650, 191] on icon "delete" at bounding box center [652, 190] width 6 height 7
click at [894, 34] on span "Save" at bounding box center [886, 31] width 18 height 13
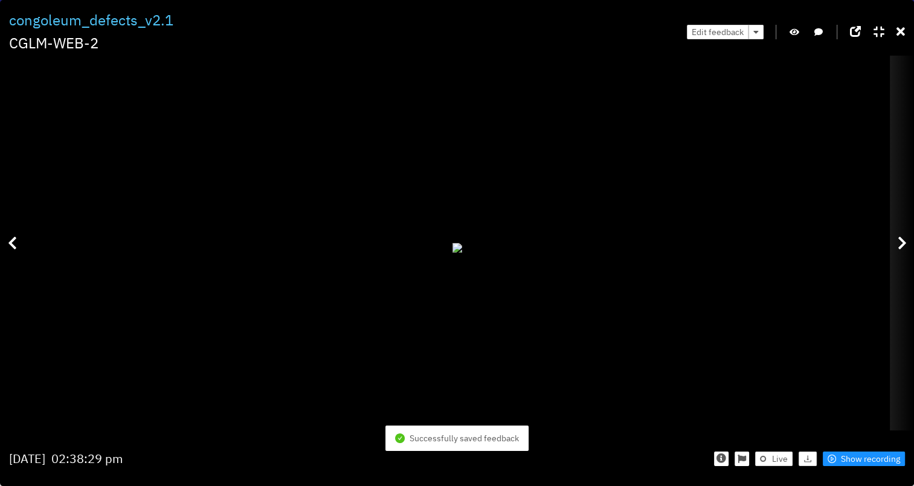
click at [900, 260] on div at bounding box center [902, 243] width 24 height 374
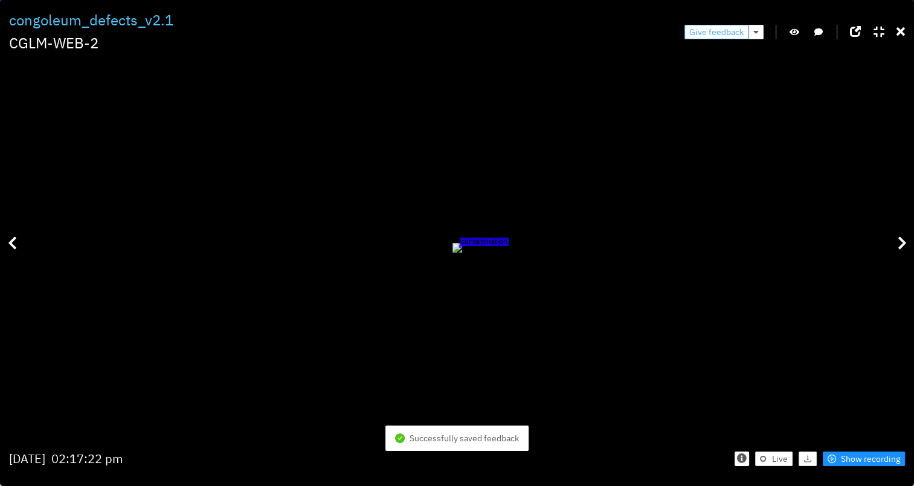
click at [727, 33] on span "Give feedback" at bounding box center [716, 31] width 54 height 13
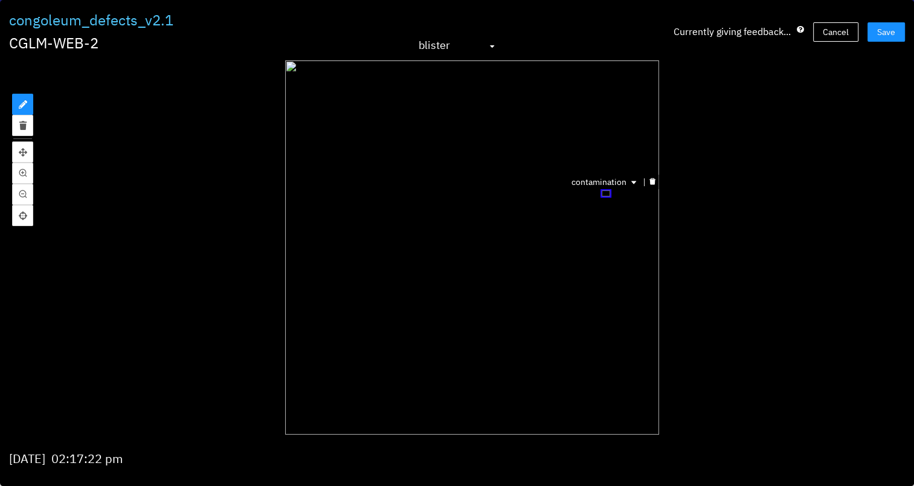
click at [659, 179] on div at bounding box center [653, 181] width 16 height 11
click at [876, 28] on button "Save" at bounding box center [886, 31] width 37 height 19
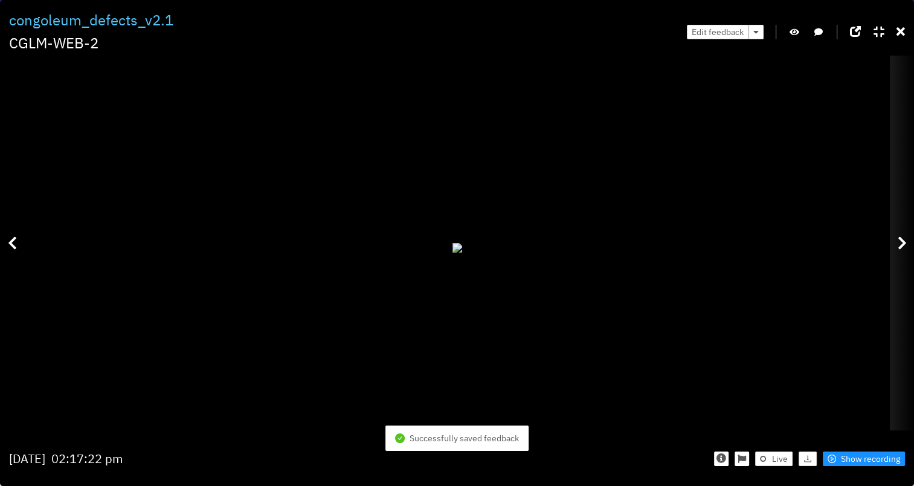
click at [903, 247] on icon at bounding box center [902, 243] width 9 height 15
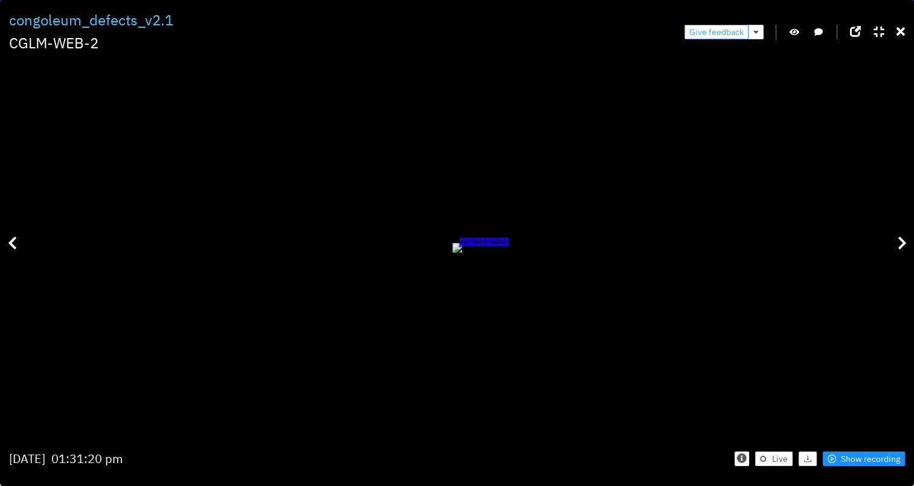
click at [734, 29] on span "Give feedback" at bounding box center [716, 31] width 54 height 13
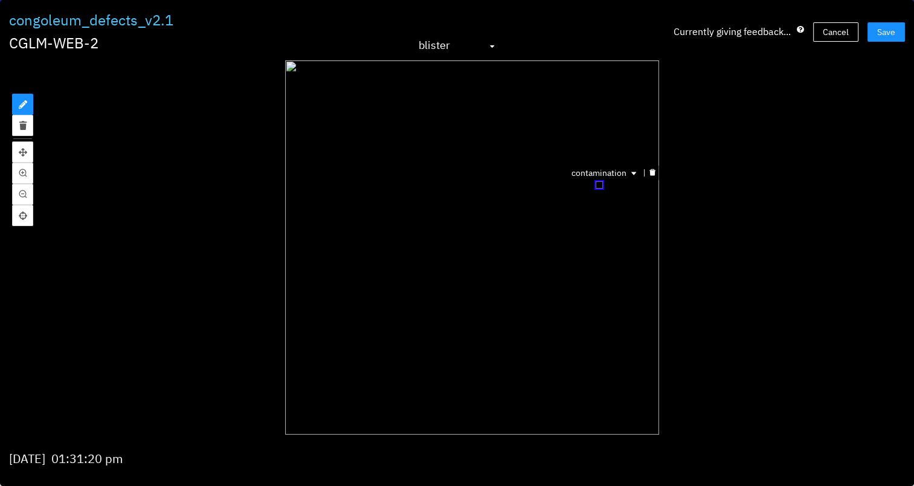
click at [650, 172] on icon "delete" at bounding box center [652, 172] width 6 height 7
click at [891, 32] on span "Save" at bounding box center [886, 31] width 18 height 13
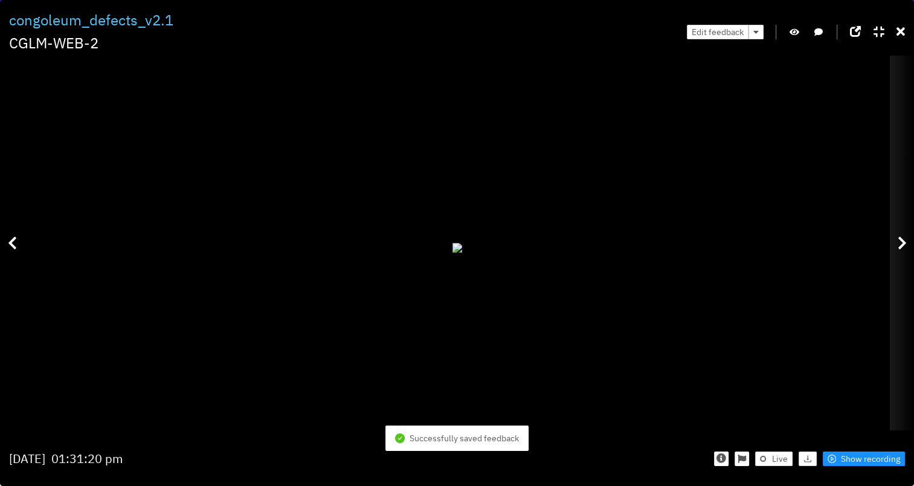
click at [900, 228] on div at bounding box center [902, 243] width 24 height 374
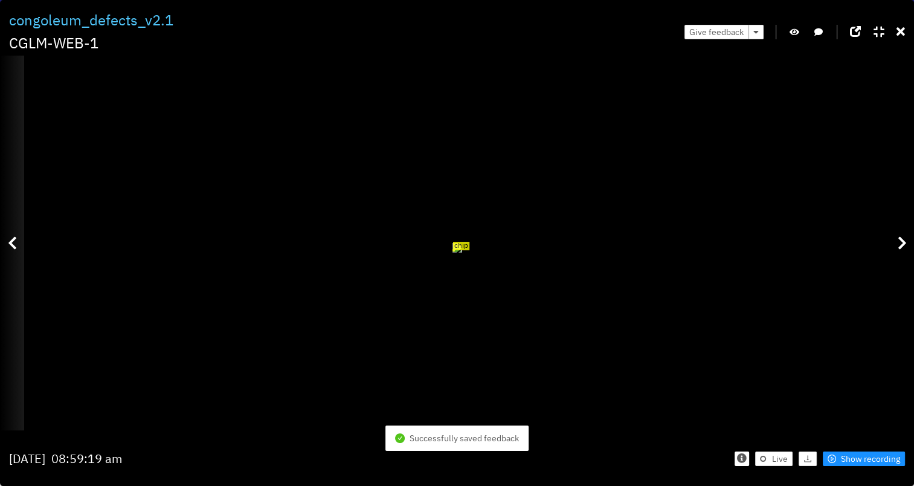
click at [0, 250] on html "··· Detectors ··· Streams ··· Similarity Search ··· ··· ··· Daniel D. ··· Creat…" at bounding box center [457, 243] width 914 height 486
click at [12, 247] on icon at bounding box center [12, 243] width 9 height 15
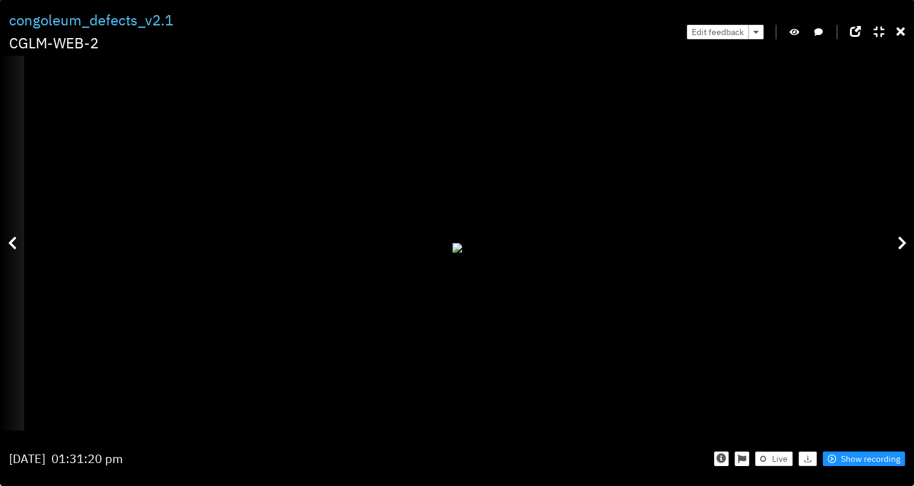
click at [10, 249] on icon at bounding box center [12, 243] width 9 height 15
click at [7, 251] on div at bounding box center [12, 243] width 24 height 374
click at [7, 253] on div at bounding box center [12, 243] width 24 height 374
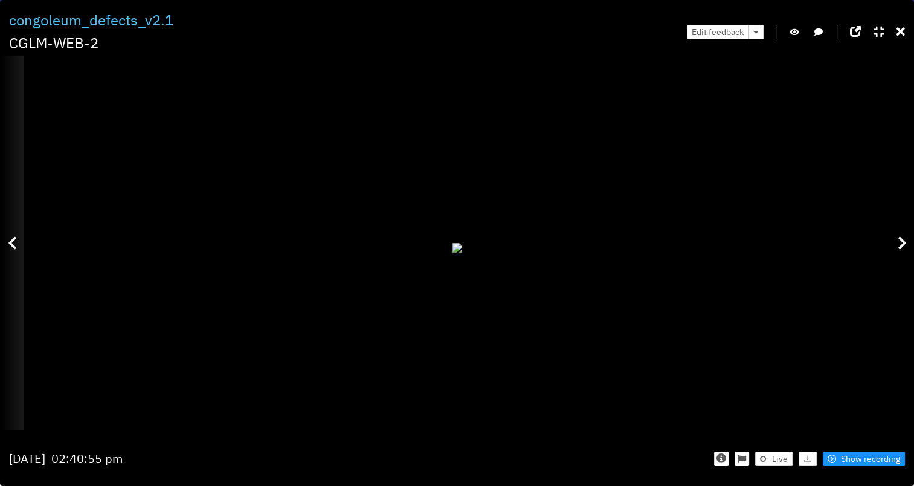
click at [7, 252] on div at bounding box center [12, 243] width 24 height 374
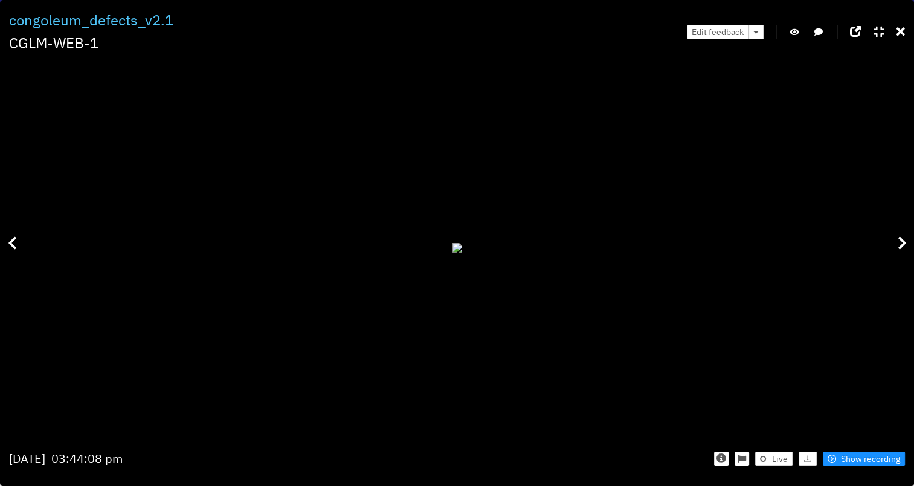
click at [898, 32] on icon at bounding box center [901, 32] width 8 height 12
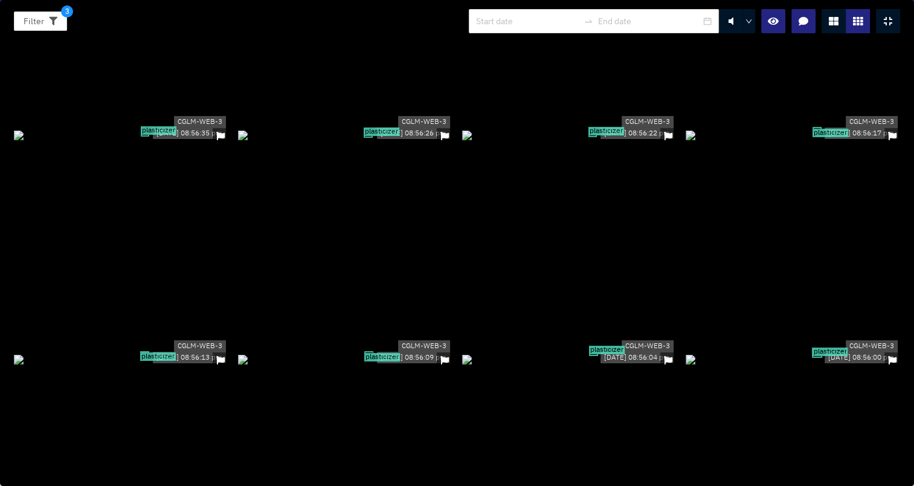
scroll to position [4229, 0]
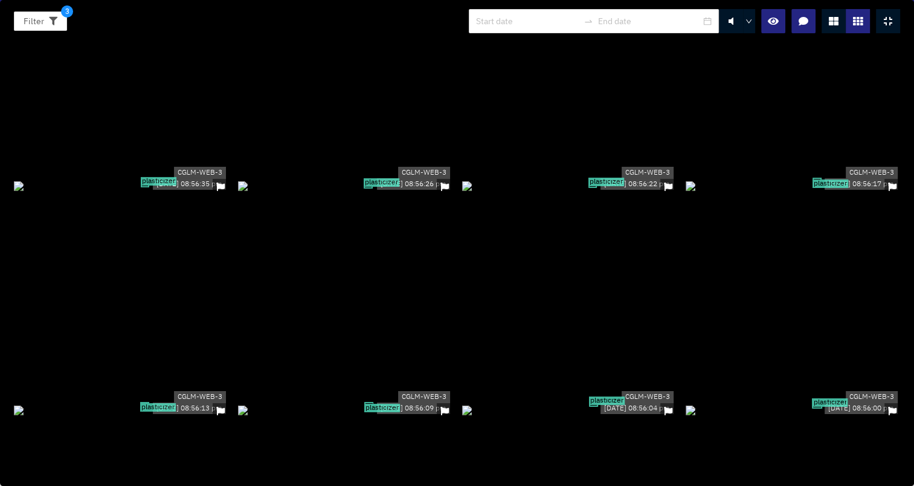
click at [645, 192] on div "plasticizer" at bounding box center [569, 185] width 214 height 13
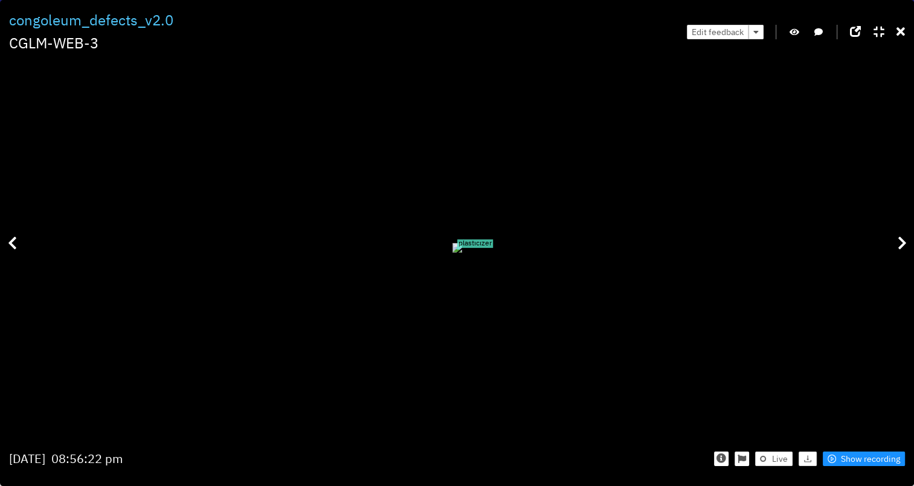
click at [795, 30] on icon "button" at bounding box center [795, 32] width 10 height 8
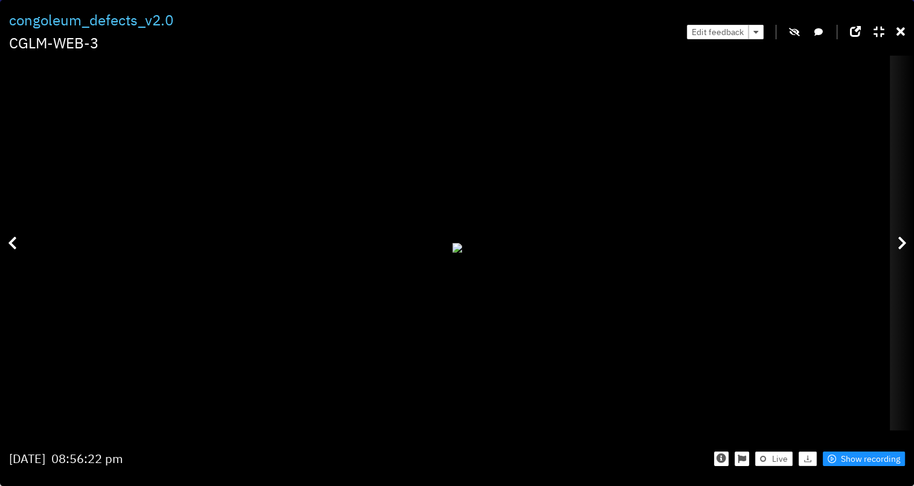
click at [904, 234] on div at bounding box center [902, 243] width 24 height 374
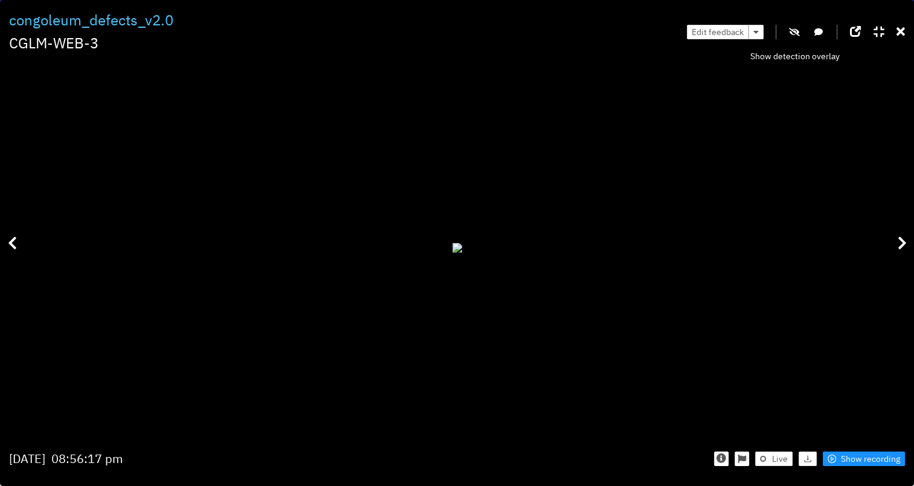
click at [791, 30] on icon "button" at bounding box center [794, 32] width 11 height 8
click at [791, 30] on icon "button" at bounding box center [795, 32] width 10 height 8
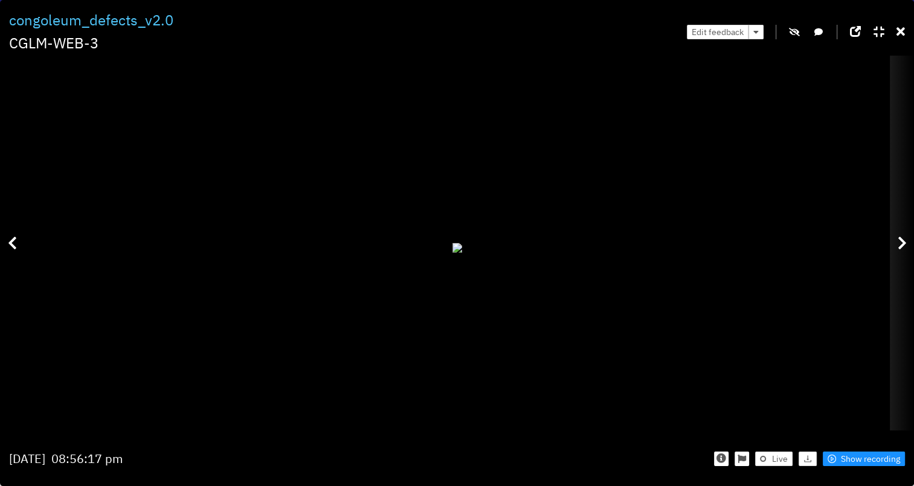
click at [905, 238] on icon at bounding box center [902, 243] width 9 height 15
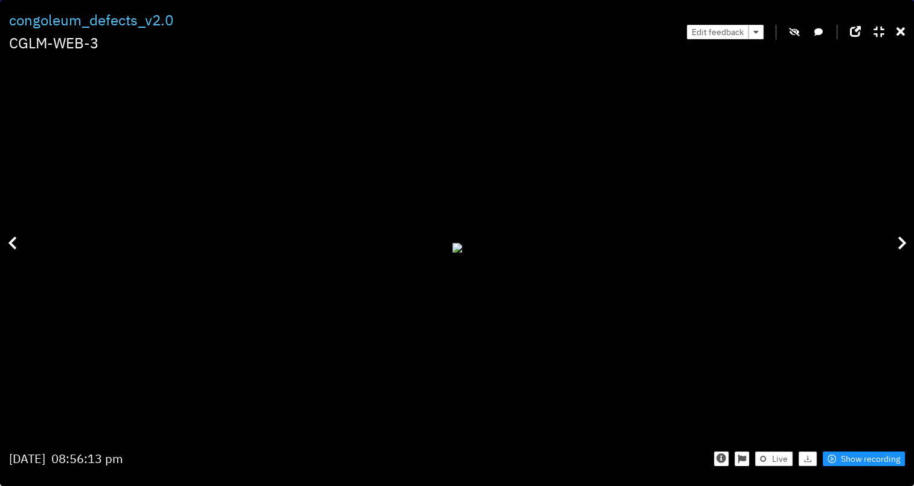
click at [792, 31] on icon "button" at bounding box center [794, 32] width 11 height 8
click at [792, 31] on icon "button" at bounding box center [795, 32] width 10 height 8
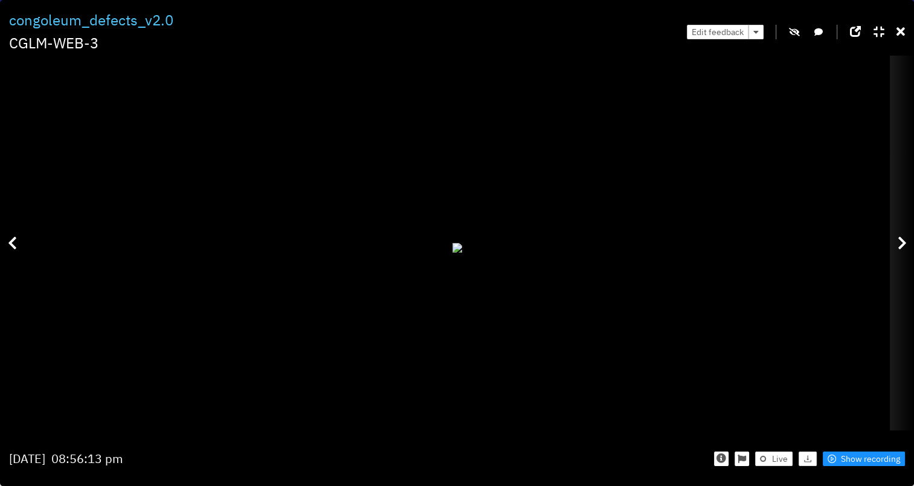
click at [909, 226] on div at bounding box center [902, 243] width 24 height 374
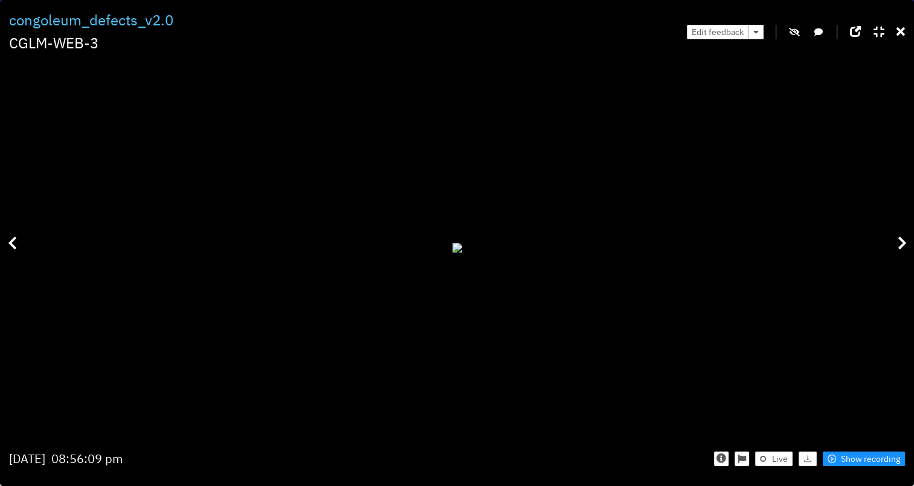
click at [799, 27] on button "button" at bounding box center [794, 32] width 12 height 15
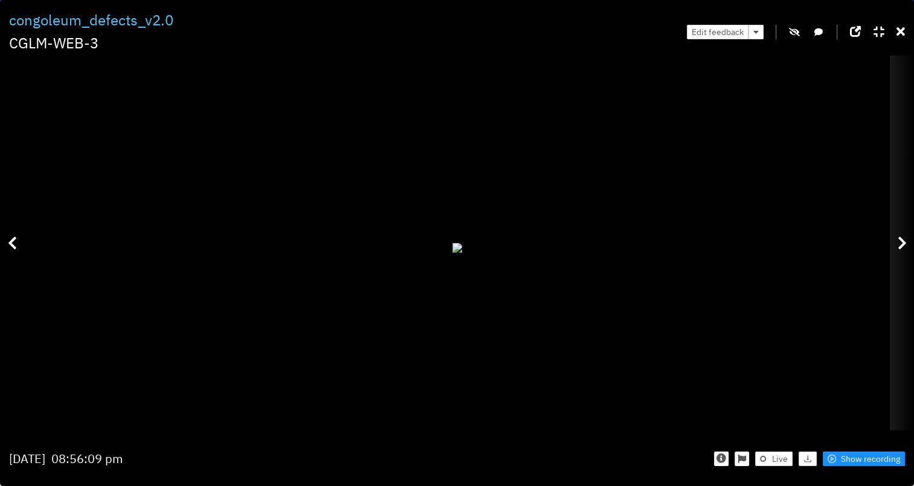
click at [906, 247] on div at bounding box center [902, 243] width 24 height 374
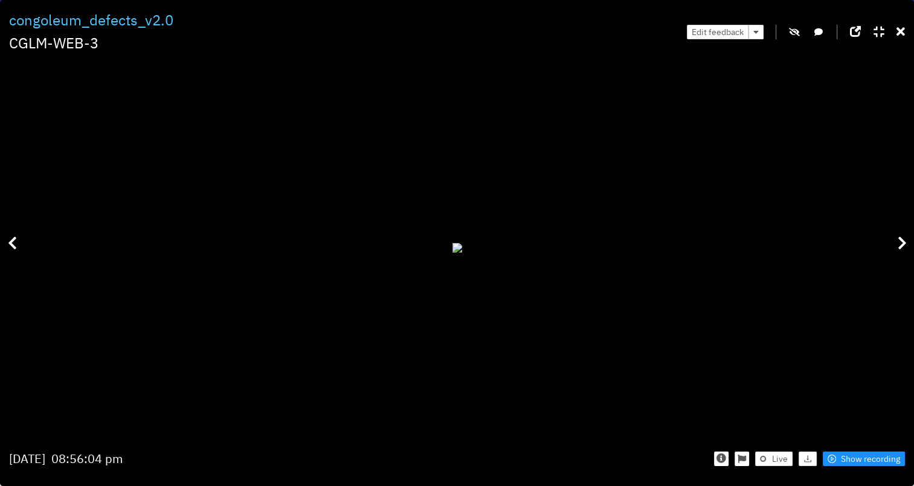
click at [798, 25] on button "button" at bounding box center [794, 32] width 12 height 15
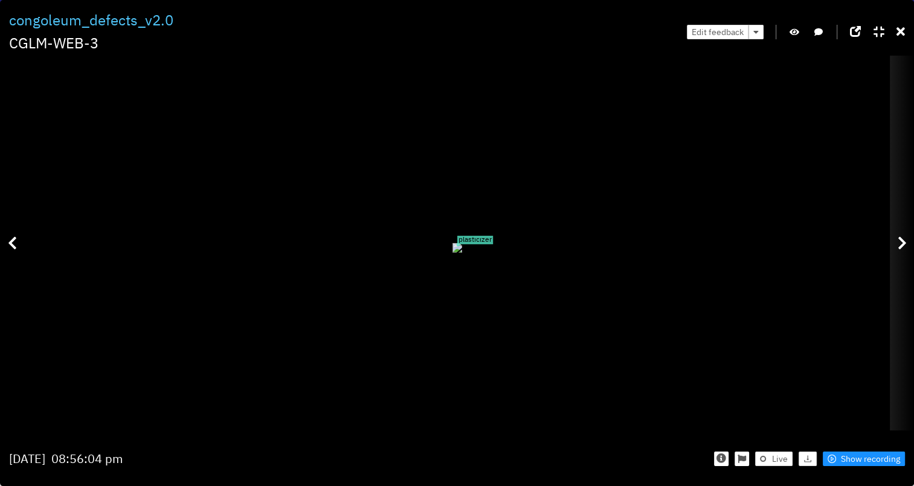
click at [895, 244] on div at bounding box center [902, 243] width 24 height 374
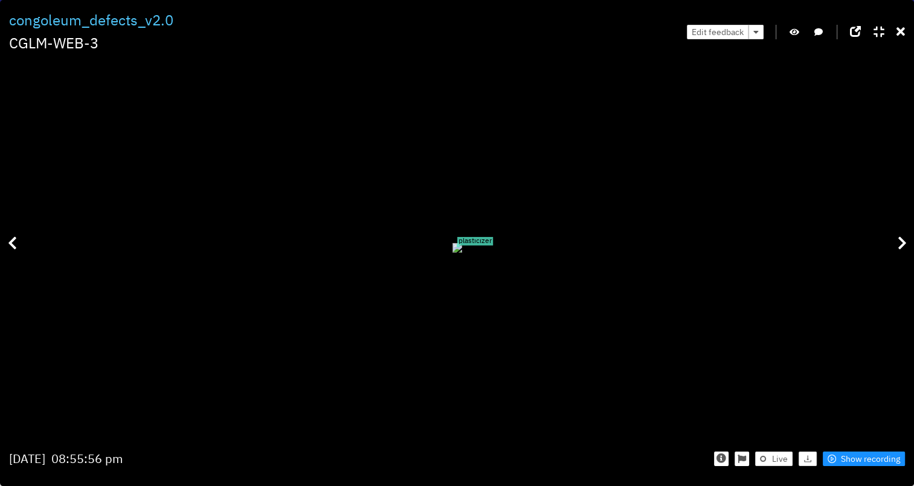
click at [792, 32] on icon "button" at bounding box center [795, 32] width 10 height 8
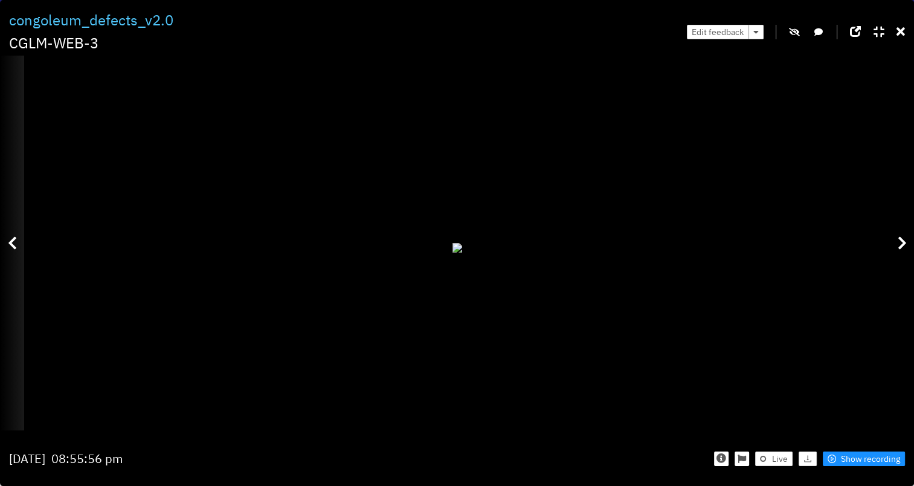
click at [19, 245] on div at bounding box center [12, 243] width 24 height 374
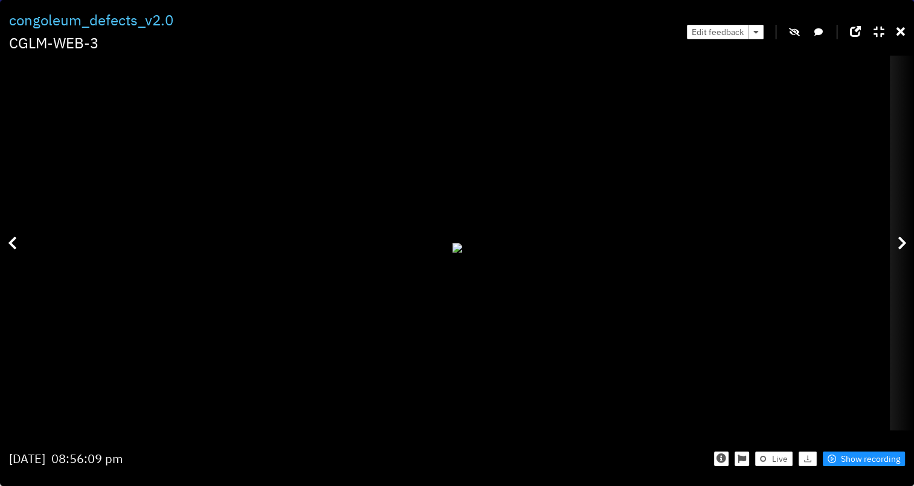
click at [901, 249] on icon at bounding box center [902, 243] width 9 height 15
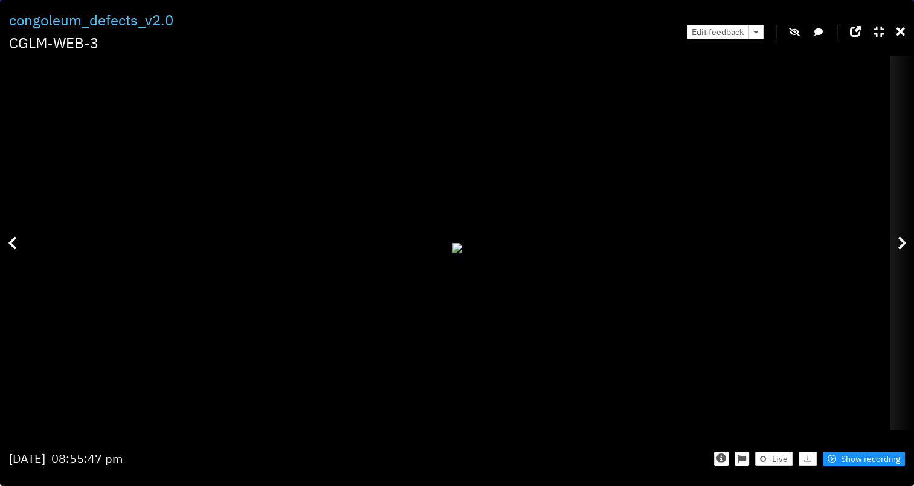
click at [901, 249] on icon at bounding box center [902, 243] width 9 height 15
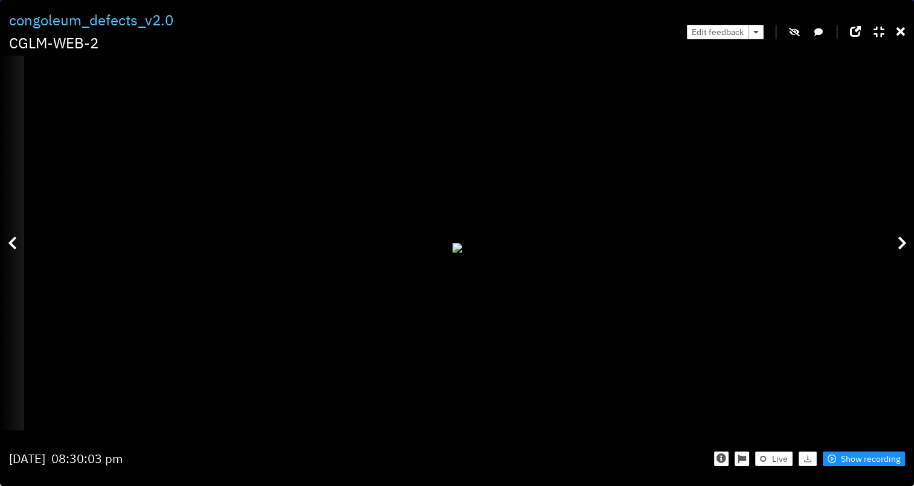
click at [2, 248] on div at bounding box center [12, 243] width 24 height 374
click at [6, 247] on div at bounding box center [12, 243] width 24 height 374
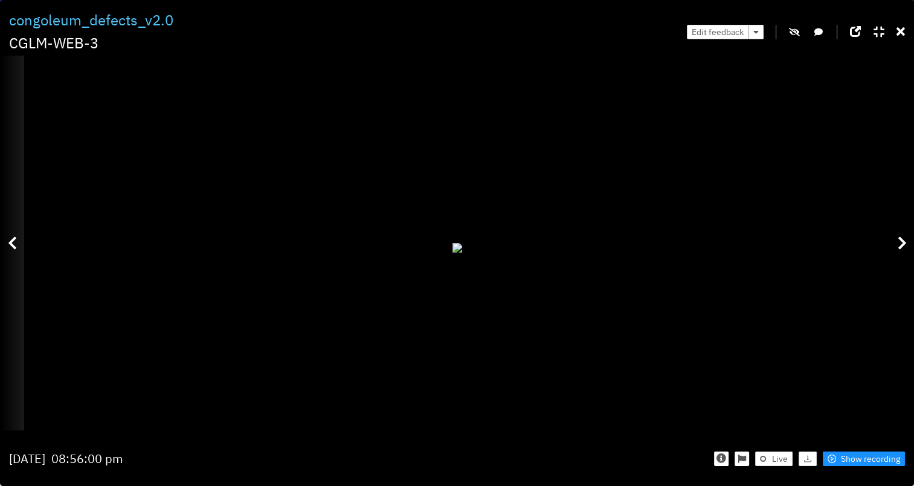
click at [21, 242] on div at bounding box center [12, 243] width 24 height 374
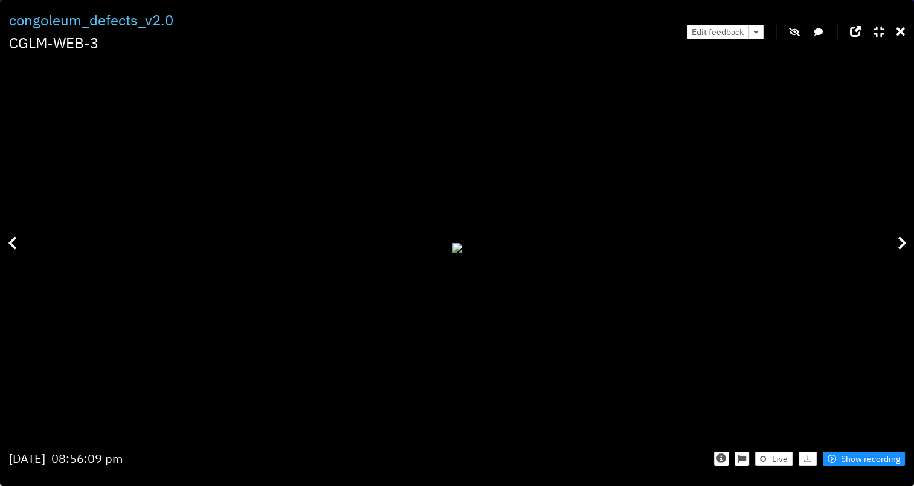
click at [798, 28] on icon "button" at bounding box center [794, 32] width 11 height 8
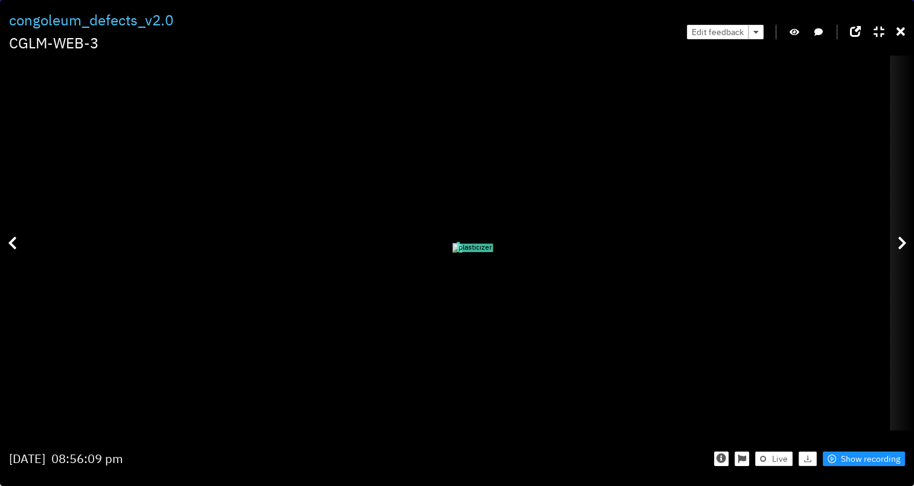
click at [904, 241] on icon at bounding box center [902, 243] width 9 height 15
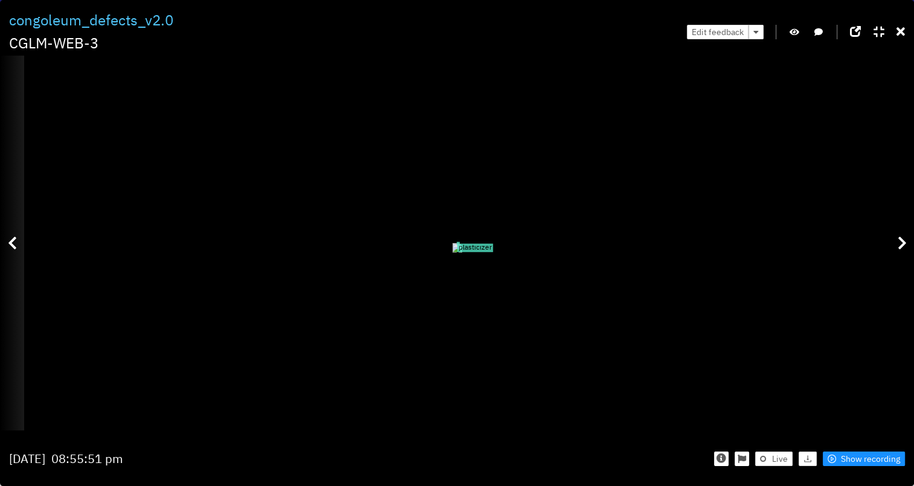
click at [13, 245] on icon at bounding box center [12, 243] width 9 height 15
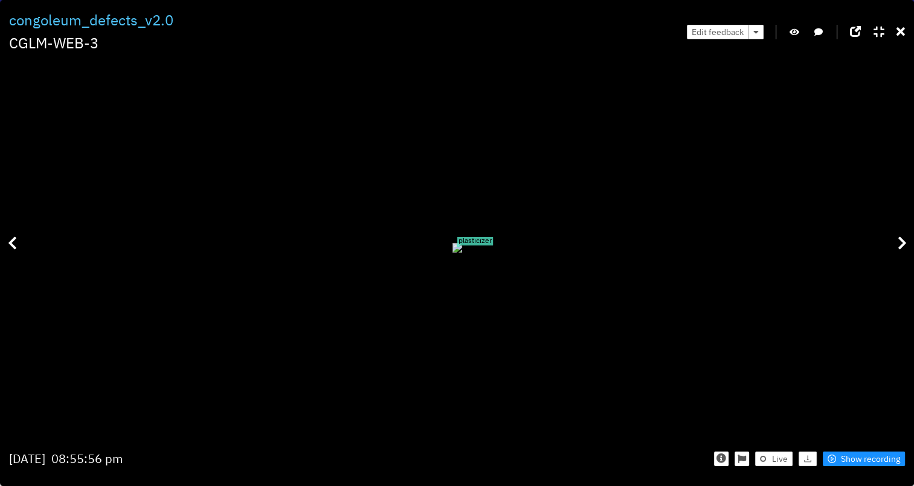
click at [802, 27] on div "Edit feedback" at bounding box center [796, 31] width 218 height 45
click at [800, 30] on button "button" at bounding box center [794, 32] width 12 height 15
click at [798, 37] on button "button" at bounding box center [794, 32] width 12 height 15
click at [896, 34] on div "Edit feedback" at bounding box center [796, 31] width 218 height 45
click at [898, 31] on icon at bounding box center [901, 32] width 8 height 12
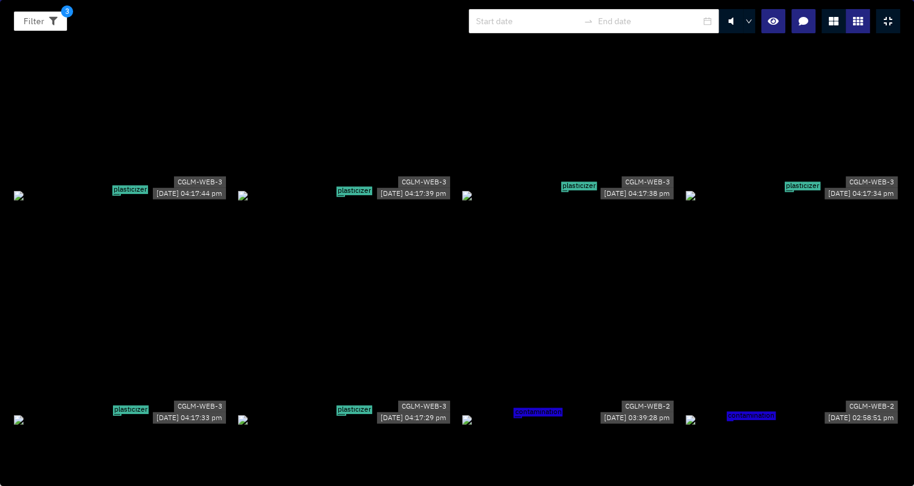
scroll to position [3384, 0]
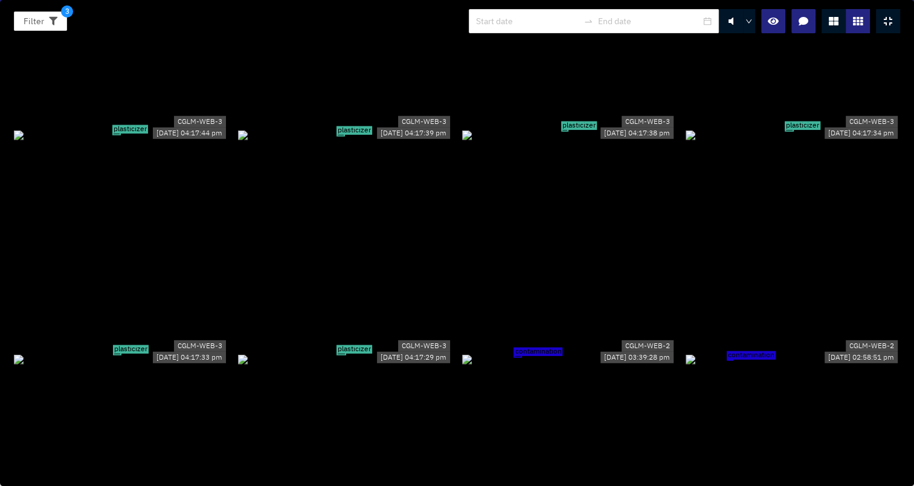
click at [337, 352] on div "plasticizer" at bounding box center [345, 358] width 214 height 13
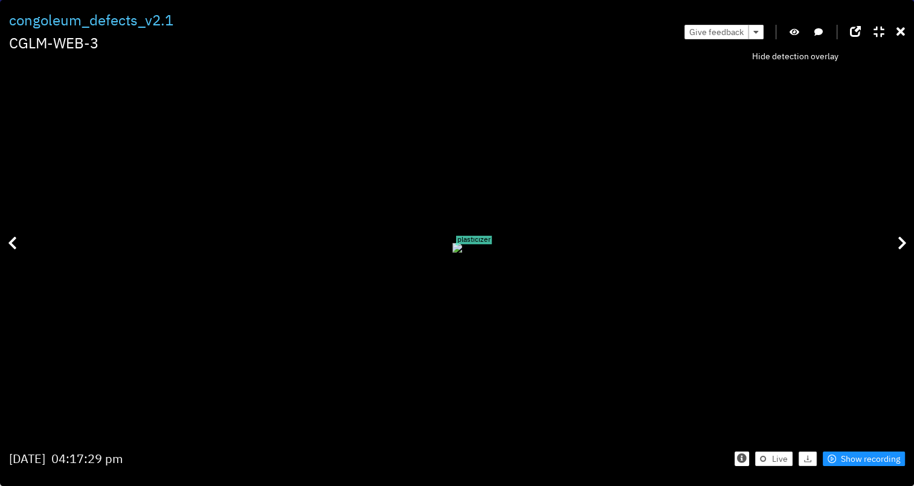
click at [798, 31] on icon "button" at bounding box center [795, 32] width 10 height 8
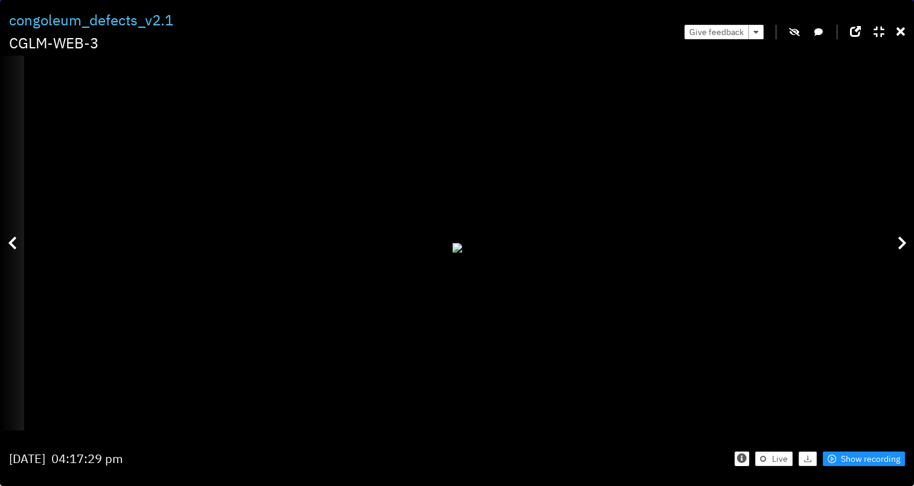
click at [15, 238] on icon at bounding box center [12, 243] width 9 height 15
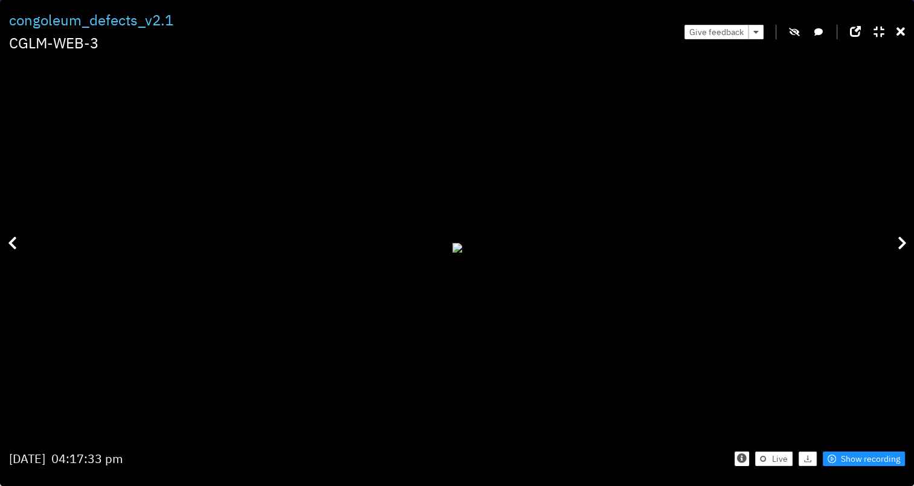
click at [795, 30] on icon "button" at bounding box center [794, 32] width 11 height 8
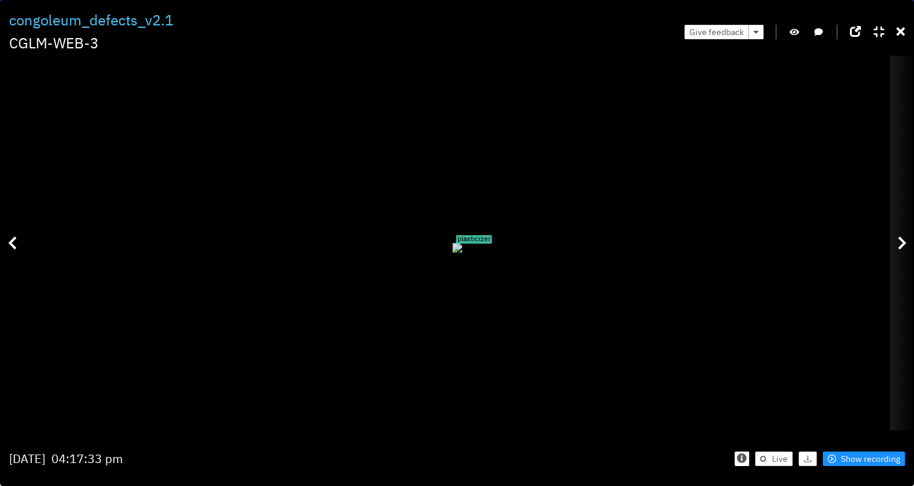
click at [904, 248] on icon at bounding box center [902, 243] width 9 height 15
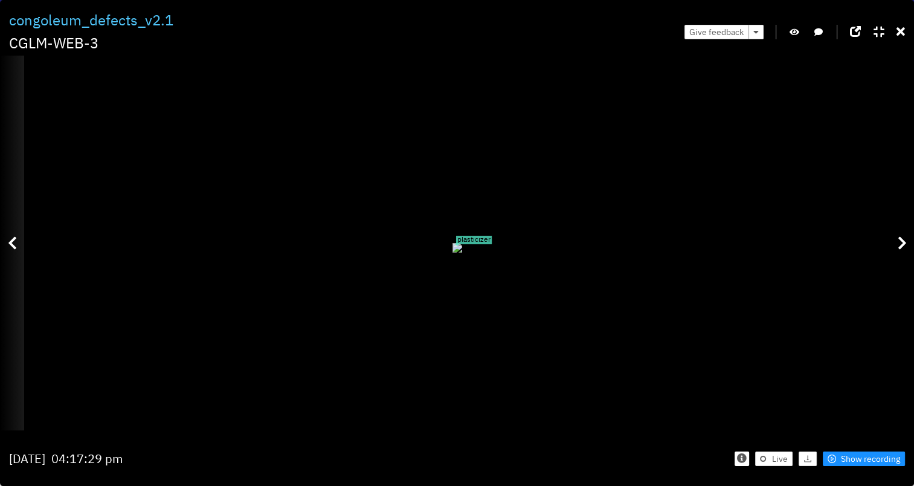
click at [15, 251] on div at bounding box center [12, 243] width 24 height 374
click at [13, 238] on icon at bounding box center [12, 243] width 9 height 15
click at [21, 253] on div at bounding box center [12, 243] width 24 height 374
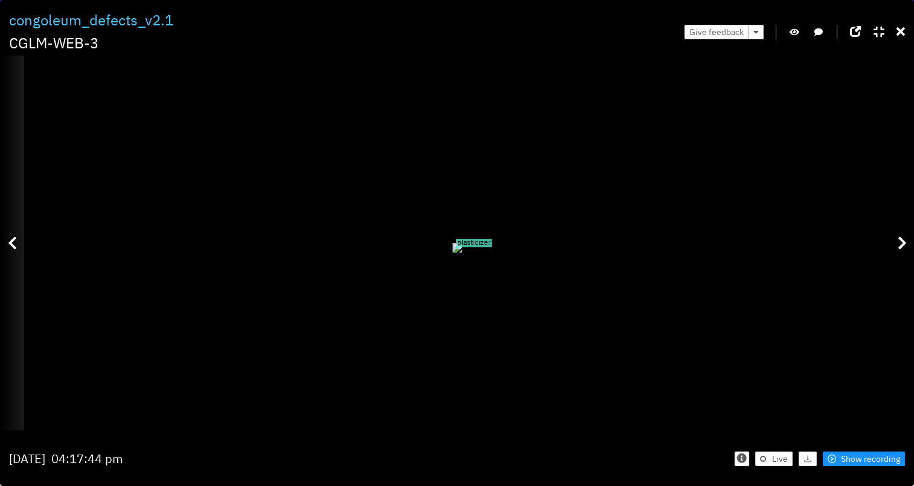
click at [21, 253] on div at bounding box center [12, 243] width 24 height 374
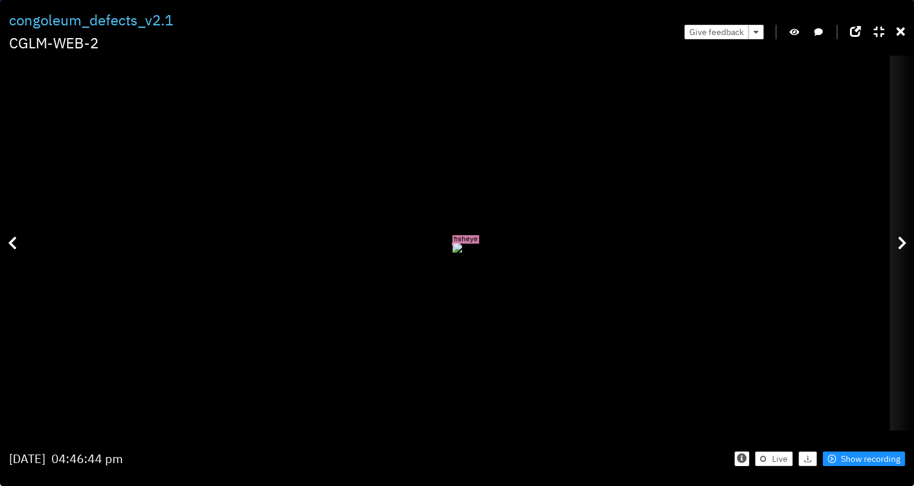
click at [901, 242] on icon at bounding box center [902, 243] width 9 height 15
click at [901, 240] on icon at bounding box center [902, 243] width 9 height 15
click at [913, 249] on div at bounding box center [902, 243] width 24 height 374
click at [911, 249] on div at bounding box center [902, 243] width 24 height 374
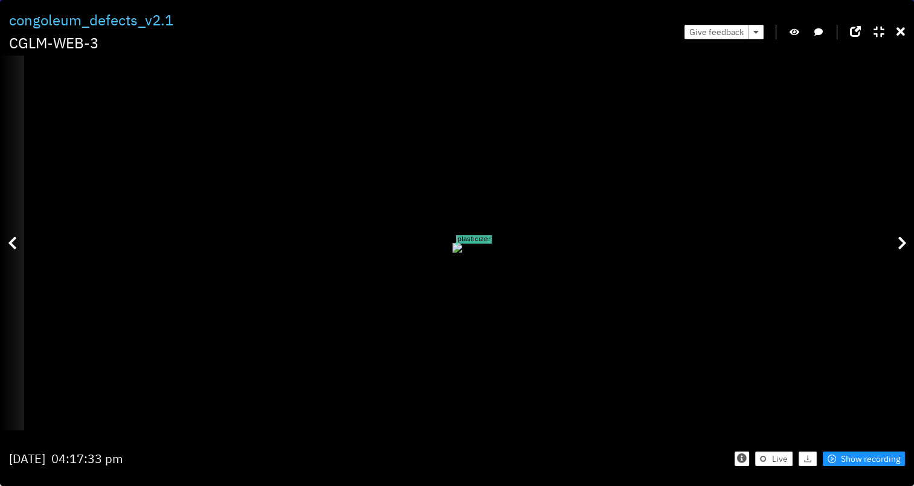
click at [5, 251] on div at bounding box center [12, 243] width 24 height 374
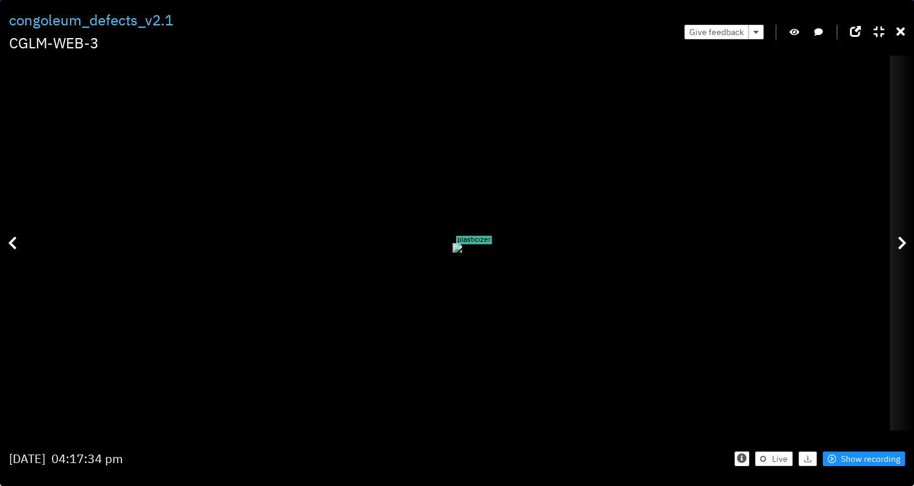
click at [906, 229] on div at bounding box center [902, 243] width 24 height 374
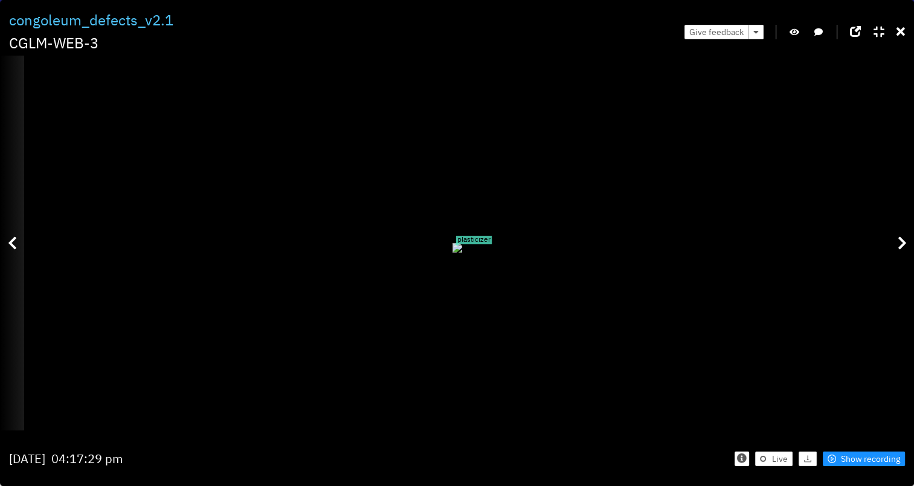
click at [19, 241] on div at bounding box center [12, 243] width 24 height 374
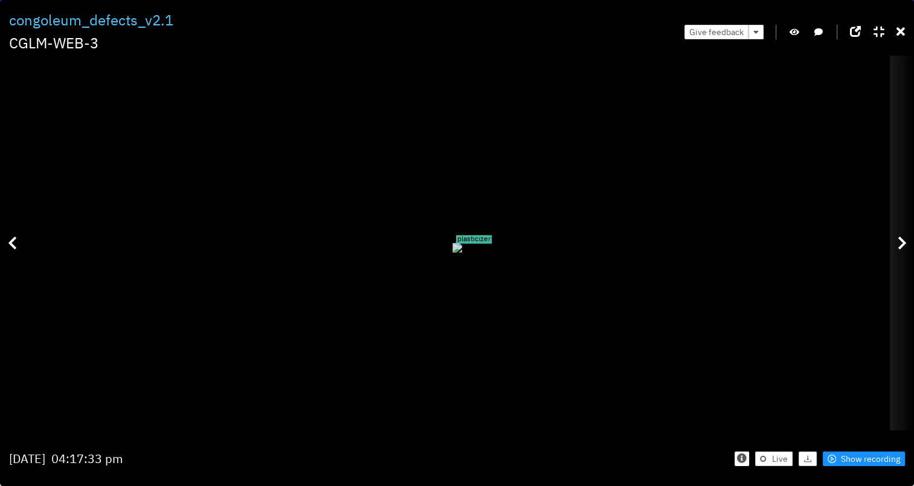
click at [898, 247] on icon at bounding box center [902, 243] width 9 height 15
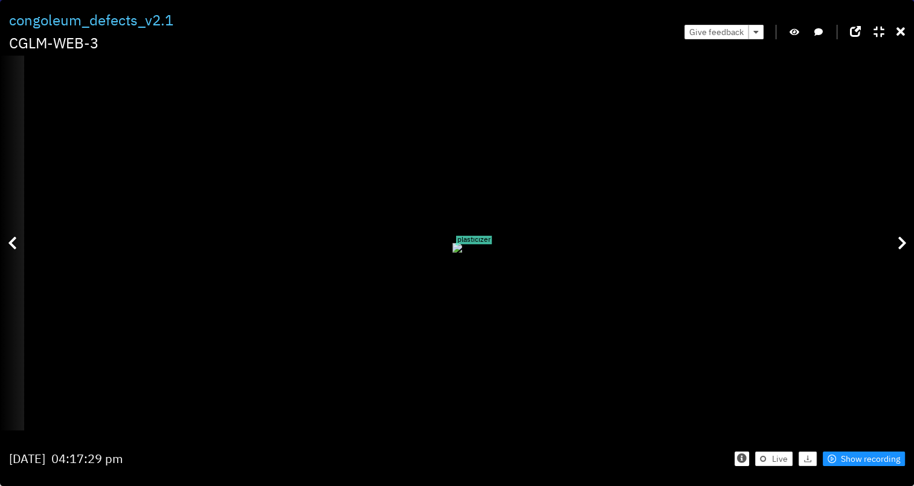
click at [13, 274] on div at bounding box center [12, 243] width 24 height 374
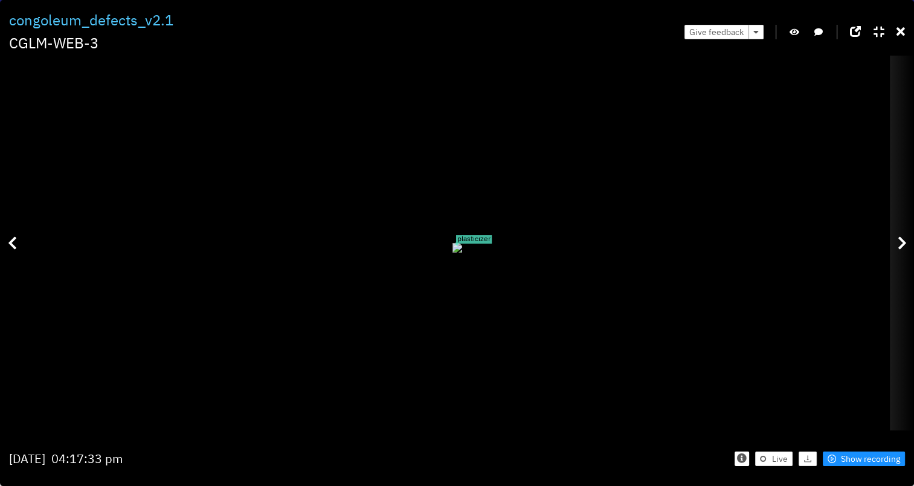
click at [904, 244] on icon at bounding box center [902, 243] width 9 height 15
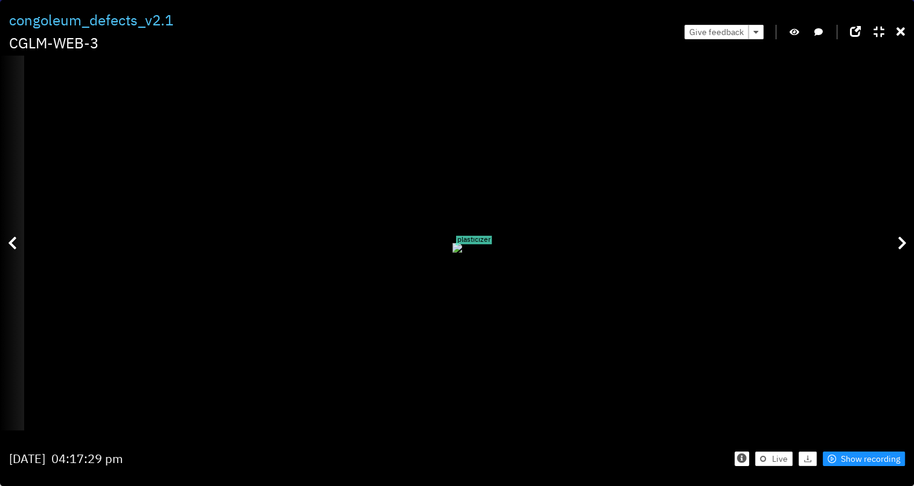
click at [13, 230] on div at bounding box center [12, 243] width 24 height 374
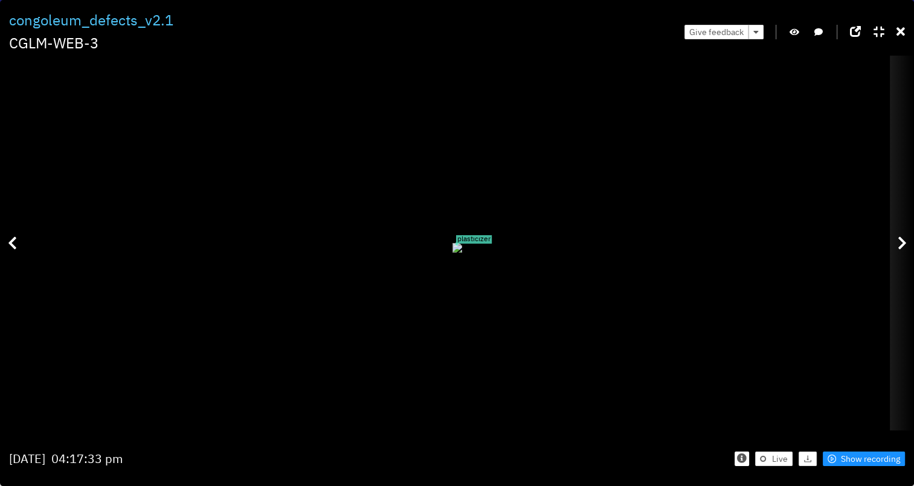
click at [903, 250] on div at bounding box center [902, 243] width 24 height 374
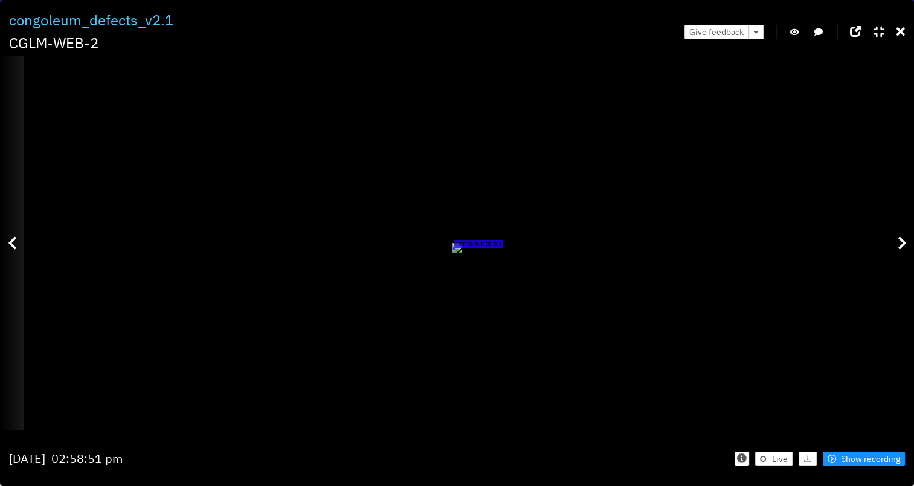
click at [22, 245] on div at bounding box center [12, 243] width 24 height 374
click at [17, 242] on div at bounding box center [12, 243] width 24 height 374
click at [15, 242] on icon at bounding box center [12, 243] width 9 height 15
click at [15, 243] on icon at bounding box center [12, 243] width 9 height 15
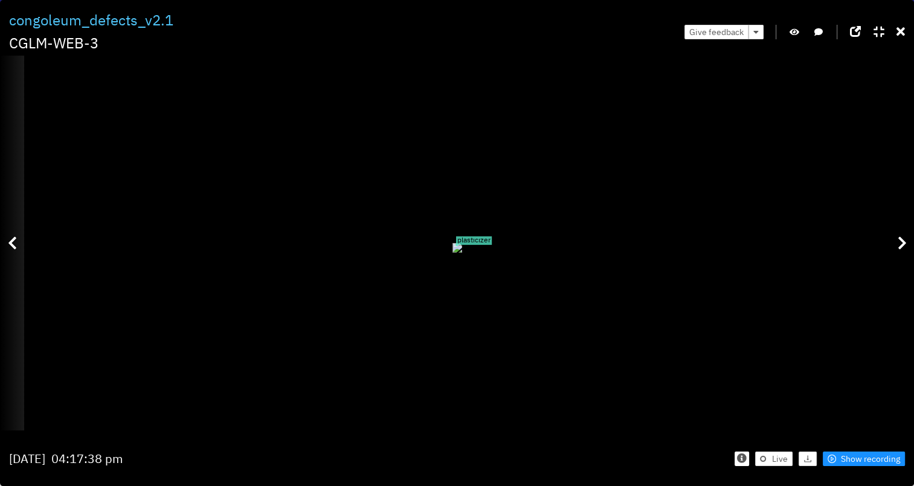
click at [15, 243] on icon at bounding box center [12, 243] width 9 height 15
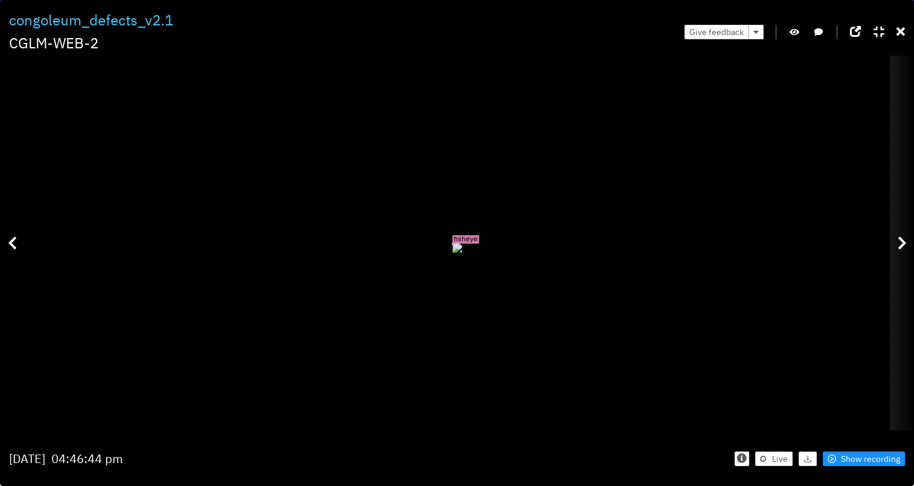
click at [907, 240] on div at bounding box center [902, 243] width 24 height 374
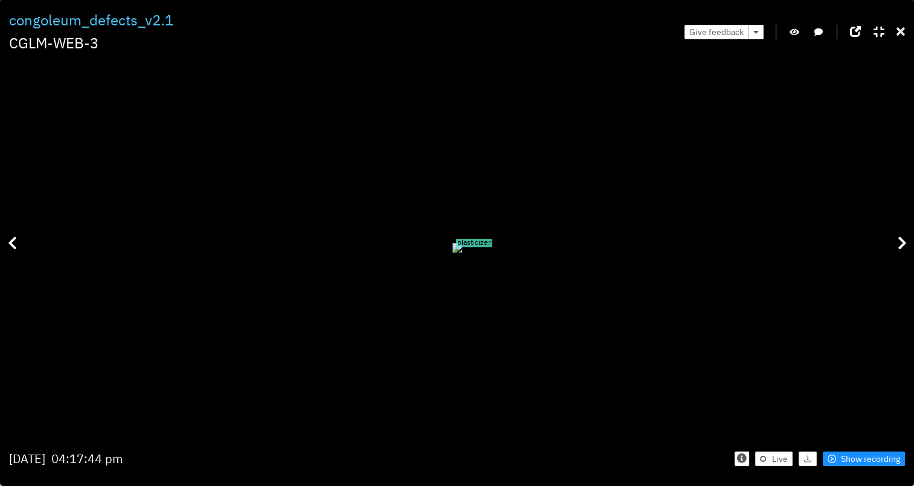
click at [903, 33] on icon at bounding box center [901, 32] width 8 height 12
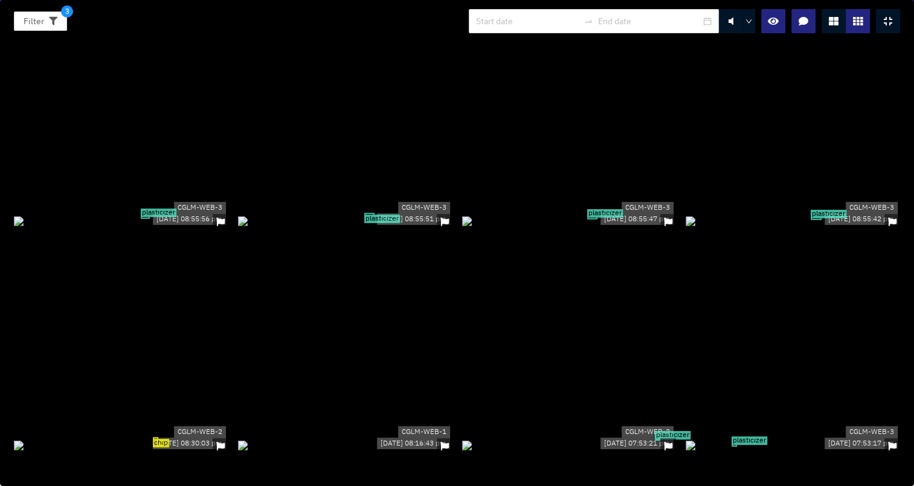
scroll to position [4592, 0]
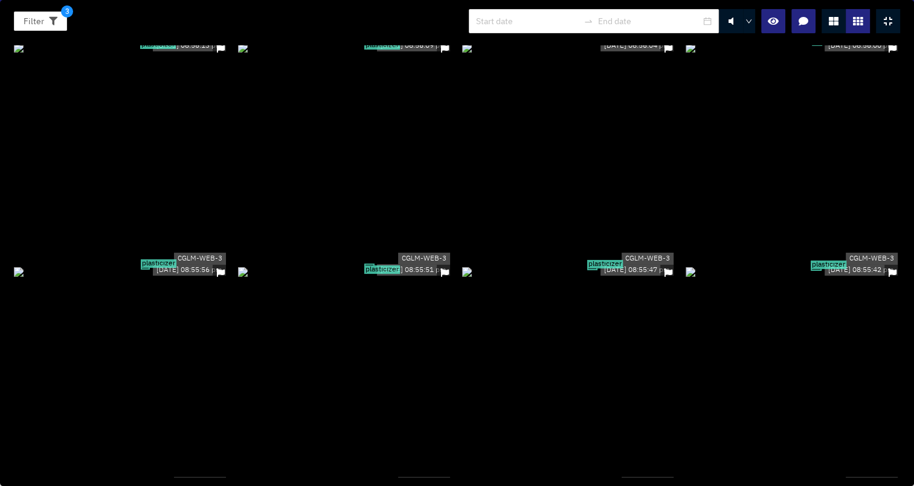
click at [634, 265] on div "plasticizer" at bounding box center [569, 271] width 214 height 13
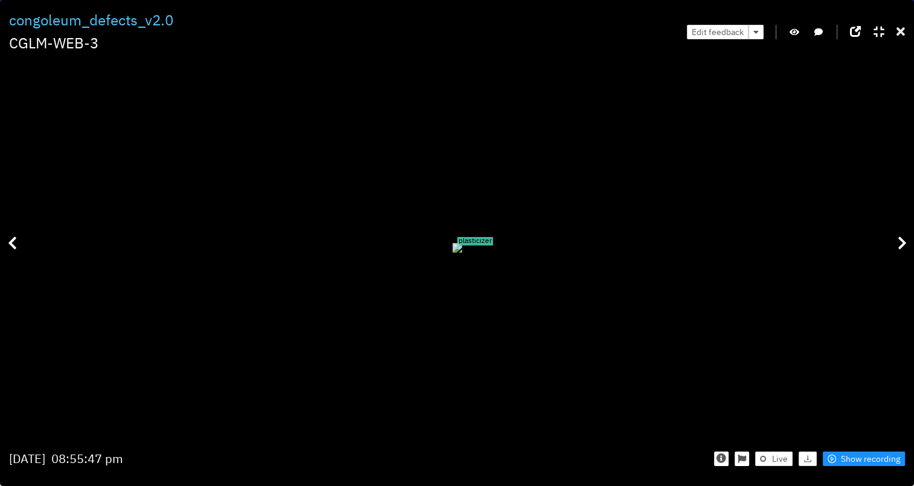
click at [900, 31] on icon at bounding box center [901, 32] width 8 height 12
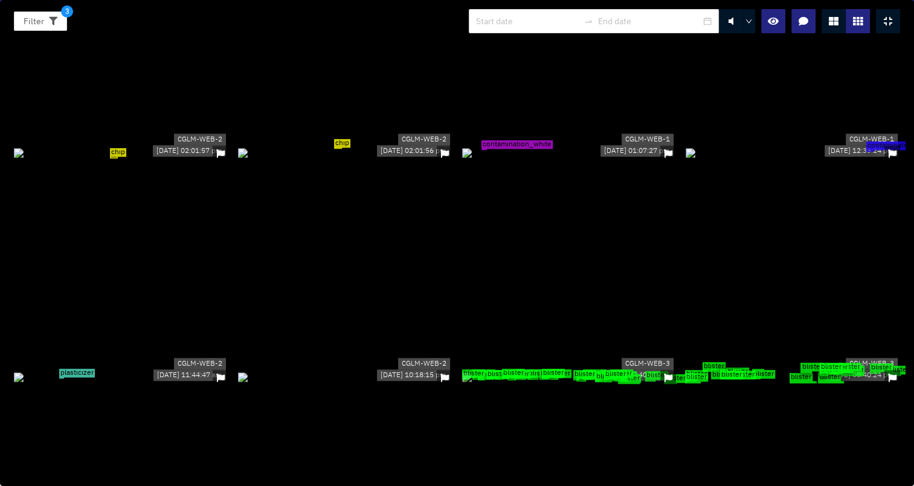
scroll to position [5861, 0]
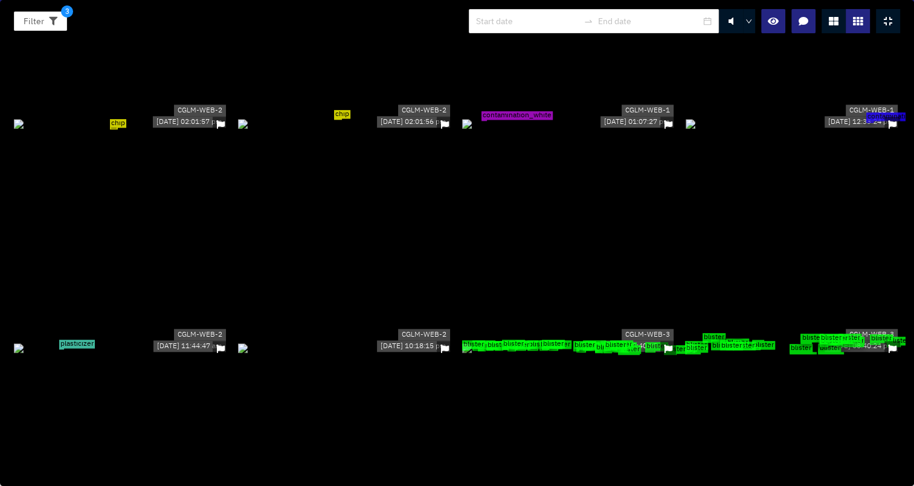
click at [56, 354] on div "plasticizer" at bounding box center [121, 347] width 214 height 13
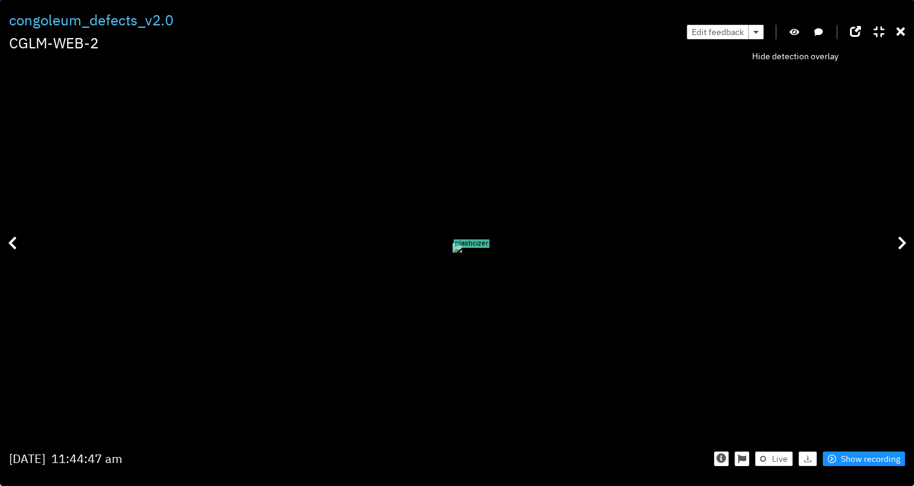
click at [798, 33] on icon "button" at bounding box center [795, 32] width 10 height 8
click at [790, 30] on icon "button" at bounding box center [794, 32] width 11 height 8
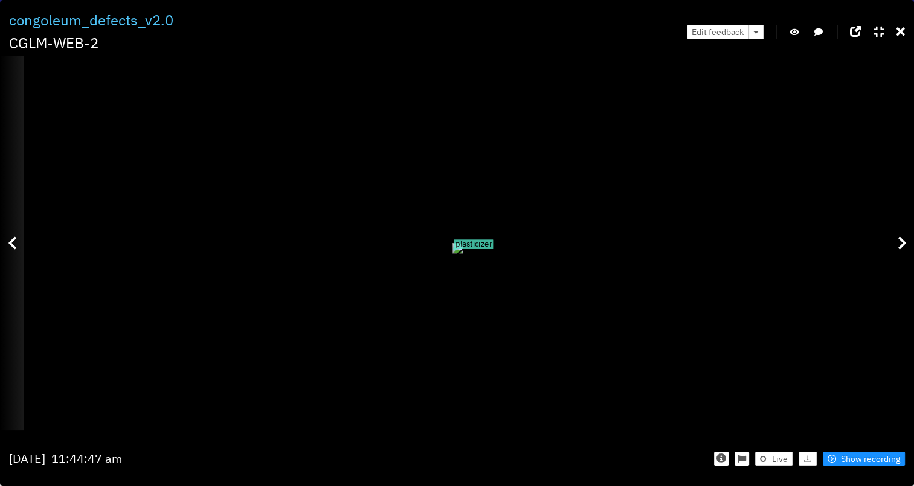
click at [17, 265] on div at bounding box center [12, 243] width 24 height 374
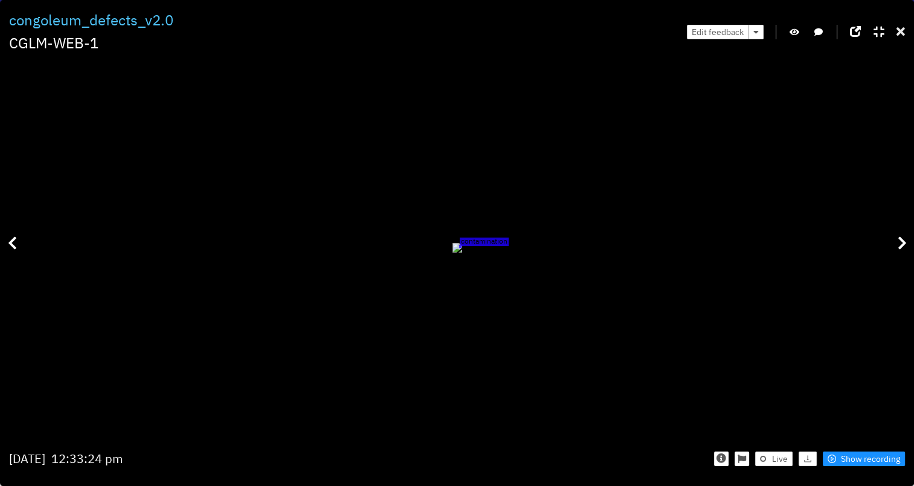
click at [896, 37] on div "Edit feedback" at bounding box center [796, 31] width 218 height 45
click at [897, 37] on icon at bounding box center [901, 32] width 8 height 12
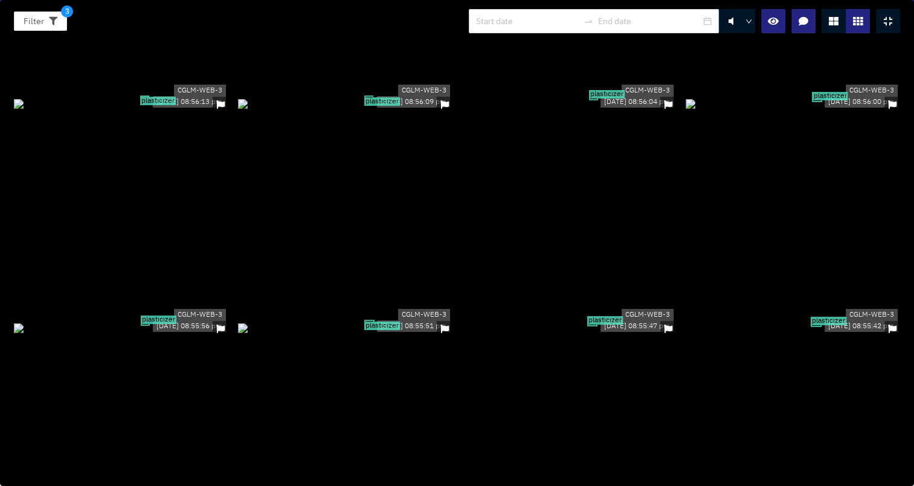
scroll to position [4471, 0]
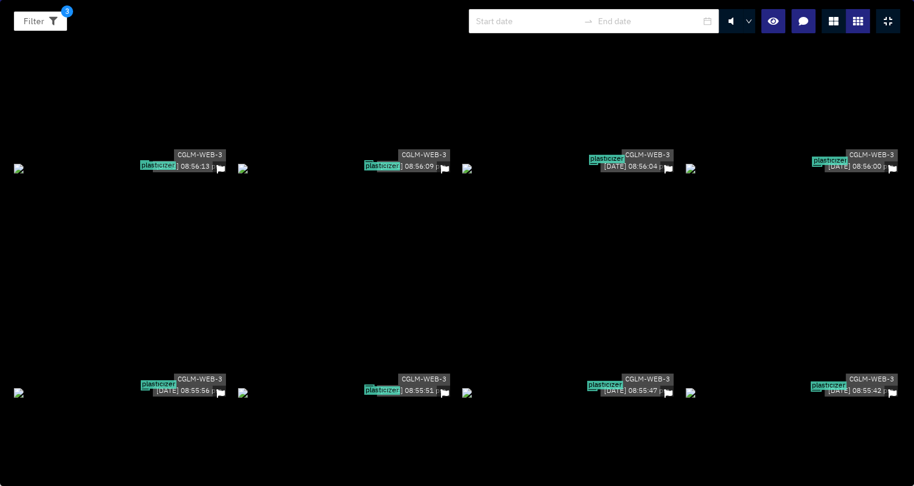
click at [617, 385] on div "plasticizer" at bounding box center [569, 391] width 214 height 13
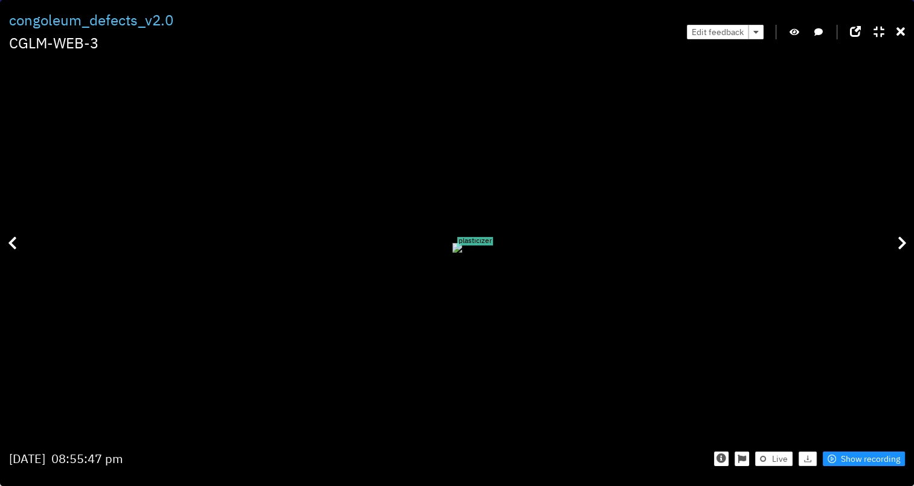
click at [796, 30] on icon "button" at bounding box center [795, 32] width 10 height 8
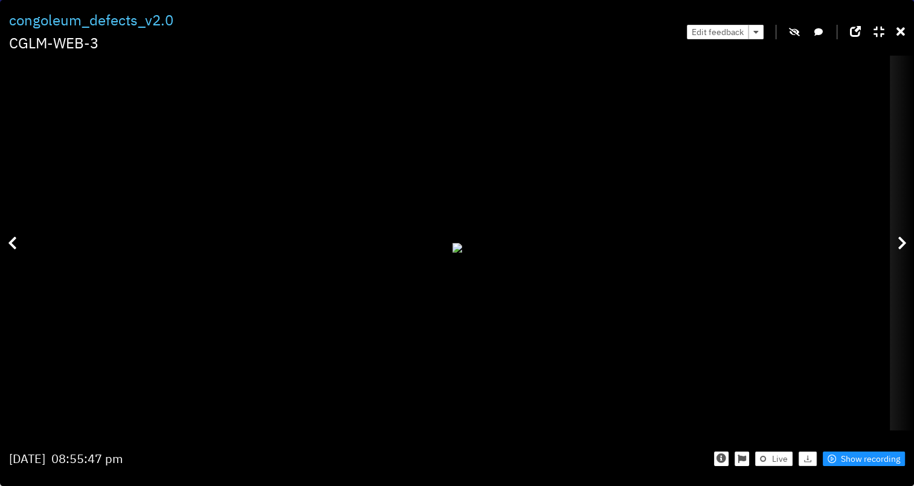
click at [892, 230] on div at bounding box center [902, 243] width 24 height 374
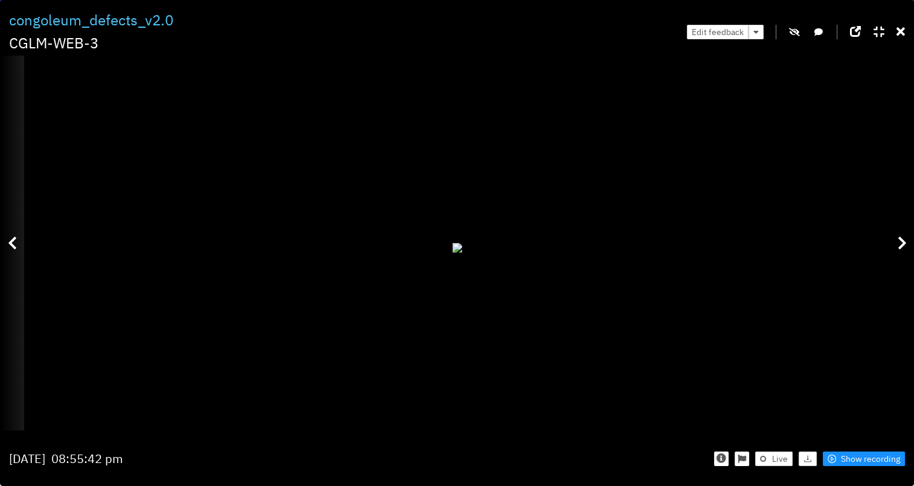
click at [5, 238] on div at bounding box center [12, 243] width 24 height 374
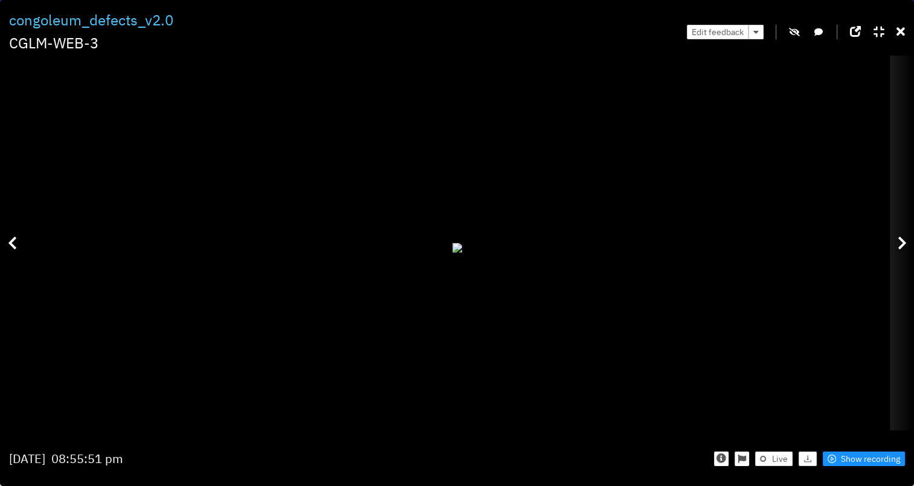
click at [909, 254] on div at bounding box center [902, 243] width 24 height 374
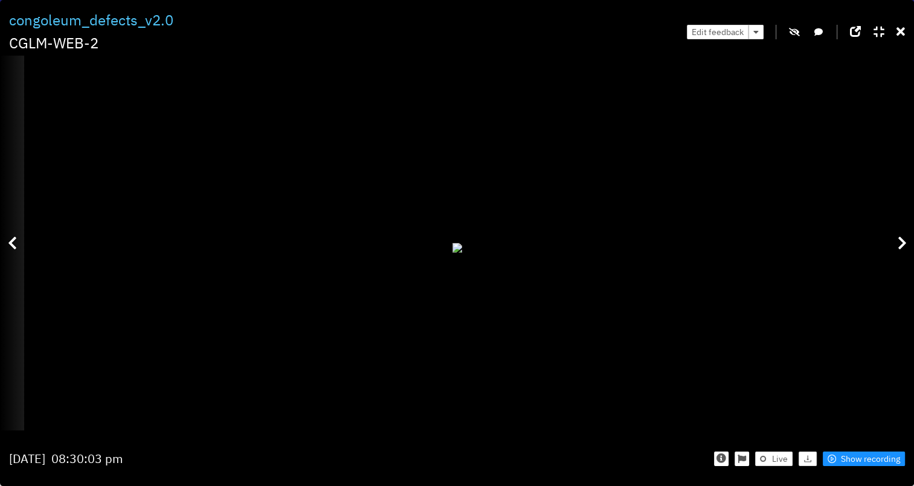
click at [19, 234] on div at bounding box center [12, 243] width 24 height 374
click at [22, 233] on div at bounding box center [12, 243] width 24 height 374
click at [23, 232] on div at bounding box center [12, 243] width 24 height 374
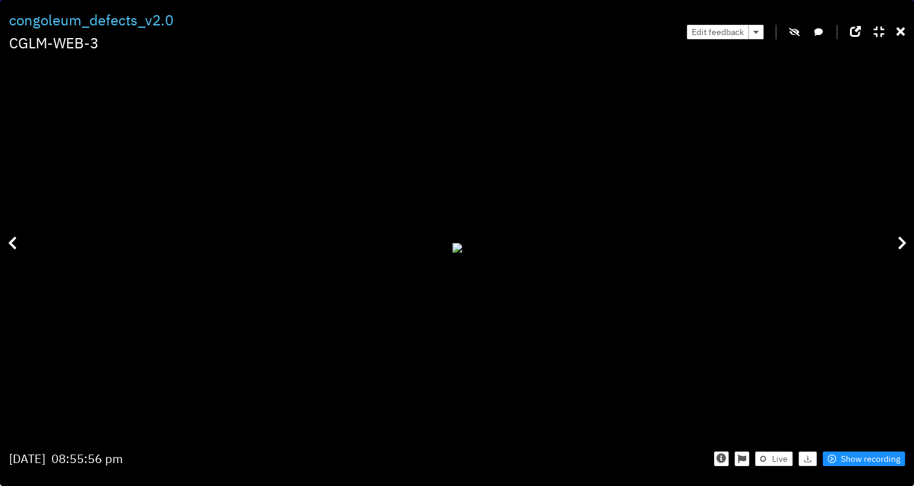
click at [26, 222] on div at bounding box center [457, 247] width 896 height 374
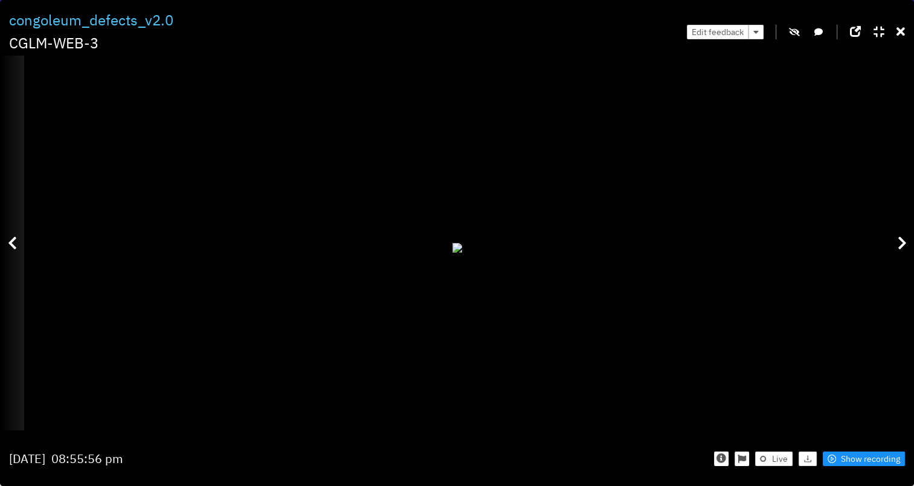
click at [18, 283] on div at bounding box center [12, 243] width 24 height 374
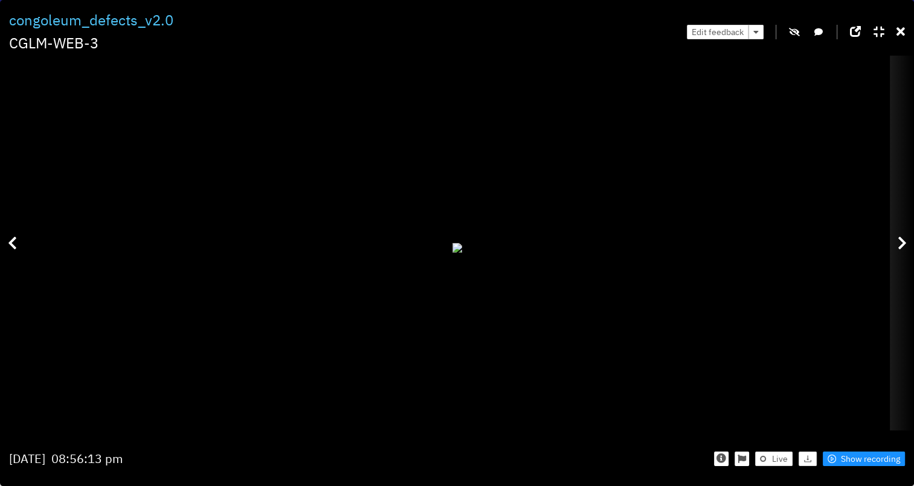
click at [912, 227] on div at bounding box center [902, 243] width 24 height 374
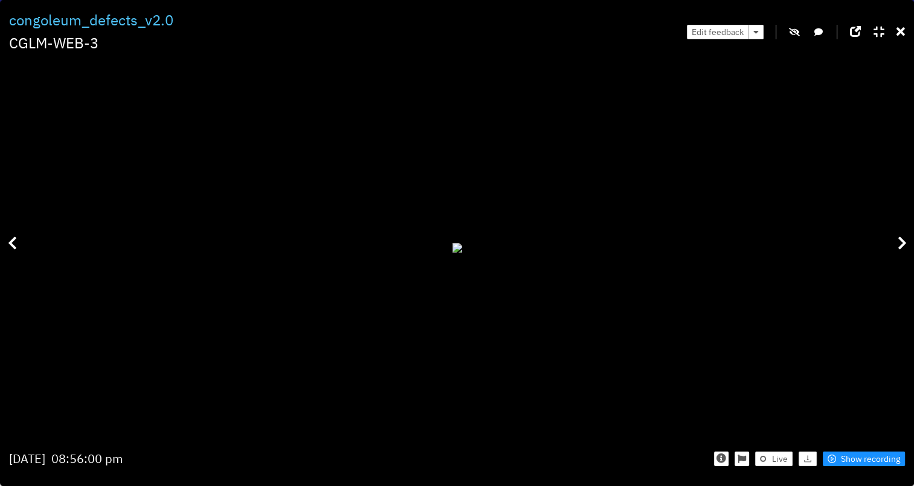
click at [896, 24] on div "Edit feedback" at bounding box center [796, 31] width 218 height 45
click at [900, 31] on icon at bounding box center [901, 32] width 8 height 12
